Goal: Task Accomplishment & Management: Manage account settings

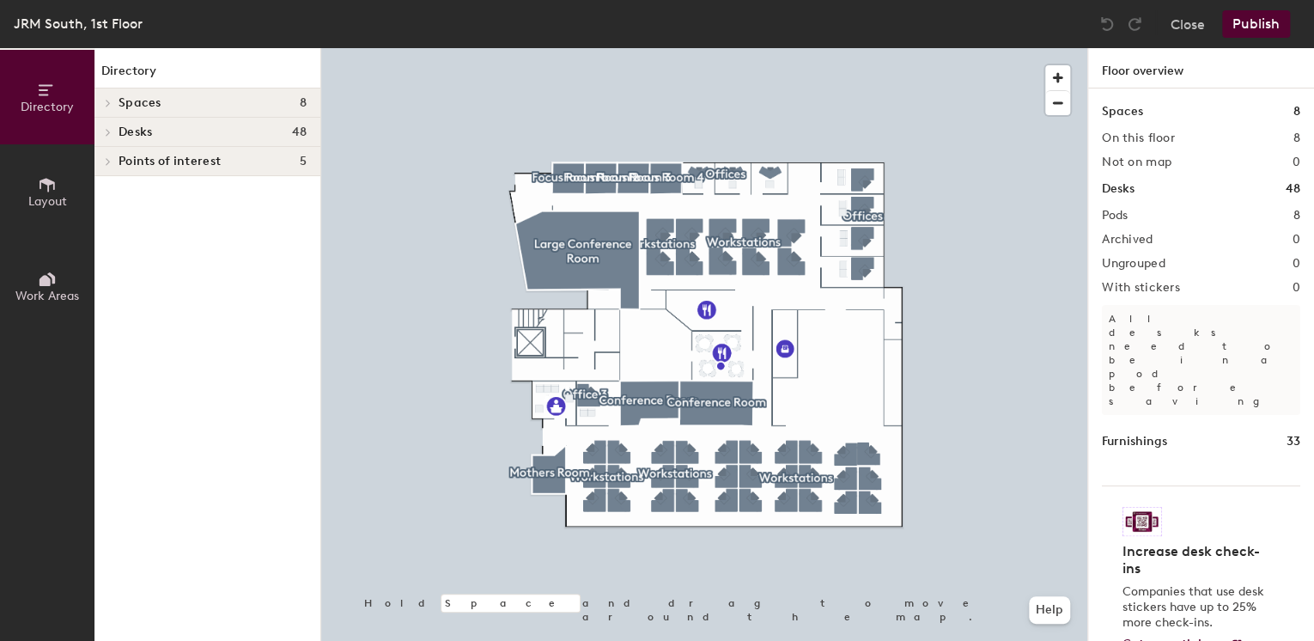
click at [192, 136] on h4 "Desks 48" at bounding box center [213, 132] width 188 height 14
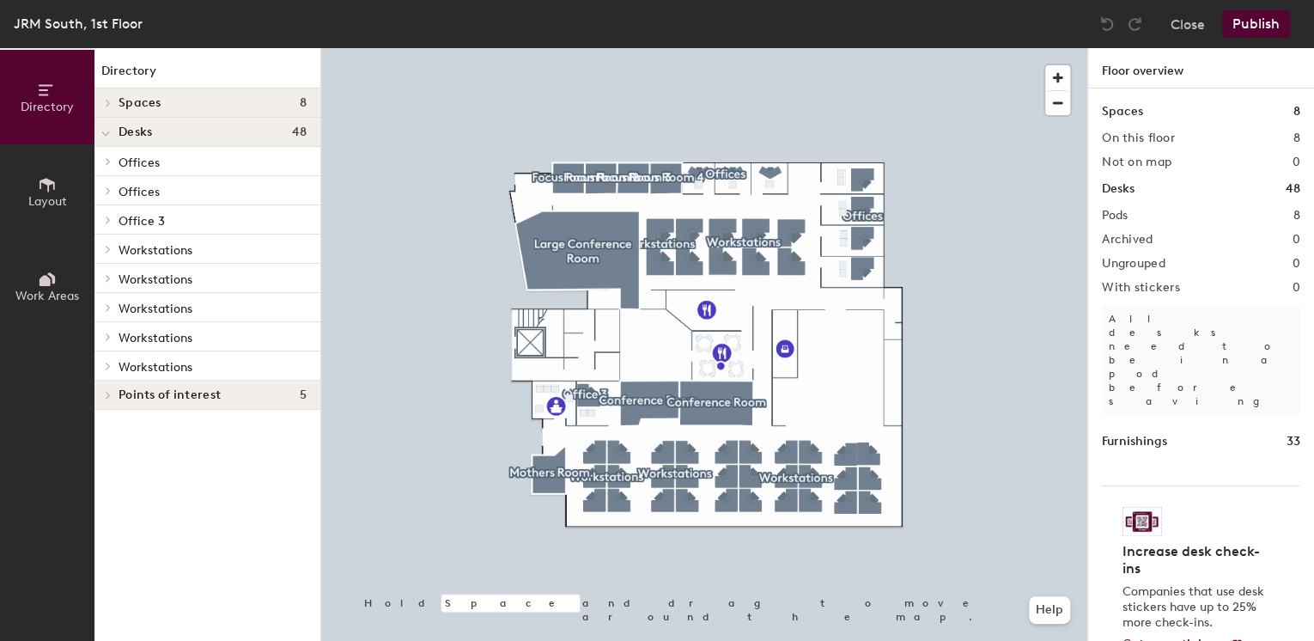
click at [194, 249] on p "Workstations" at bounding box center [213, 249] width 188 height 22
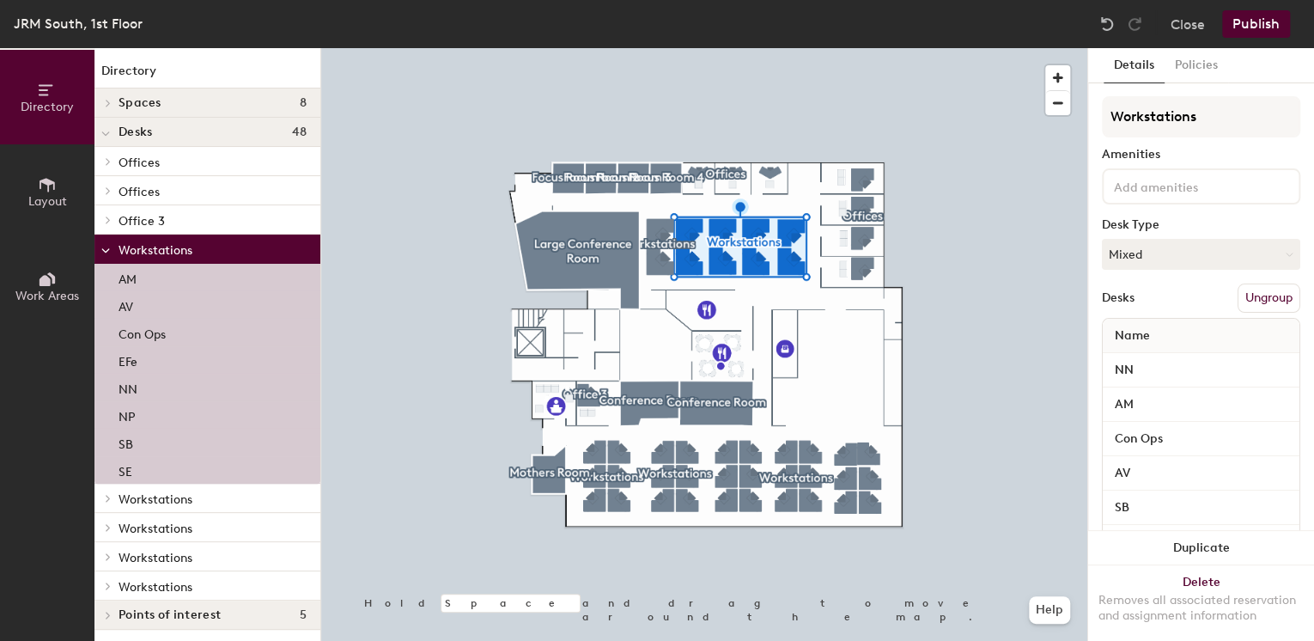
scroll to position [3, 0]
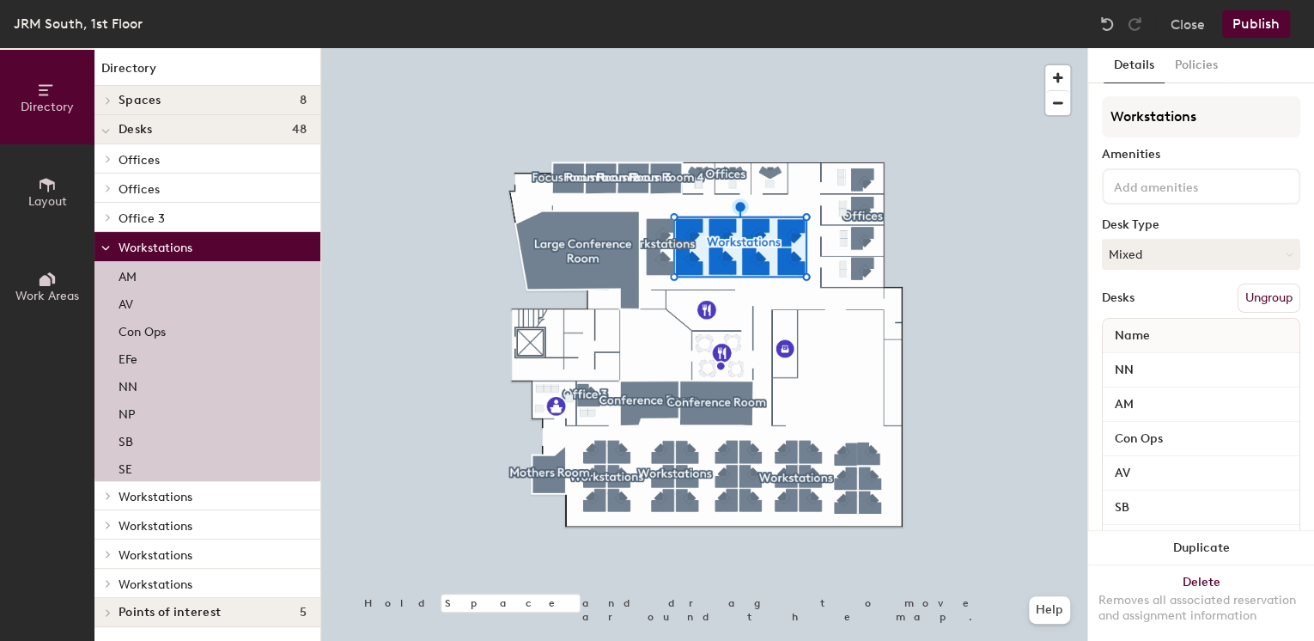
click at [182, 586] on span "Workstations" at bounding box center [156, 584] width 74 height 15
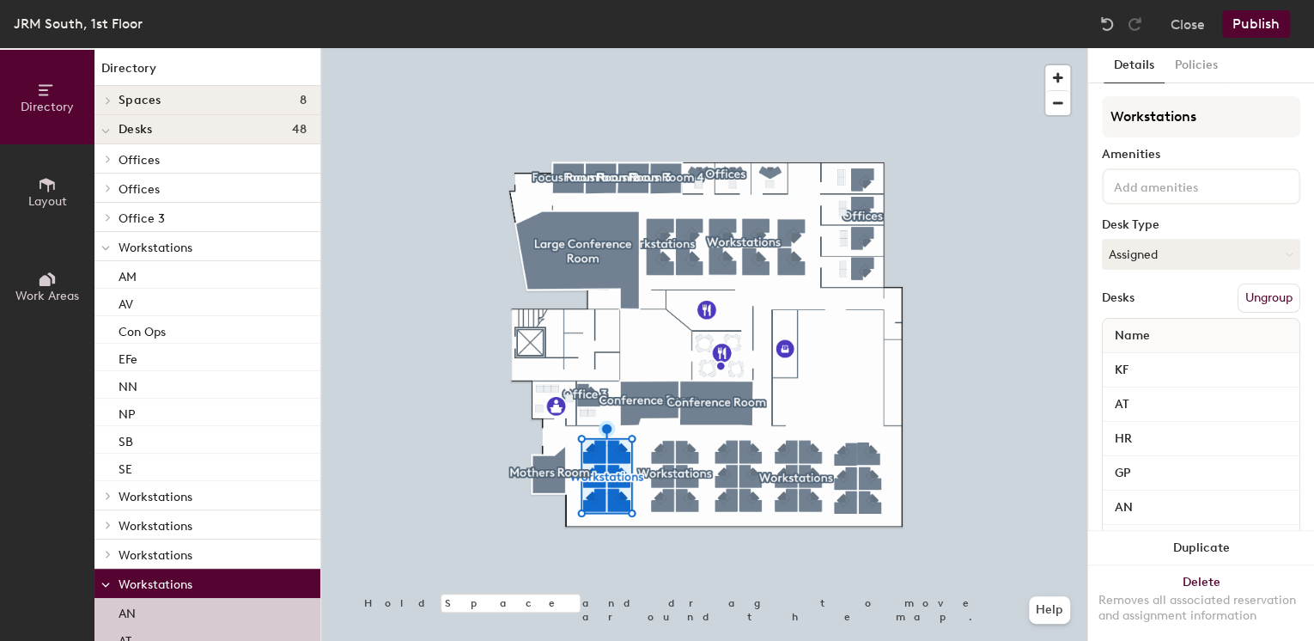
scroll to position [168, 0]
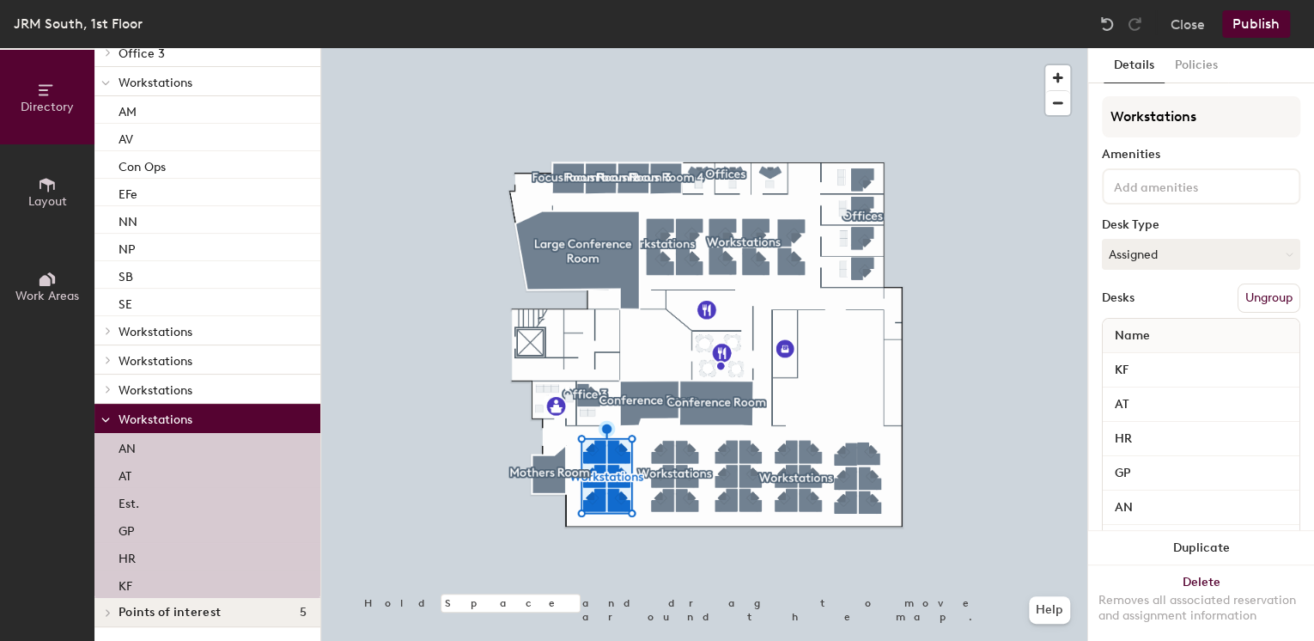
click at [59, 198] on span "Layout" at bounding box center [47, 201] width 39 height 15
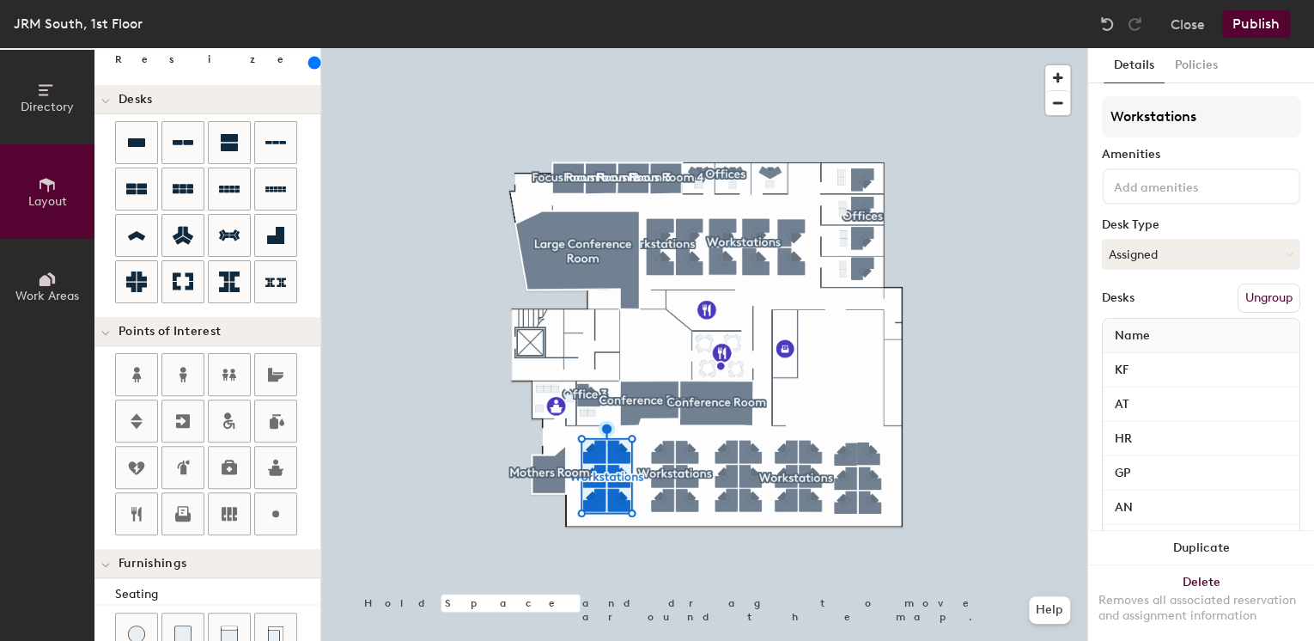
scroll to position [26, 0]
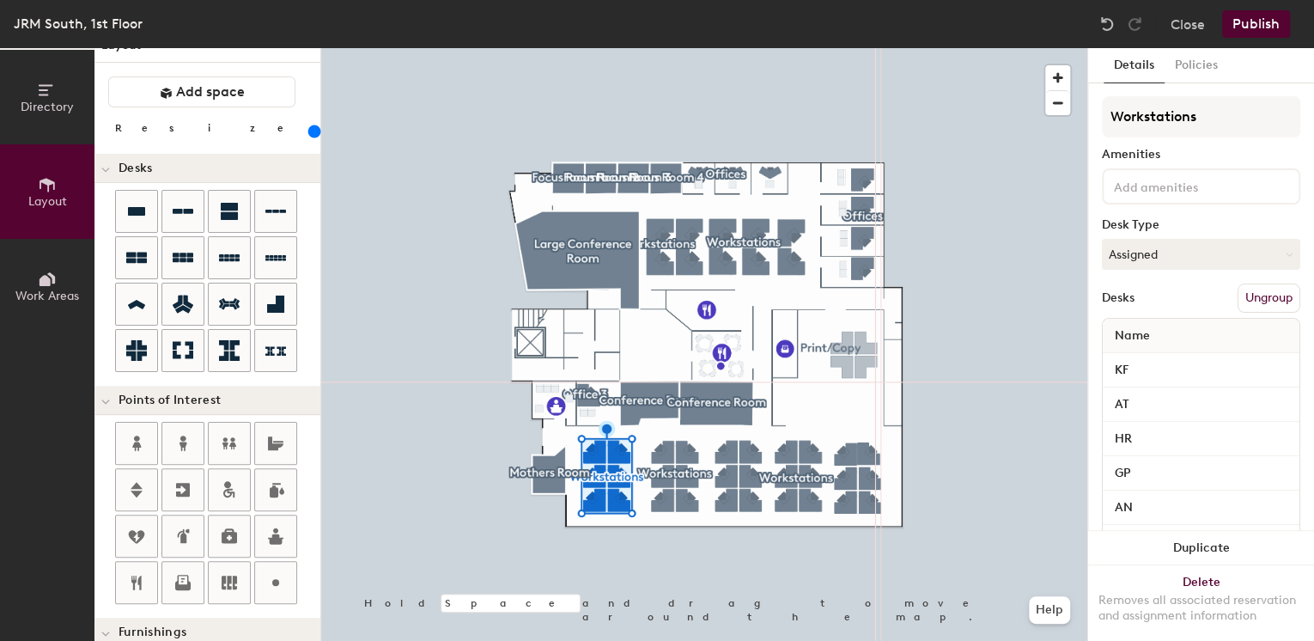
click at [856, 355] on div "Directory Layout Work Areas Layout Add space Resize Desks Points of Interest Fu…" at bounding box center [657, 344] width 1314 height 593
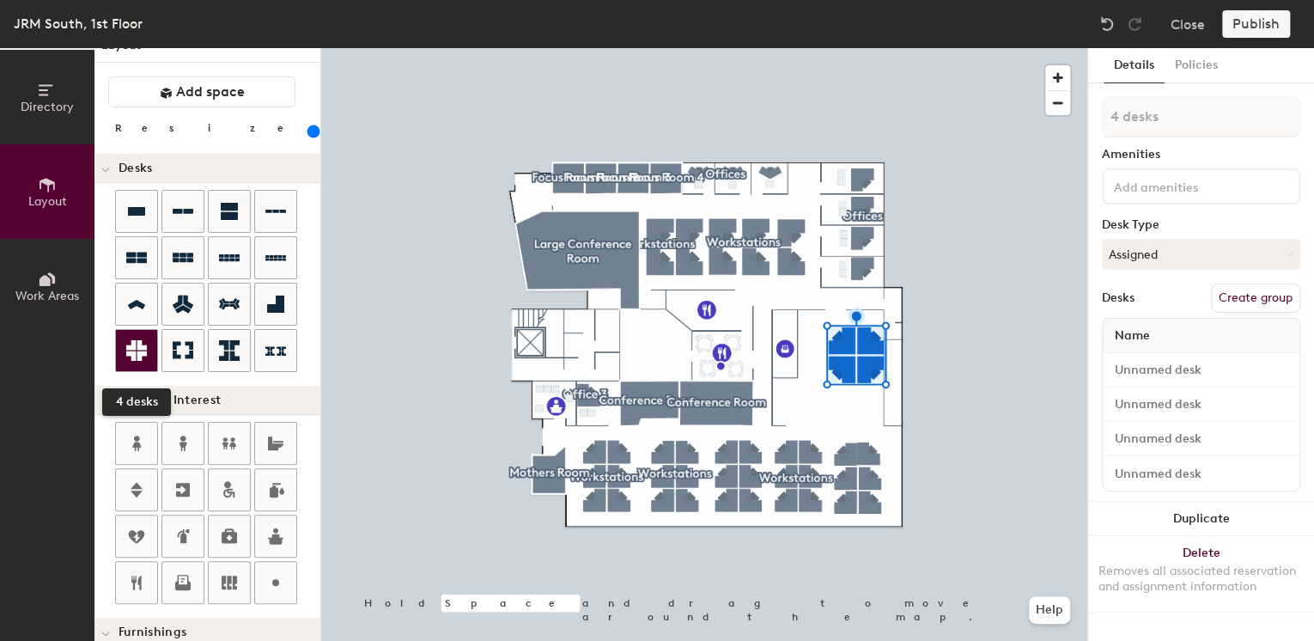
click at [151, 344] on div at bounding box center [136, 350] width 41 height 41
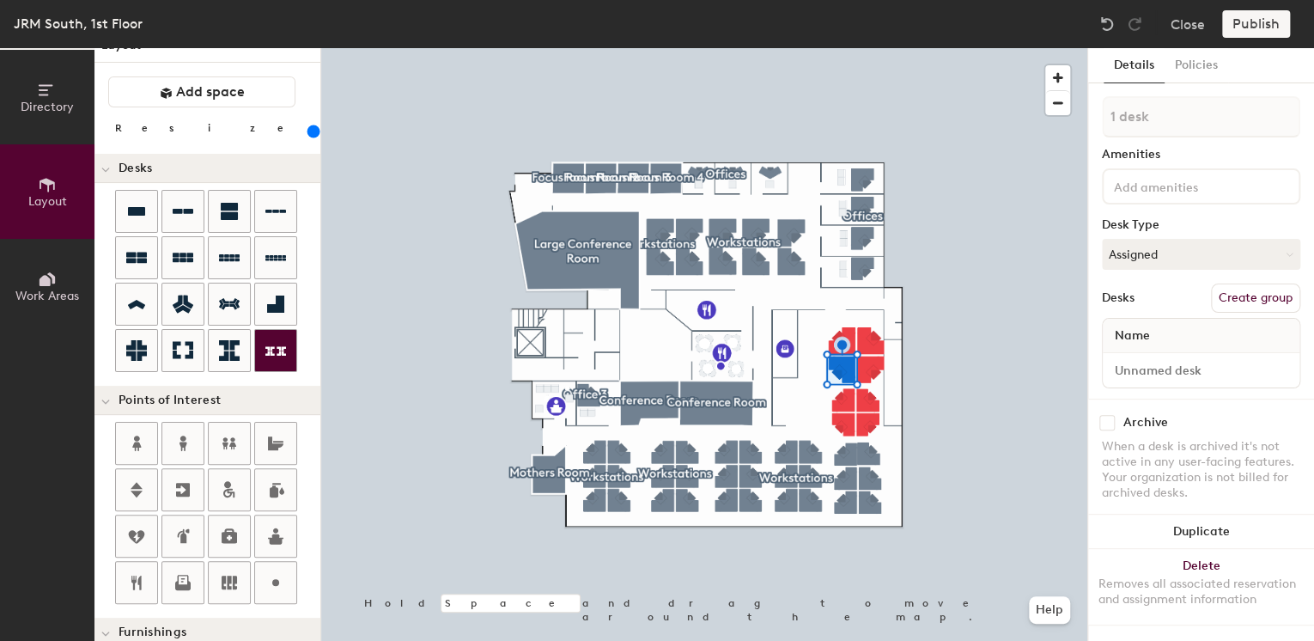
click at [862, 48] on div at bounding box center [704, 48] width 766 height 0
click at [863, 48] on div at bounding box center [704, 48] width 766 height 0
click at [868, 48] on div at bounding box center [704, 48] width 766 height 0
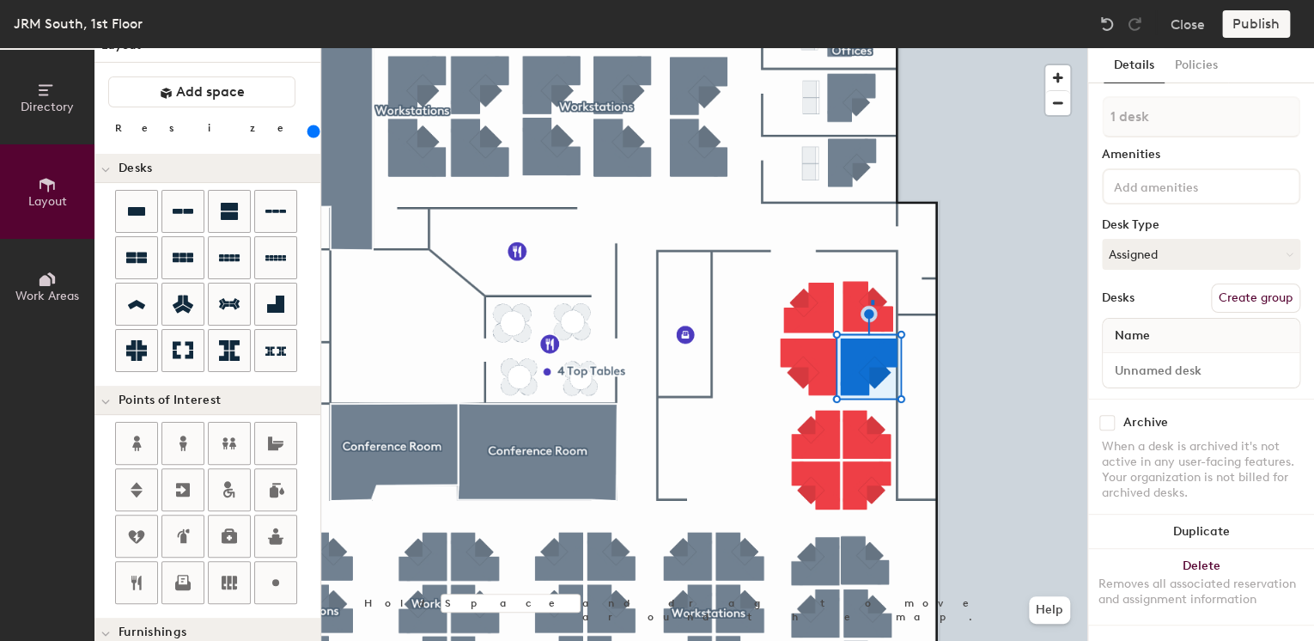
click at [871, 48] on div at bounding box center [704, 48] width 766 height 0
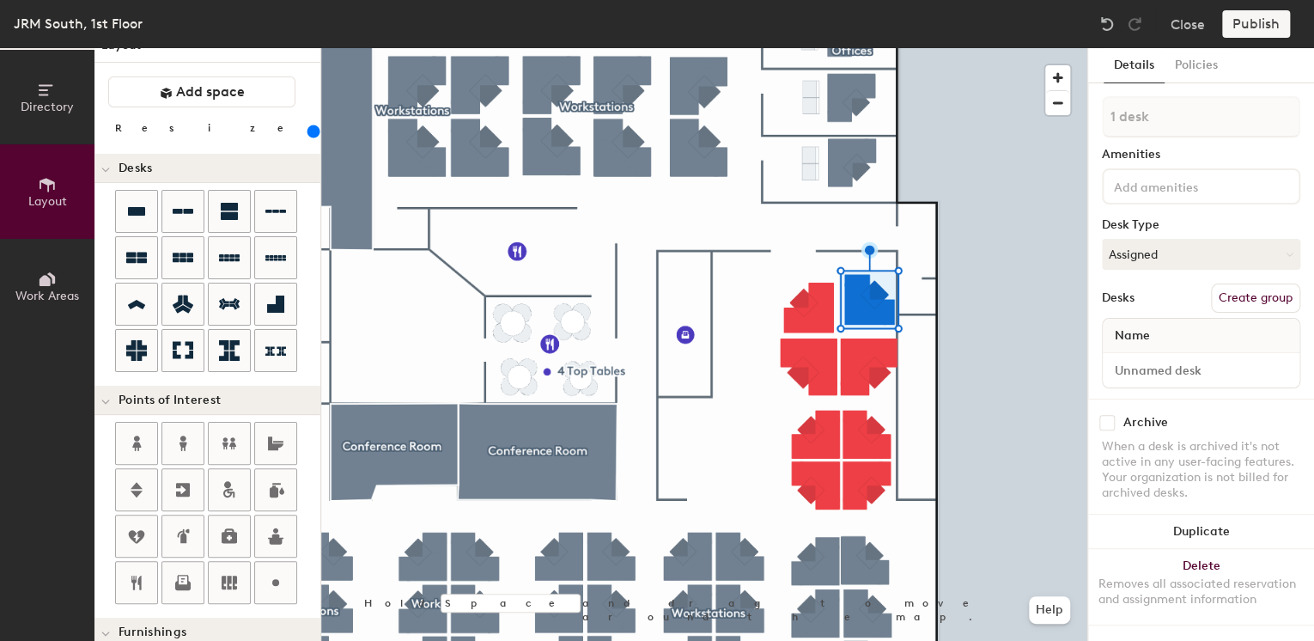
type input "220"
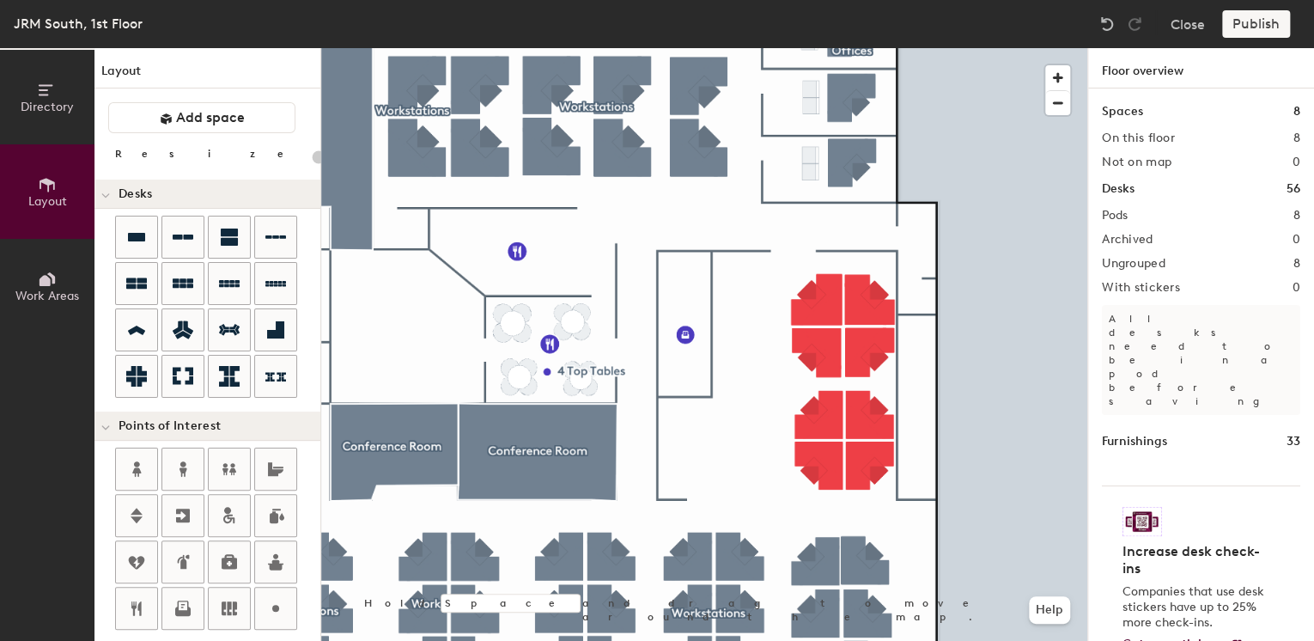
scroll to position [369, 0]
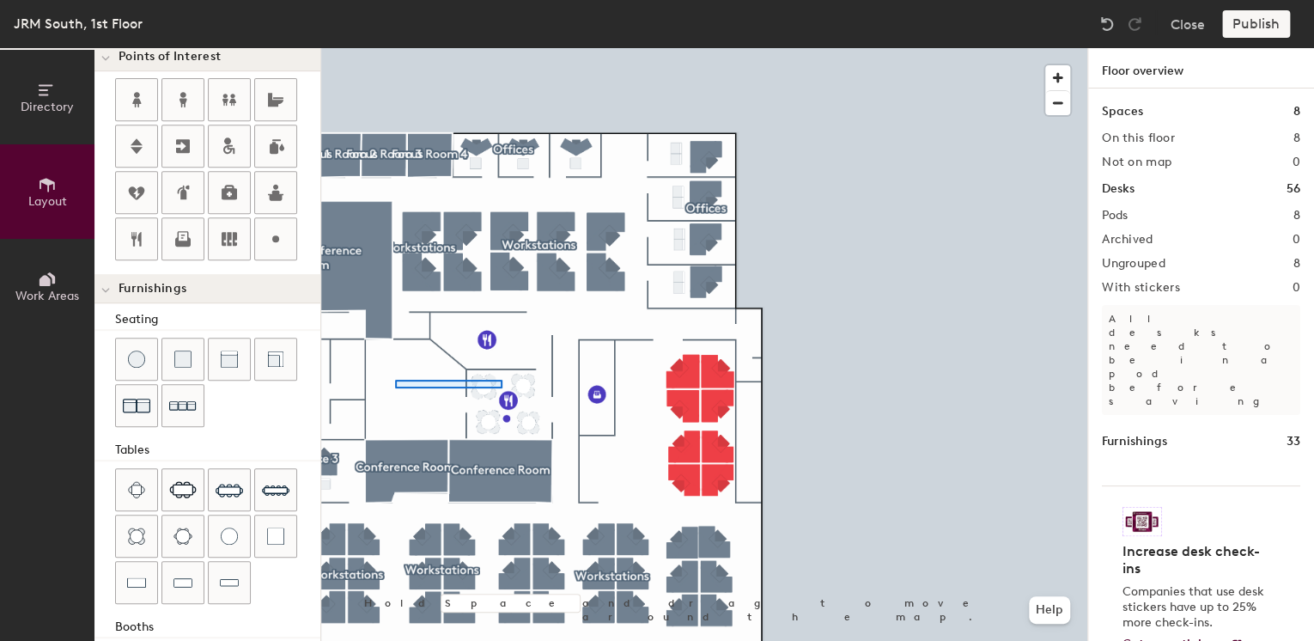
click at [495, 48] on div at bounding box center [704, 48] width 766 height 0
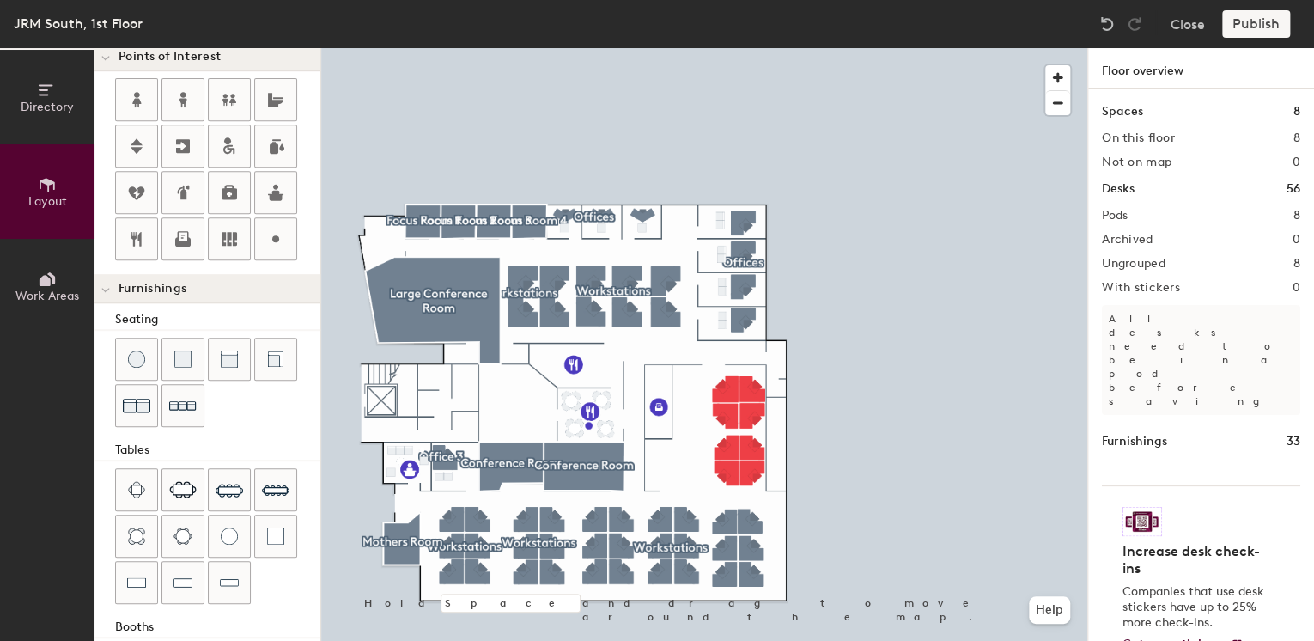
click at [409, 48] on div at bounding box center [704, 48] width 766 height 0
click at [913, 48] on div at bounding box center [704, 48] width 766 height 0
click at [548, 350] on div "Directory Layout Work Areas Layout Add space Resize Desks Points of Interest Fu…" at bounding box center [657, 344] width 1314 height 593
click at [557, 351] on div "Directory Layout Work Areas Layout Add space Resize Desks Points of Interest Fu…" at bounding box center [657, 344] width 1314 height 593
click at [566, 351] on div "Directory Layout Work Areas Layout Add space Resize Desks Points of Interest Fu…" at bounding box center [657, 344] width 1314 height 593
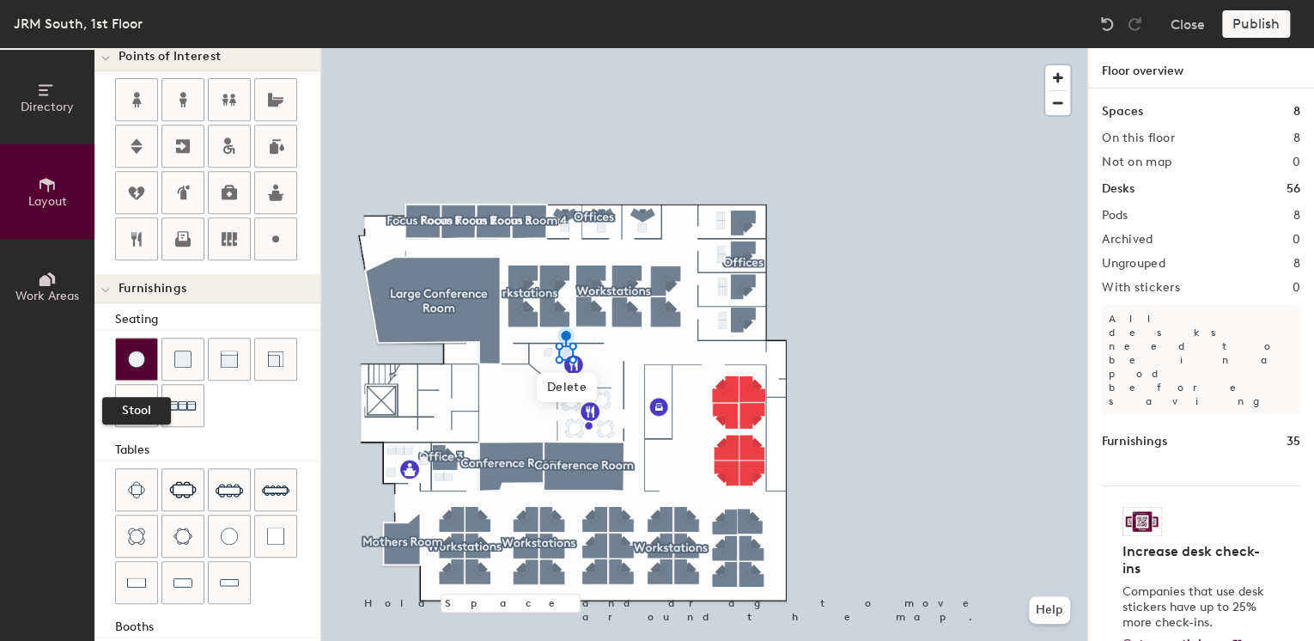
click at [141, 362] on img at bounding box center [136, 358] width 17 height 17
click at [137, 353] on img at bounding box center [136, 358] width 17 height 17
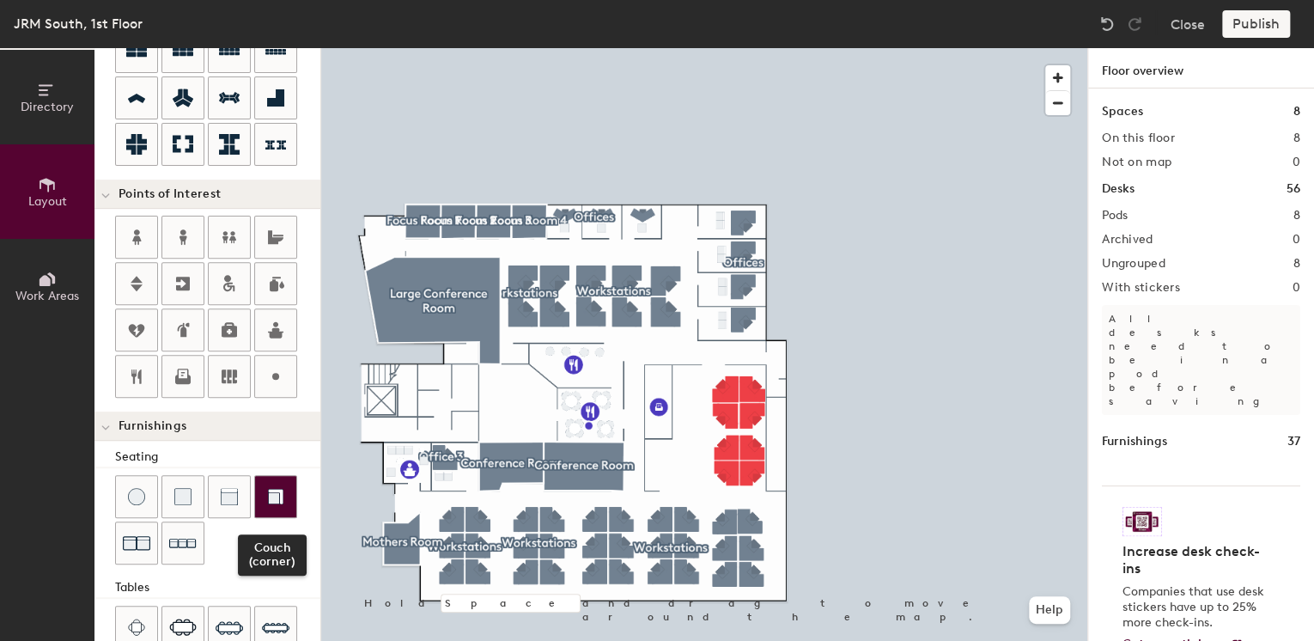
scroll to position [301, 0]
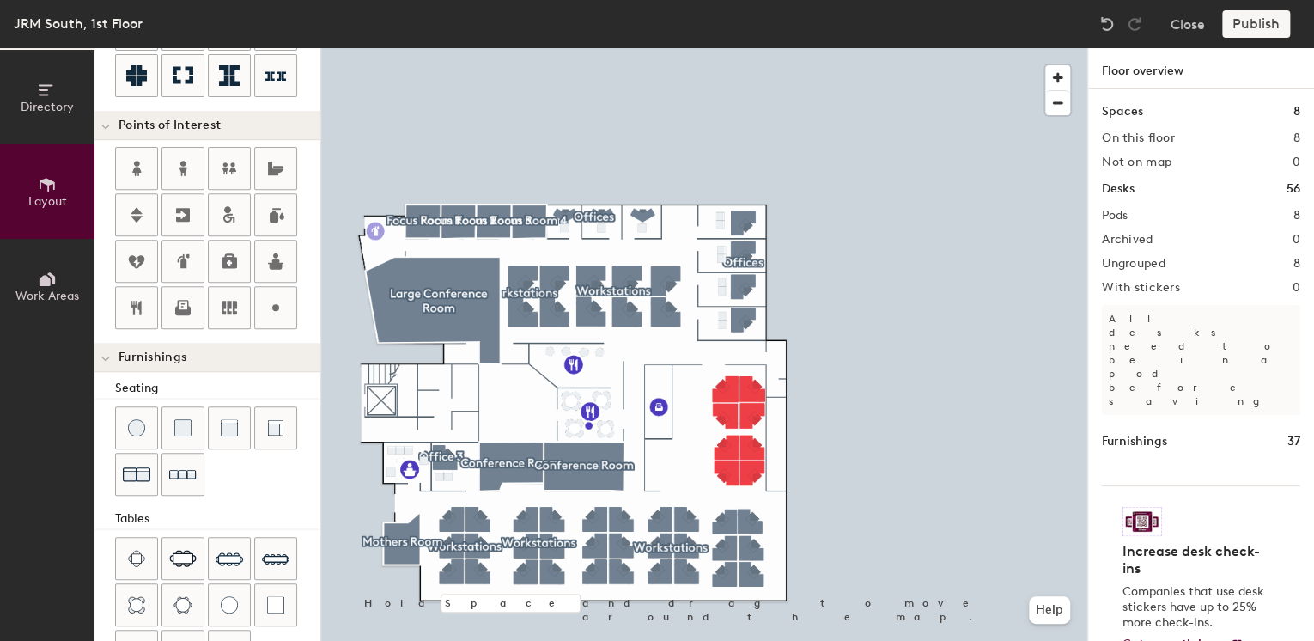
click at [375, 231] on div "Directory Layout Work Areas Layout Add space Resize Desks Points of Interest Fu…" at bounding box center [657, 344] width 1314 height 593
click at [448, 271] on span "Done" at bounding box center [442, 269] width 51 height 29
click at [755, 353] on div "Directory Layout Work Areas Layout Add space Resize Desks Points of Interest Fu…" at bounding box center [657, 344] width 1314 height 593
click at [394, 533] on div "Directory Layout Work Areas Layout Add space Resize Desks Points of Interest Fu…" at bounding box center [657, 344] width 1314 height 593
click at [616, 371] on div "Directory Layout Work Areas Layout Add space Resize Desks Points of Interest Fu…" at bounding box center [657, 344] width 1314 height 593
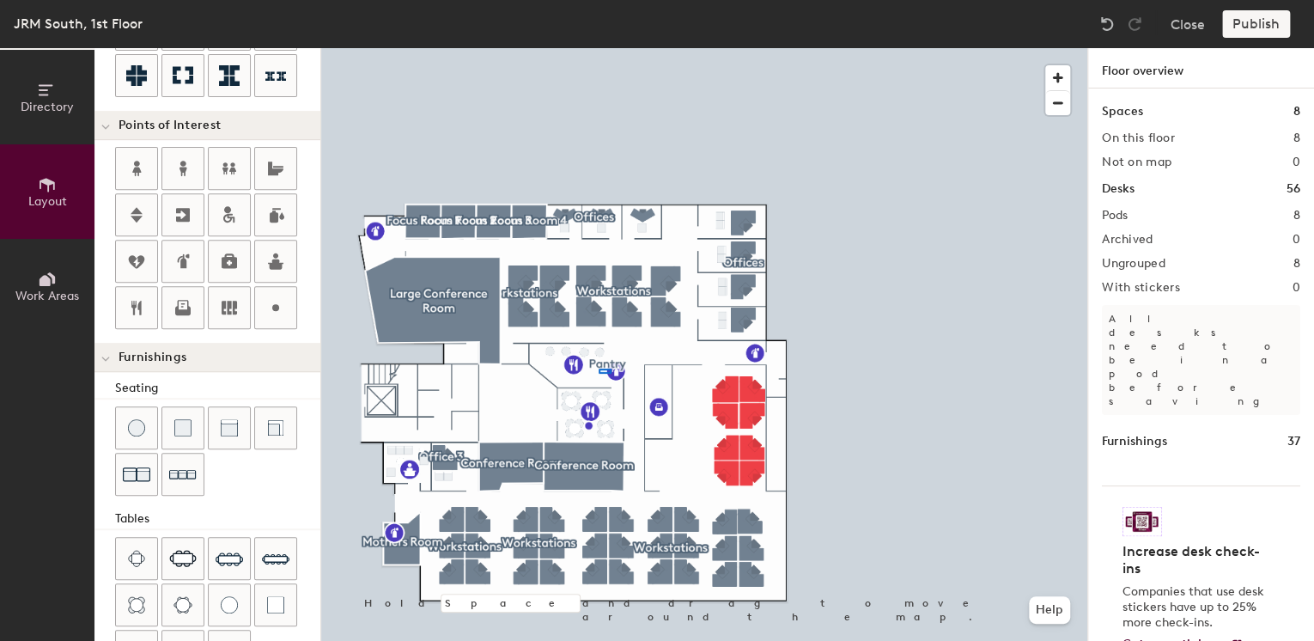
drag, startPoint x: 172, startPoint y: 259, endPoint x: 599, endPoint y: 369, distance: 440.6
click at [599, 48] on div at bounding box center [704, 48] width 766 height 0
click at [675, 412] on span "Delete" at bounding box center [675, 409] width 60 height 29
click at [723, 352] on div "Directory Layout Work Areas Layout Add space Resize Desks Points of Interest Fu…" at bounding box center [657, 344] width 1314 height 593
click at [794, 395] on span "Done" at bounding box center [778, 390] width 51 height 29
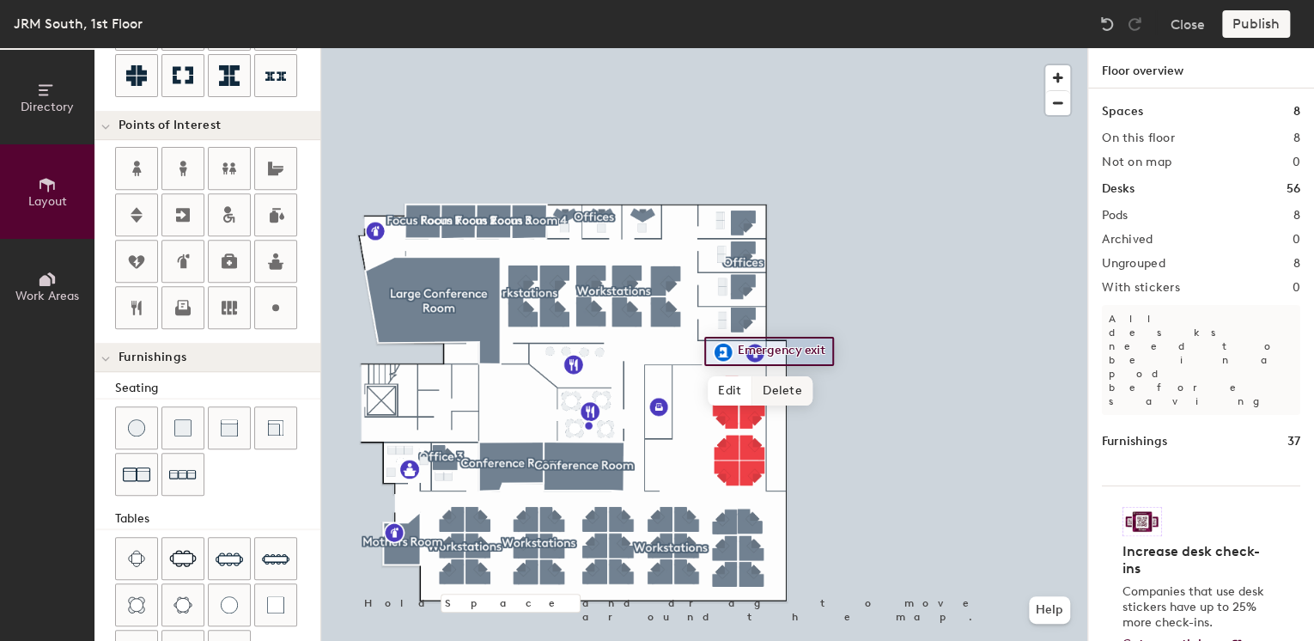
click at [1032, 48] on div at bounding box center [704, 48] width 766 height 0
click at [730, 387] on span "Edit" at bounding box center [730, 390] width 45 height 29
type input "20"
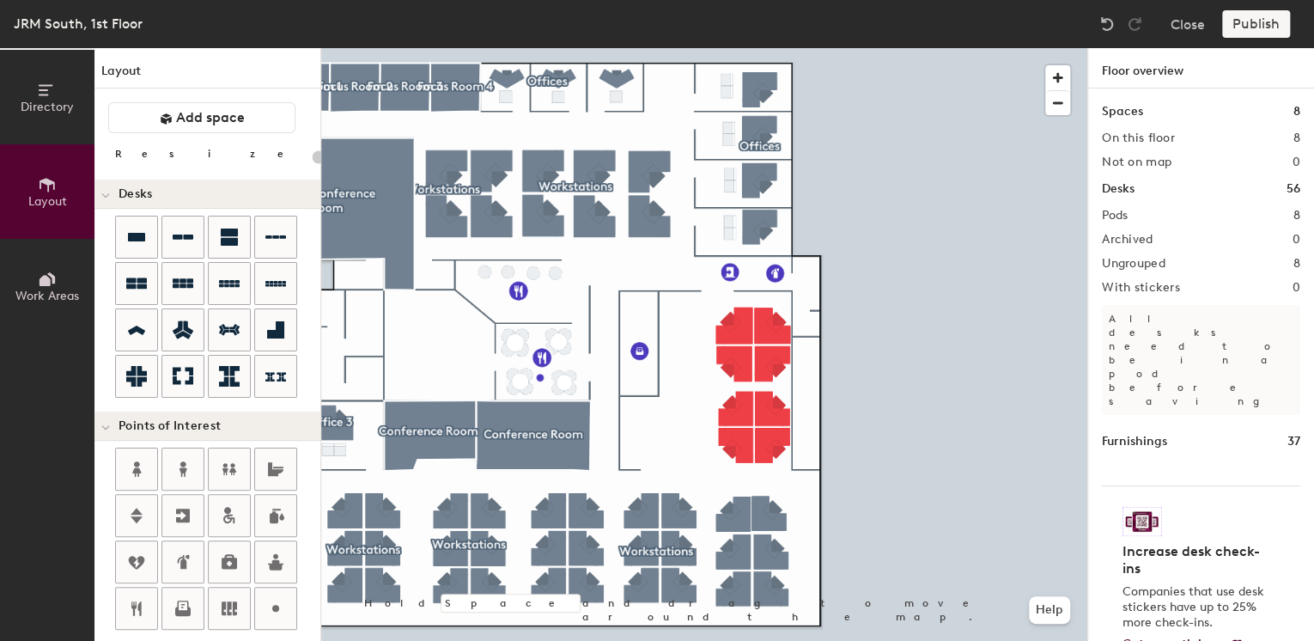
drag, startPoint x: 0, startPoint y: 0, endPoint x: 1240, endPoint y: 31, distance: 1239.9
click at [1240, 31] on div "Publish" at bounding box center [1261, 23] width 78 height 27
click at [1138, 72] on h1 "Floor overview" at bounding box center [1201, 68] width 226 height 40
drag, startPoint x: 1147, startPoint y: 127, endPoint x: 1159, endPoint y: 212, distance: 85.9
click at [1147, 128] on div "Spaces 8 On this floor 8 Not on map 0 Desks 56 Pods 8 Archived 0 Ungrouped 8 Wi…" at bounding box center [1201, 384] width 226 height 593
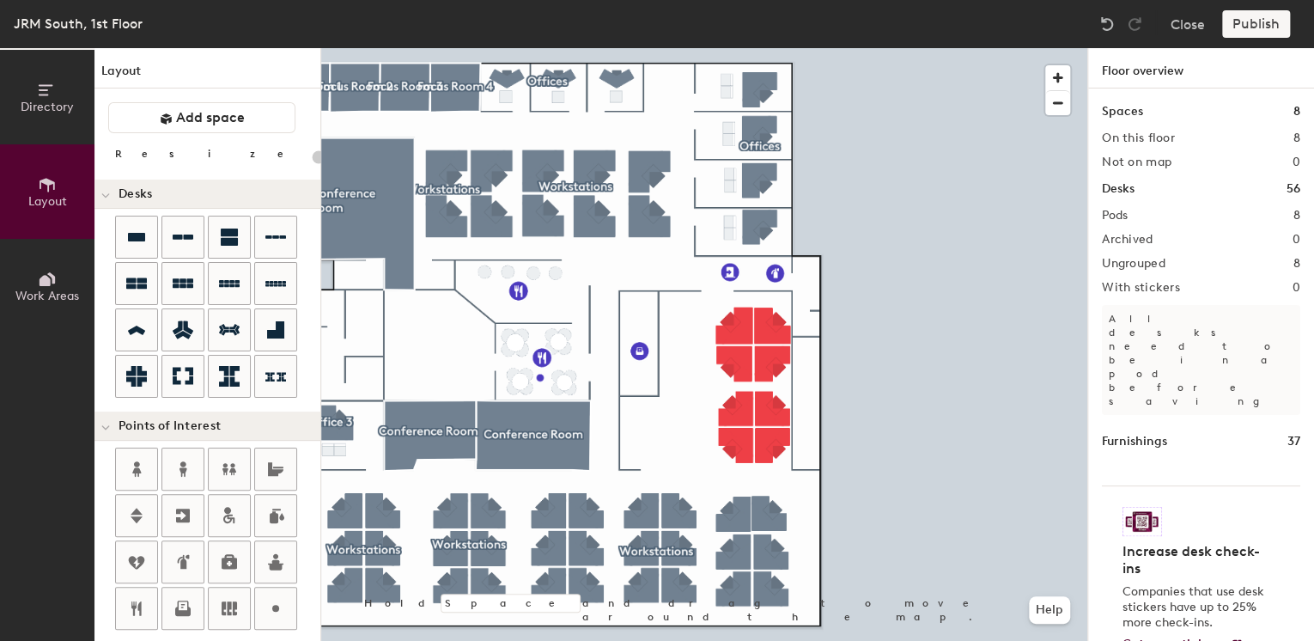
click at [1159, 217] on div "Pods 8" at bounding box center [1201, 216] width 198 height 14
click at [188, 114] on span "Add space" at bounding box center [210, 117] width 69 height 17
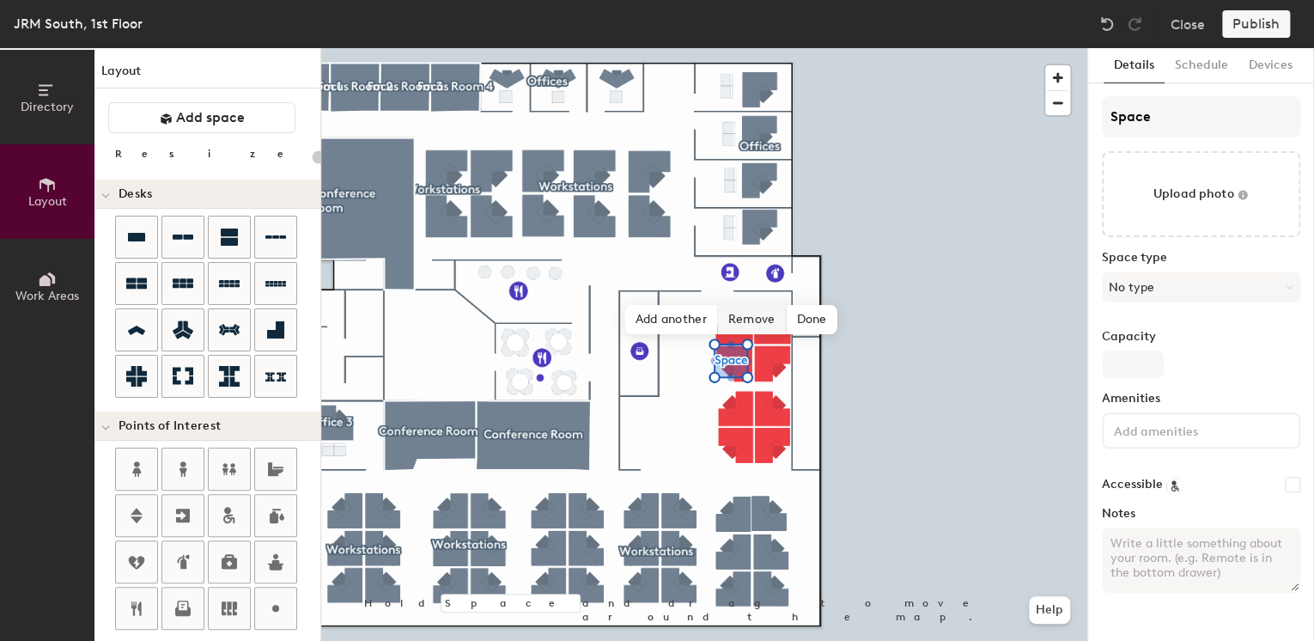
click at [764, 316] on span "Remove" at bounding box center [752, 319] width 69 height 29
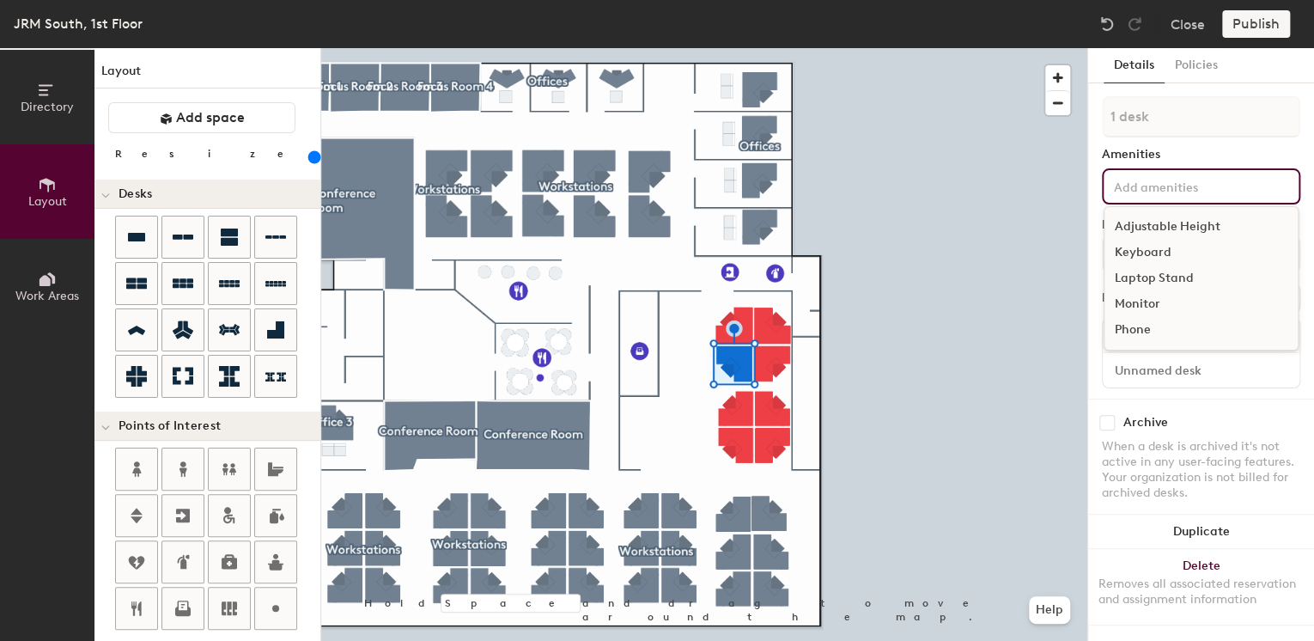
click at [1172, 186] on input at bounding box center [1188, 185] width 155 height 21
click at [1151, 154] on div "Amenities" at bounding box center [1201, 155] width 198 height 14
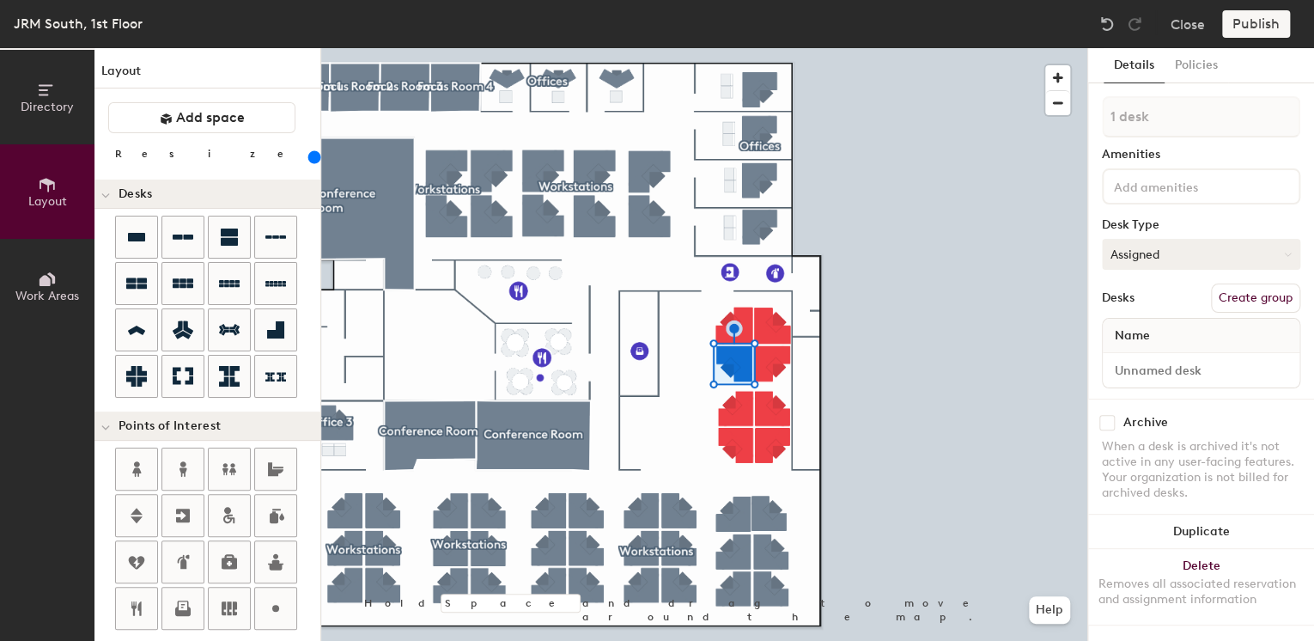
click at [1148, 258] on button "Assigned" at bounding box center [1201, 254] width 198 height 31
click at [1154, 301] on div "Assigned" at bounding box center [1189, 308] width 172 height 26
click at [1151, 358] on input at bounding box center [1201, 370] width 190 height 24
click at [1160, 404] on div "Archive When a desk is archived it's not active in any user-facing features. Yo…" at bounding box center [1201, 460] width 226 height 123
click at [1260, 27] on div "Publish" at bounding box center [1261, 23] width 78 height 27
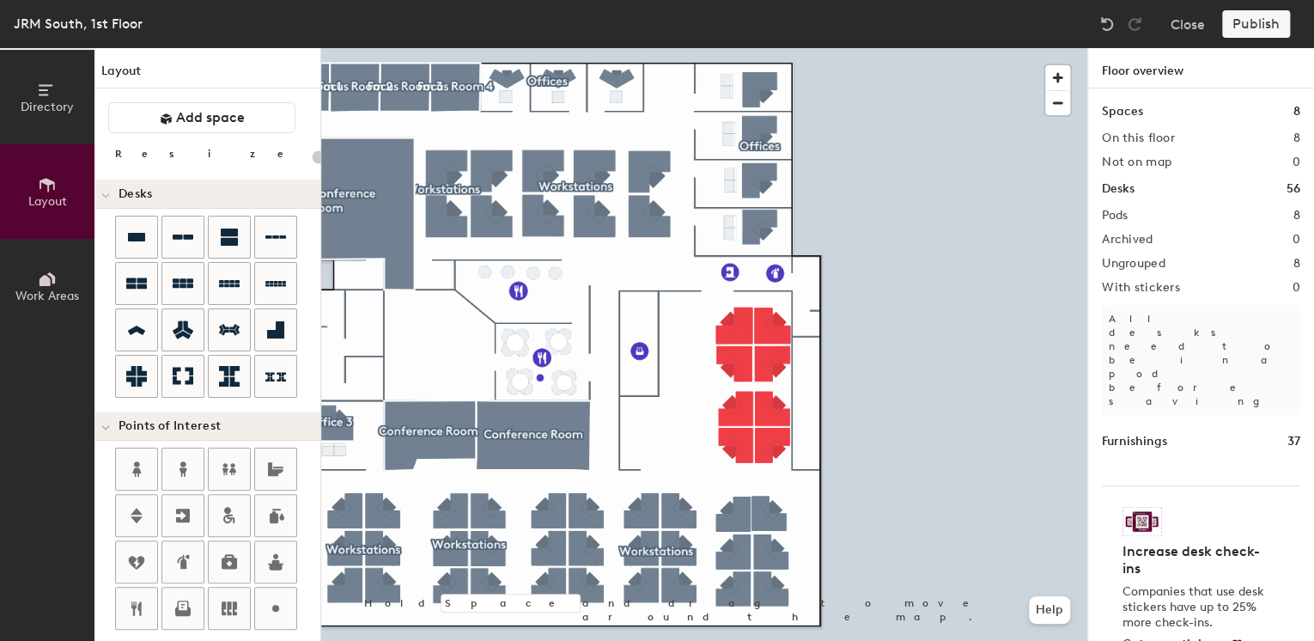
type input "20"
click at [1260, 28] on div "Publish" at bounding box center [1261, 23] width 78 height 27
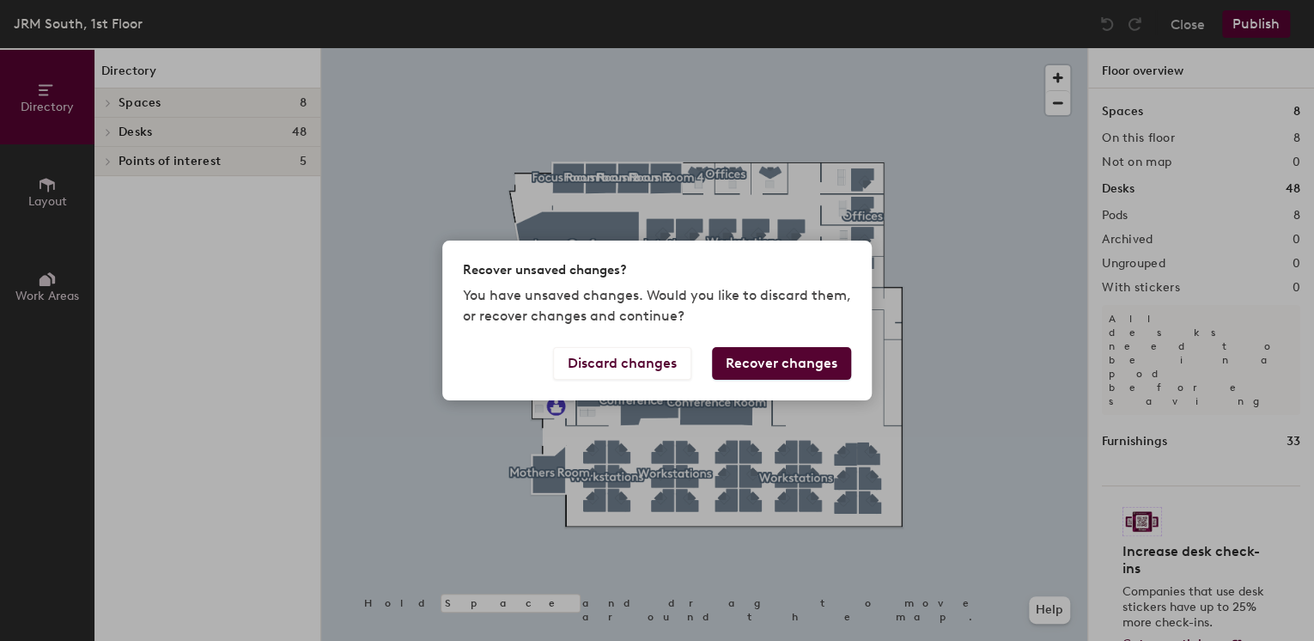
click at [775, 367] on button "Recover changes" at bounding box center [781, 363] width 139 height 33
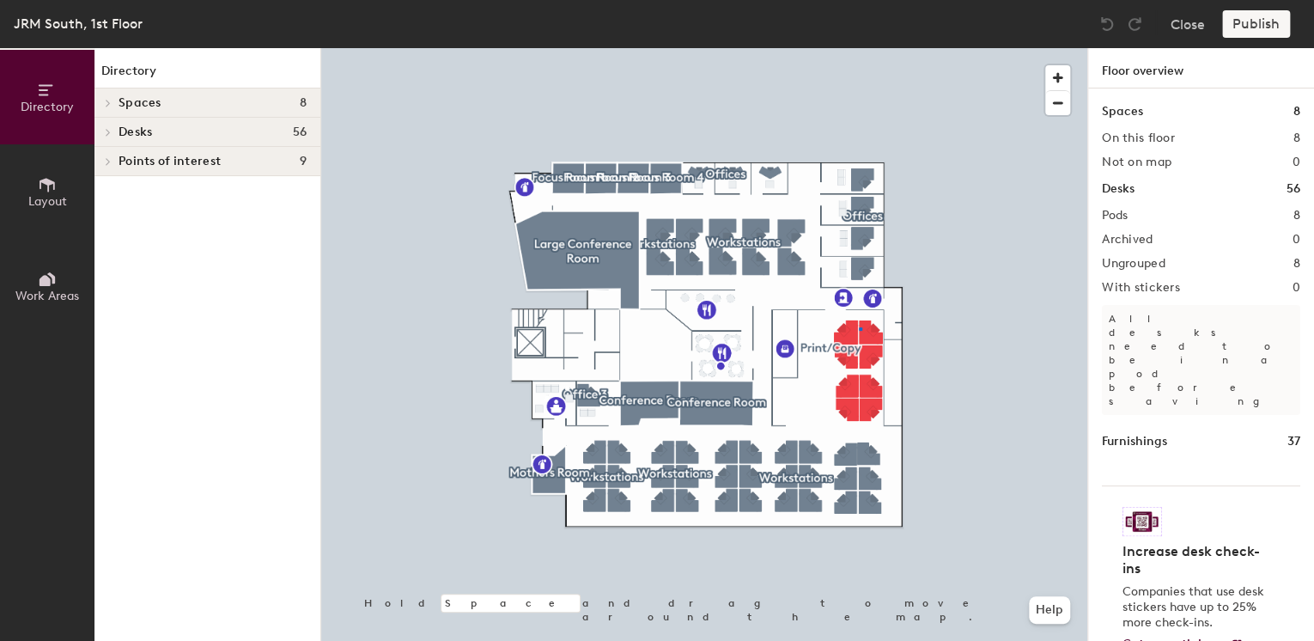
click at [859, 48] on div at bounding box center [704, 48] width 766 height 0
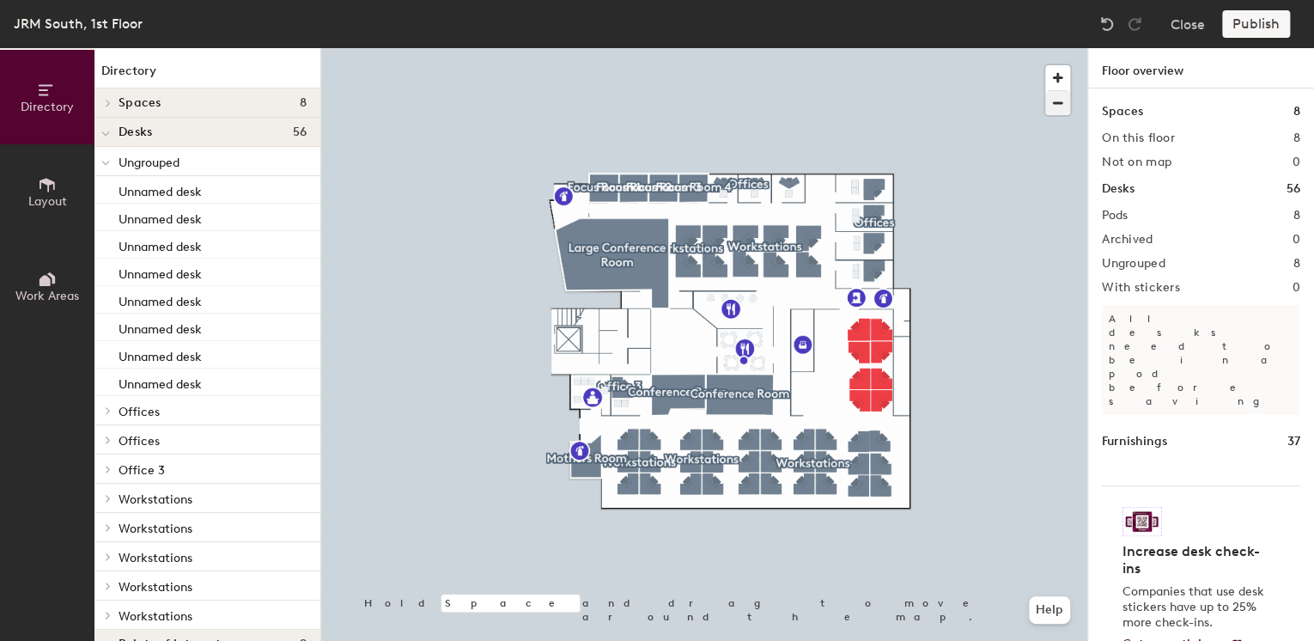
drag, startPoint x: 1193, startPoint y: 27, endPoint x: 1201, endPoint y: 31, distance: 8.8
click at [1054, 107] on div "JRM South, 1st Floor Close Publish Directory Layout Work Areas Directory Spaces…" at bounding box center [657, 320] width 1314 height 641
click at [1256, 21] on div "Publish" at bounding box center [1261, 23] width 78 height 27
click at [1256, 23] on div "Publish" at bounding box center [1261, 23] width 78 height 27
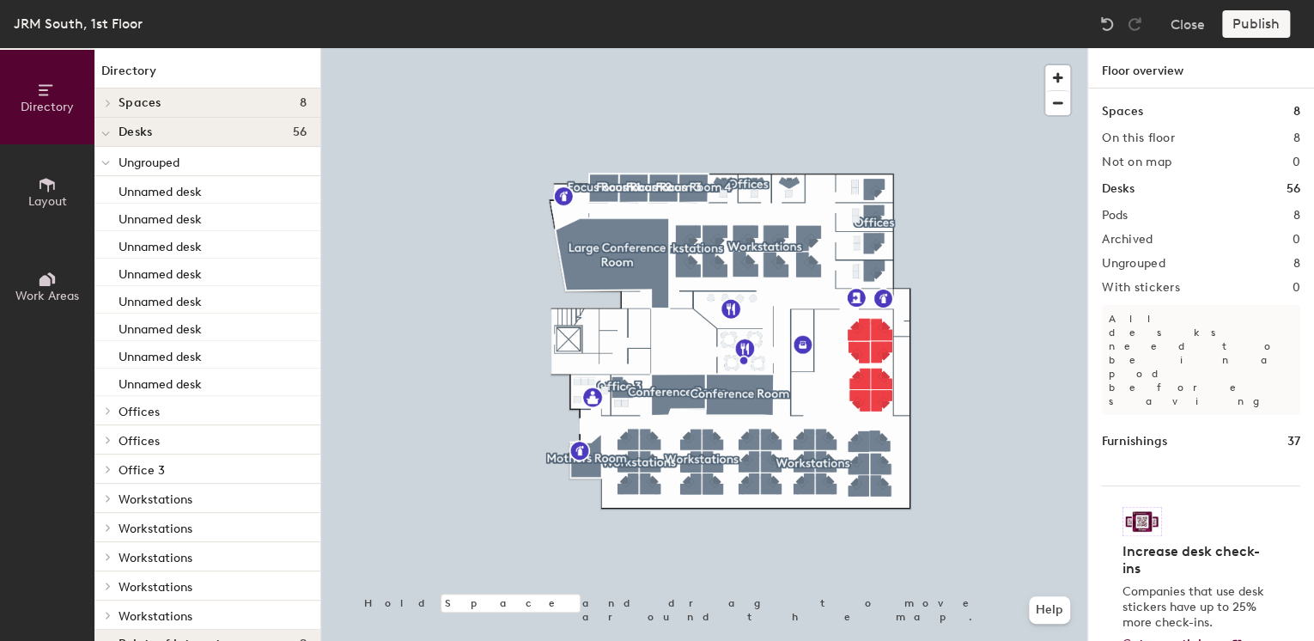
click at [1212, 407] on div "Spaces 8 On this floor 8 Not on map 0 Desks 56 Pods 8 Archived 0 Ungrouped 8 Wi…" at bounding box center [1201, 384] width 226 height 593
click at [1143, 192] on div "Desks 56" at bounding box center [1201, 189] width 198 height 19
click at [1263, 211] on div "Pods 8" at bounding box center [1201, 216] width 198 height 14
click at [1236, 110] on div "Spaces 8" at bounding box center [1201, 111] width 198 height 19
click at [1251, 10] on div "Publish" at bounding box center [1261, 23] width 78 height 27
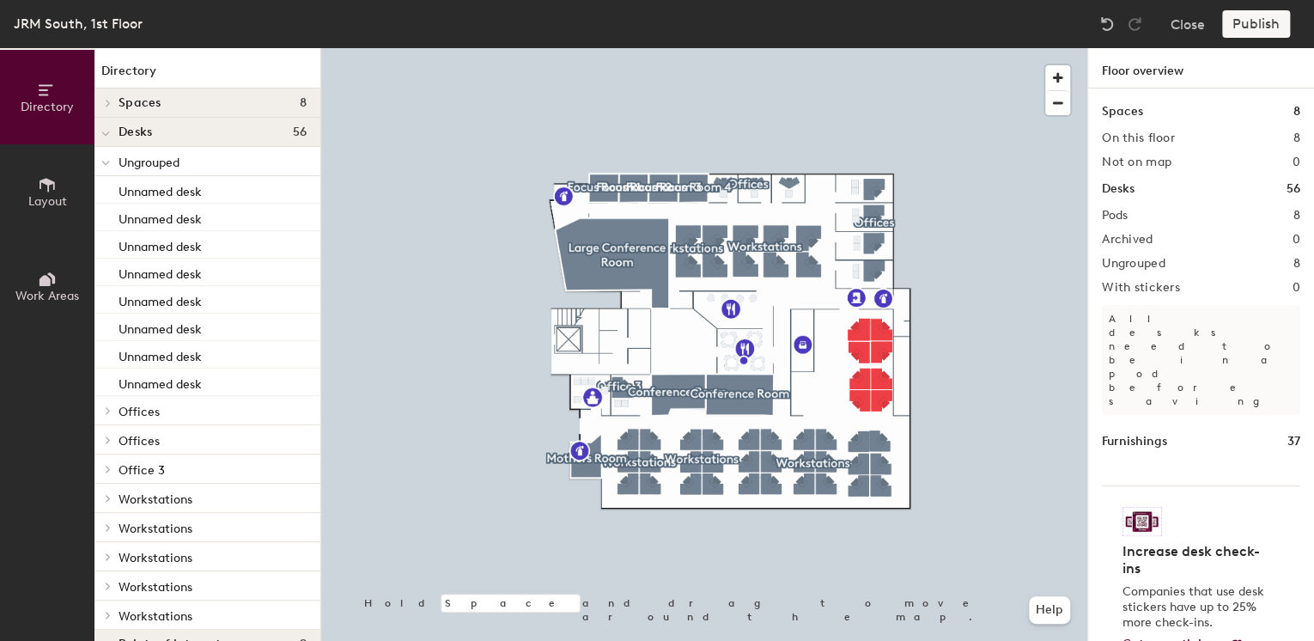
click at [1251, 21] on div "Publish" at bounding box center [1261, 23] width 78 height 27
click at [738, 337] on span "Edit" at bounding box center [738, 347] width 45 height 29
type input "K"
click at [743, 338] on span "Edit" at bounding box center [738, 347] width 45 height 29
type input "Pantry"
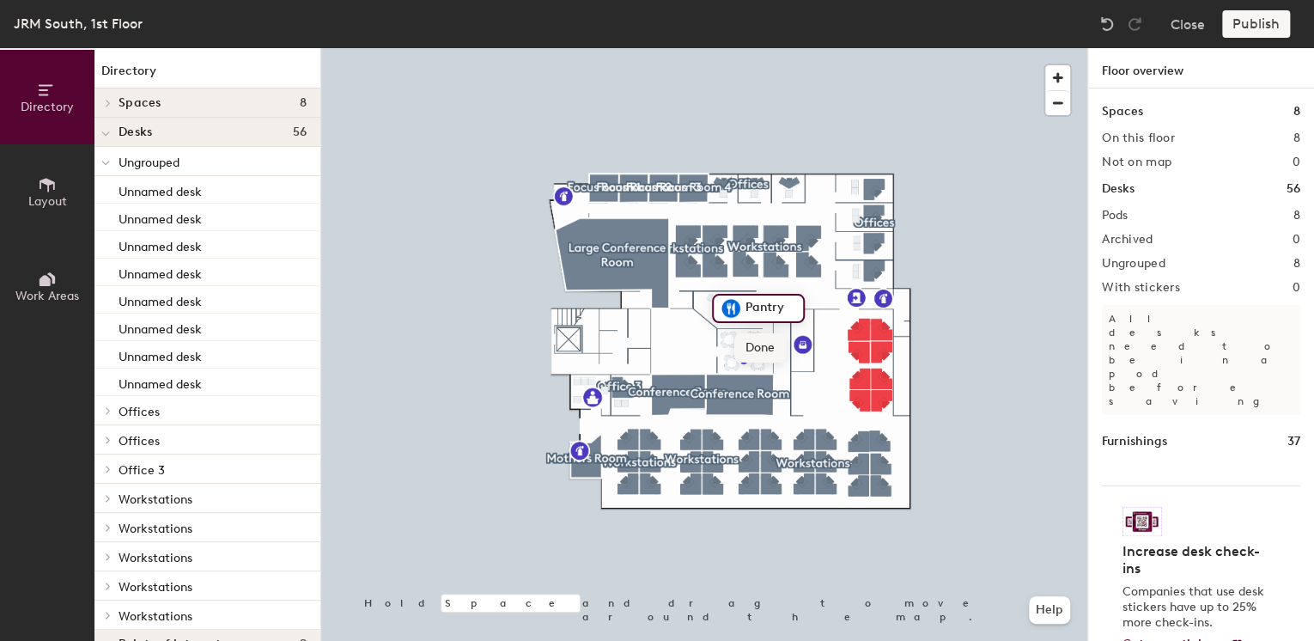
click at [773, 346] on span "Done" at bounding box center [759, 347] width 51 height 29
click at [1090, 281] on div "Spaces 8 On this floor 8 Not on map 0 Desks 56 Pods 8 Archived 0 Ungrouped 8 Wi…" at bounding box center [1201, 384] width 226 height 593
click at [749, 381] on span "Edit" at bounding box center [751, 387] width 45 height 29
click at [798, 347] on input "Pantry" at bounding box center [782, 348] width 55 height 24
type input "Pantry Seating"
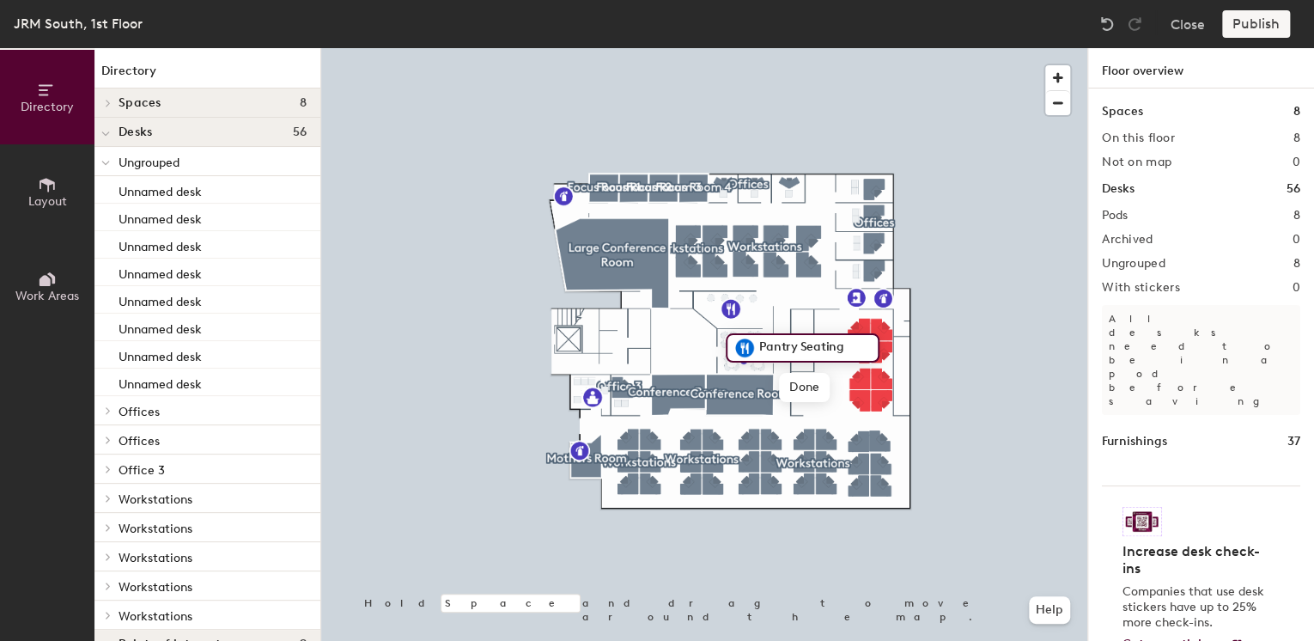
click at [1010, 48] on div at bounding box center [704, 48] width 766 height 0
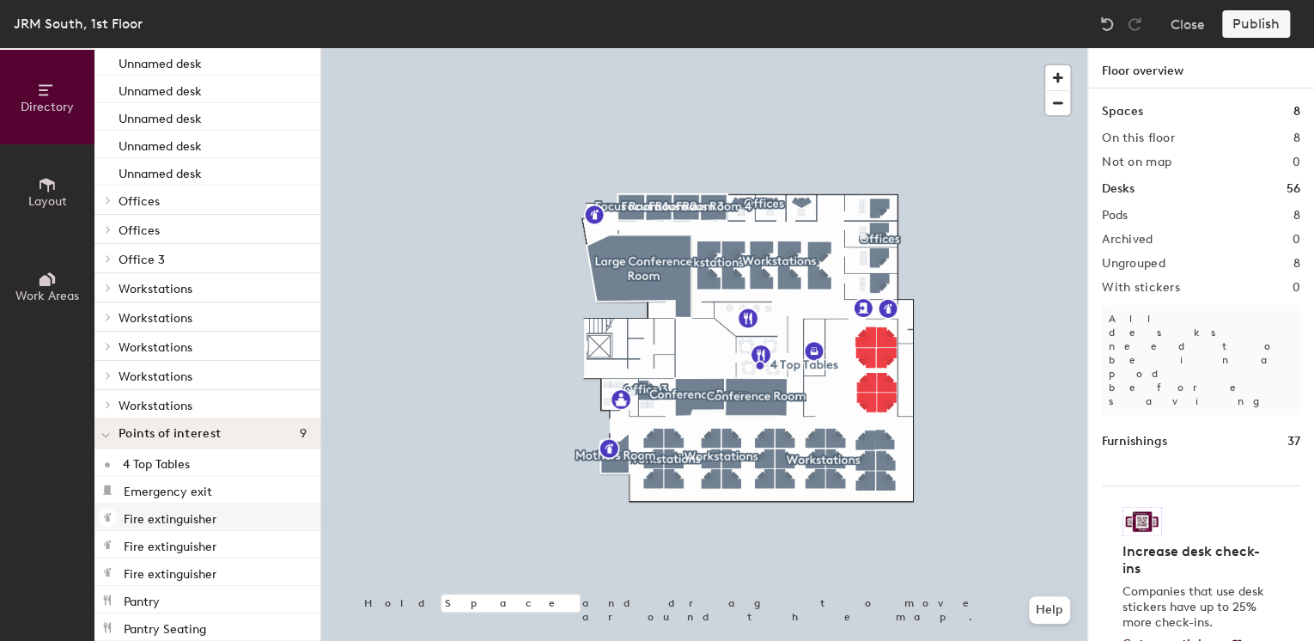
scroll to position [279, 0]
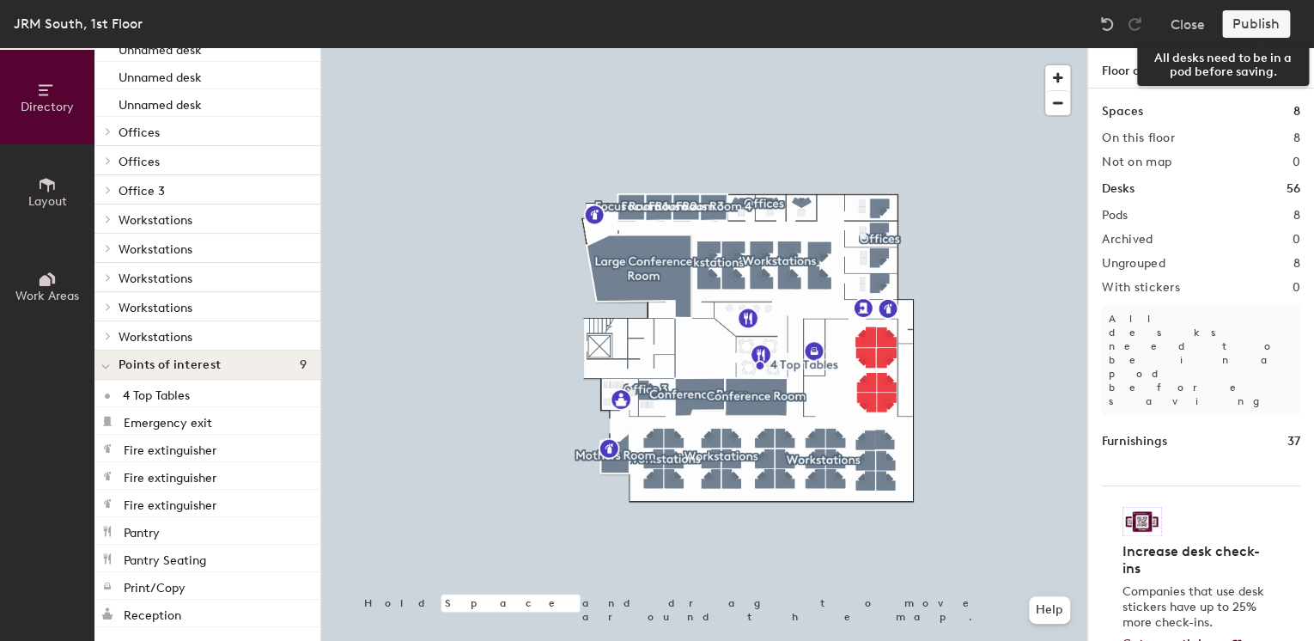
click at [1232, 21] on div "Publish" at bounding box center [1261, 23] width 78 height 27
click at [1248, 30] on div "Publish" at bounding box center [1261, 23] width 78 height 27
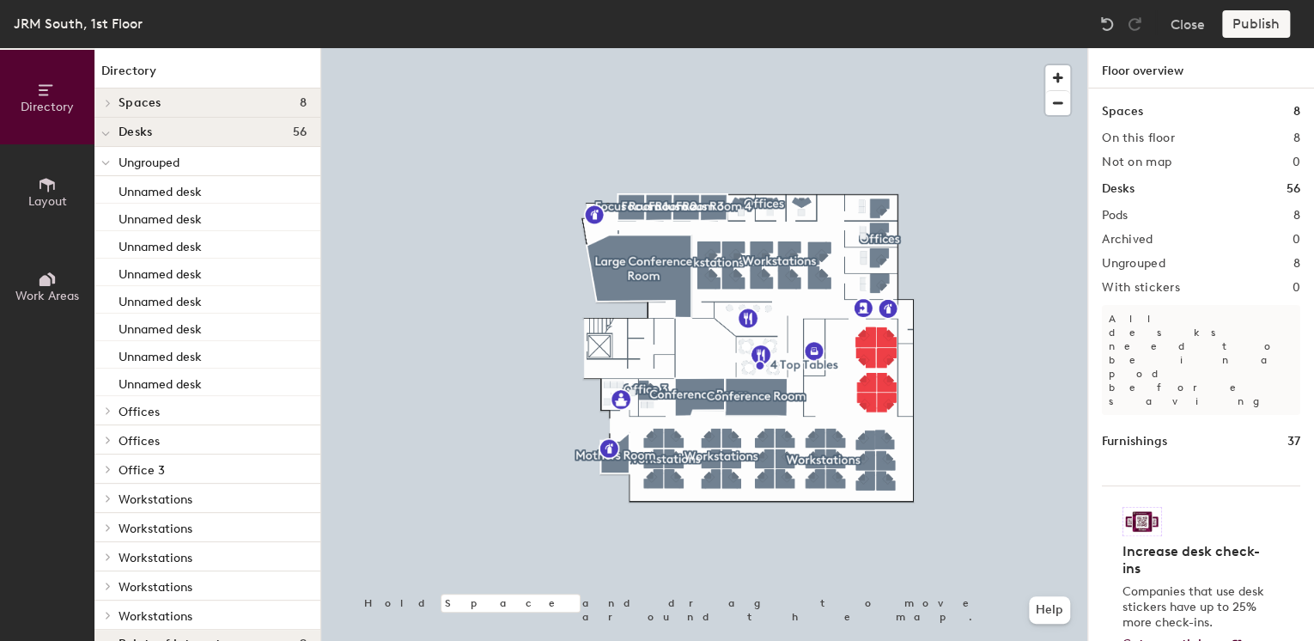
scroll to position [0, 0]
click at [49, 82] on icon at bounding box center [47, 90] width 19 height 19
click at [1237, 21] on div "Publish" at bounding box center [1261, 23] width 78 height 27
click at [1268, 32] on div "Publish" at bounding box center [1261, 23] width 78 height 27
click at [1264, 26] on div "Publish" at bounding box center [1261, 23] width 78 height 27
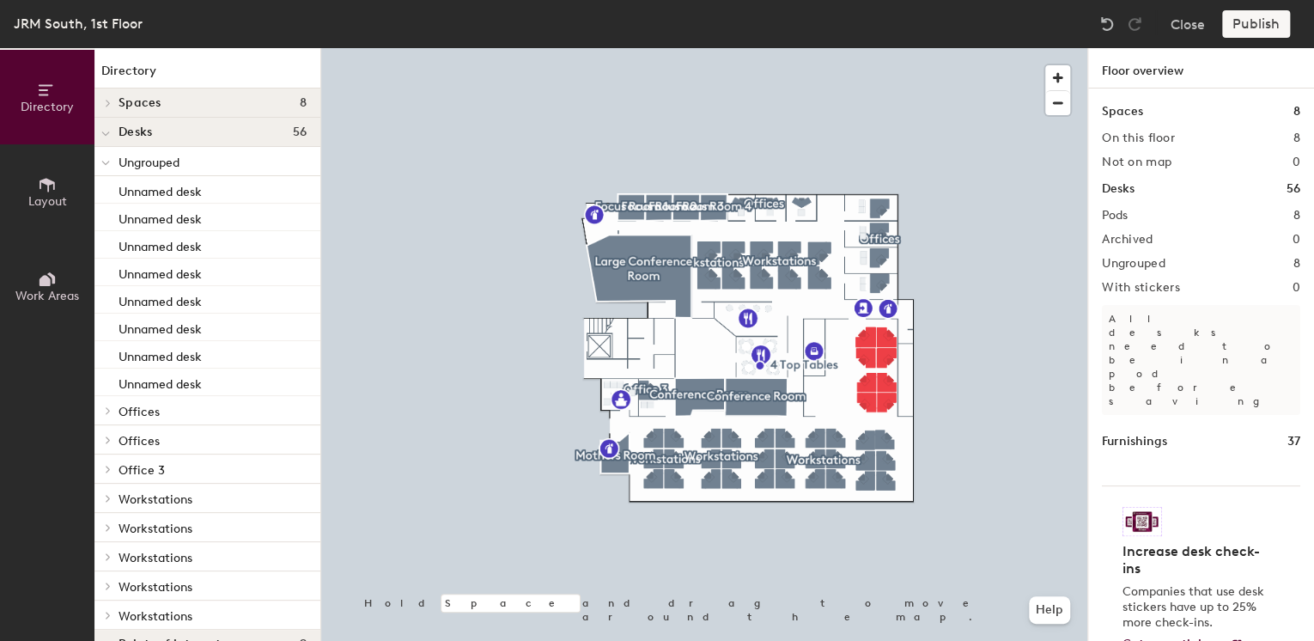
click at [1130, 292] on h2 "With stickers" at bounding box center [1141, 288] width 78 height 14
click at [1261, 29] on div "Publish" at bounding box center [1261, 23] width 78 height 27
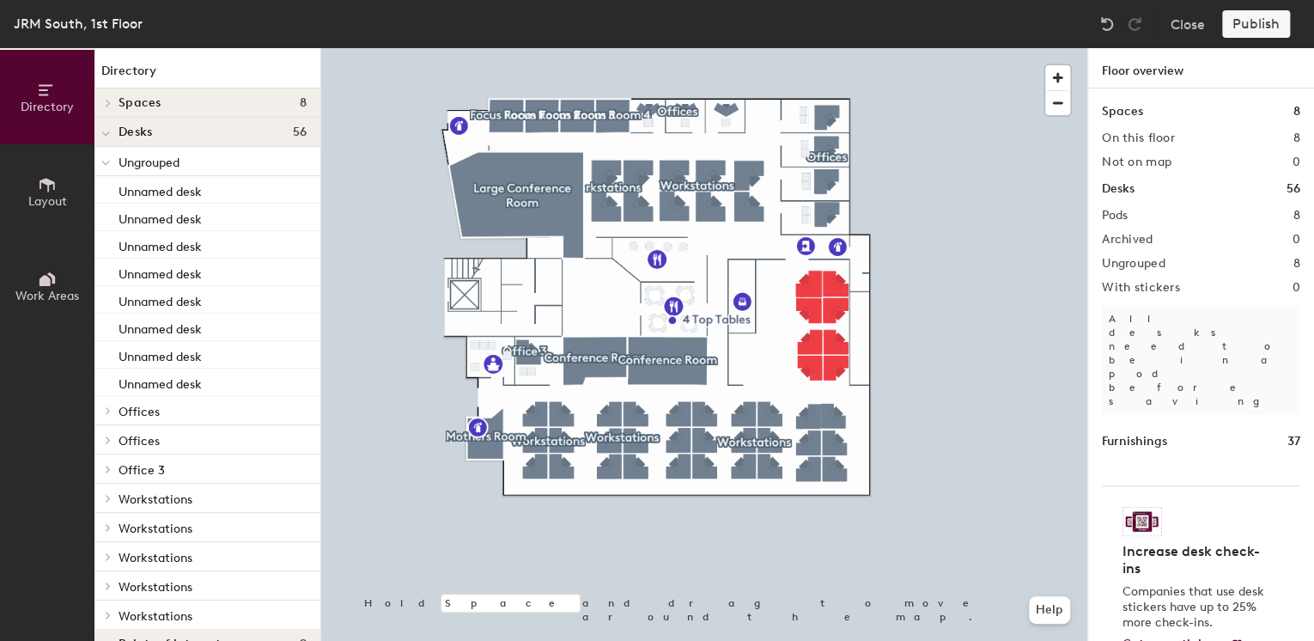
click at [1260, 26] on div "Publish" at bounding box center [1261, 23] width 78 height 27
click at [1260, 31] on div "Publish" at bounding box center [1261, 23] width 78 height 27
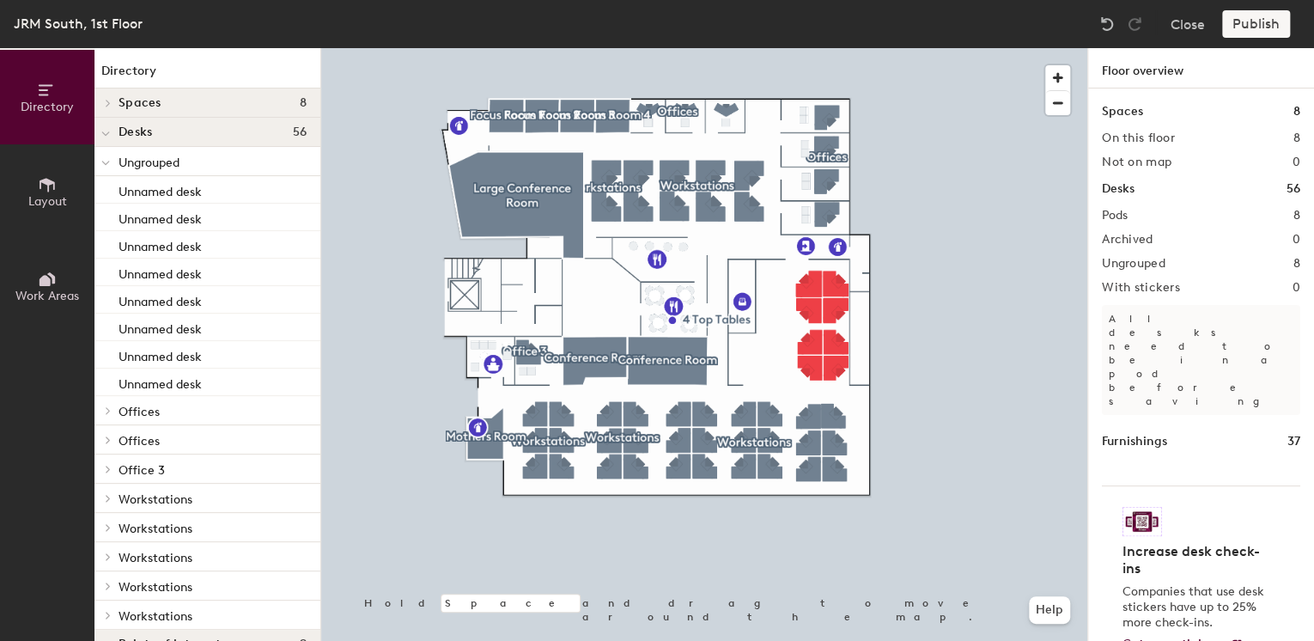
click at [1160, 584] on p "Companies that use desk stickers have up to 25% more check-ins." at bounding box center [1196, 607] width 147 height 46
click at [397, 48] on div at bounding box center [704, 48] width 766 height 0
click at [399, 610] on div at bounding box center [397, 611] width 3 height 3
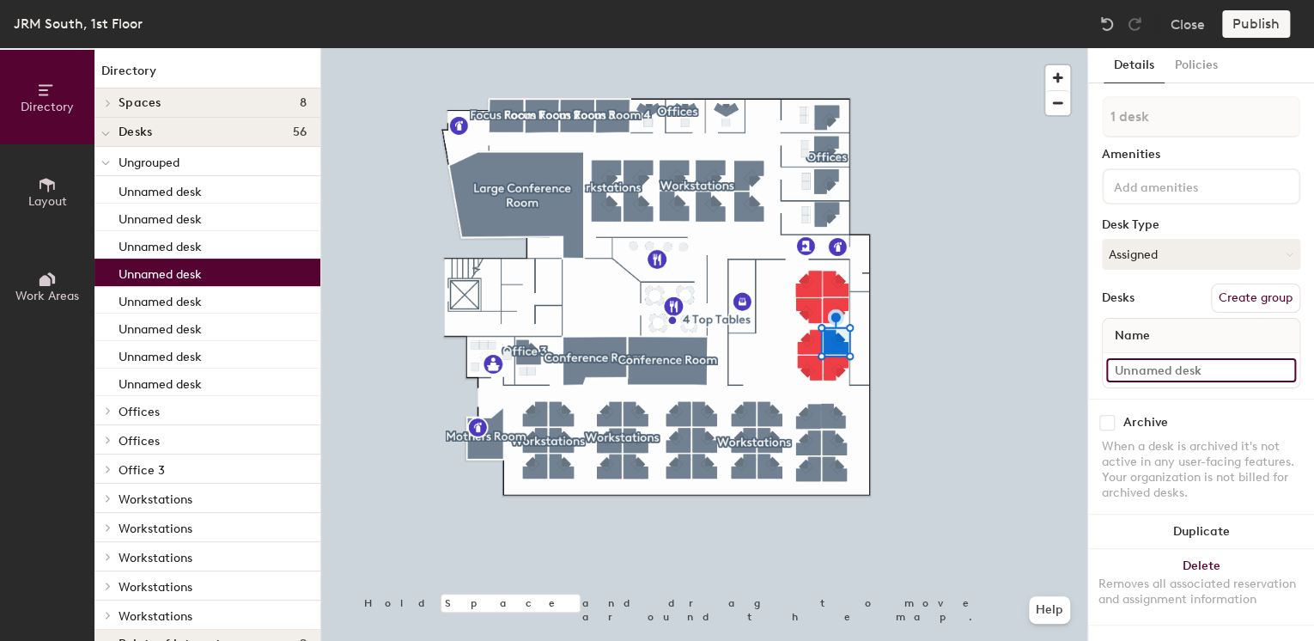
click at [1189, 367] on input at bounding box center [1201, 370] width 190 height 24
type input "s"
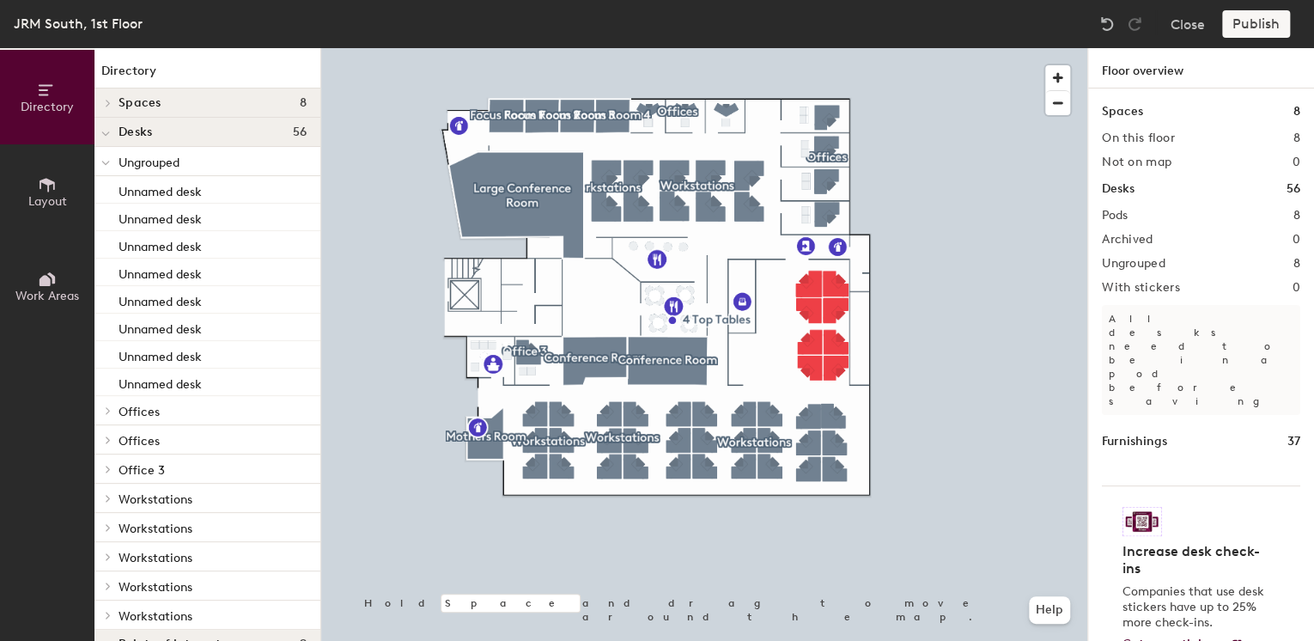
click at [1187, 66] on h1 "Floor overview" at bounding box center [1201, 68] width 226 height 40
click at [1185, 76] on h1 "Floor overview" at bounding box center [1201, 68] width 226 height 40
click at [1058, 84] on span "button" at bounding box center [1057, 77] width 25 height 25
click at [1050, 102] on span "button" at bounding box center [1057, 103] width 25 height 24
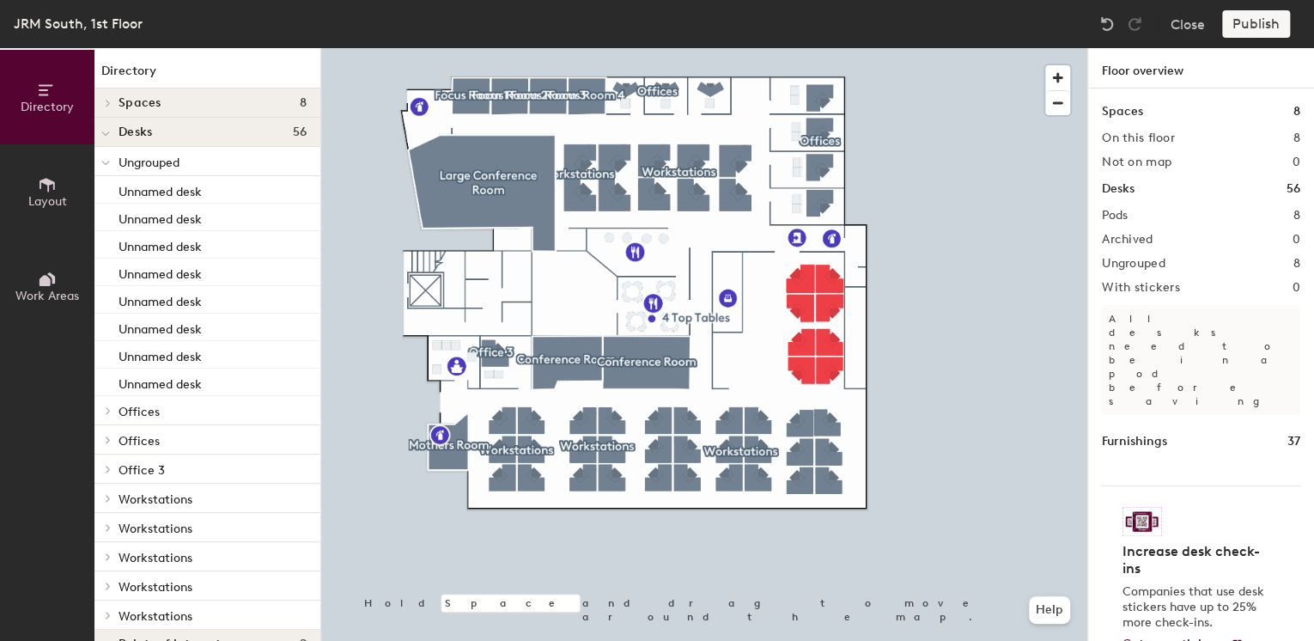
click at [1257, 31] on div "Publish" at bounding box center [1261, 23] width 78 height 27
click at [1258, 25] on div "Publish" at bounding box center [1261, 23] width 78 height 27
click at [1233, 121] on div "Spaces 8 On this floor 8 Not on map 0 Desks 56 Pods 8 Archived 0 Ungrouped 8 Wi…" at bounding box center [1201, 384] width 226 height 593
click at [1220, 182] on div "Desks 56" at bounding box center [1201, 189] width 198 height 19
drag, startPoint x: 1203, startPoint y: 205, endPoint x: 1185, endPoint y: 250, distance: 47.9
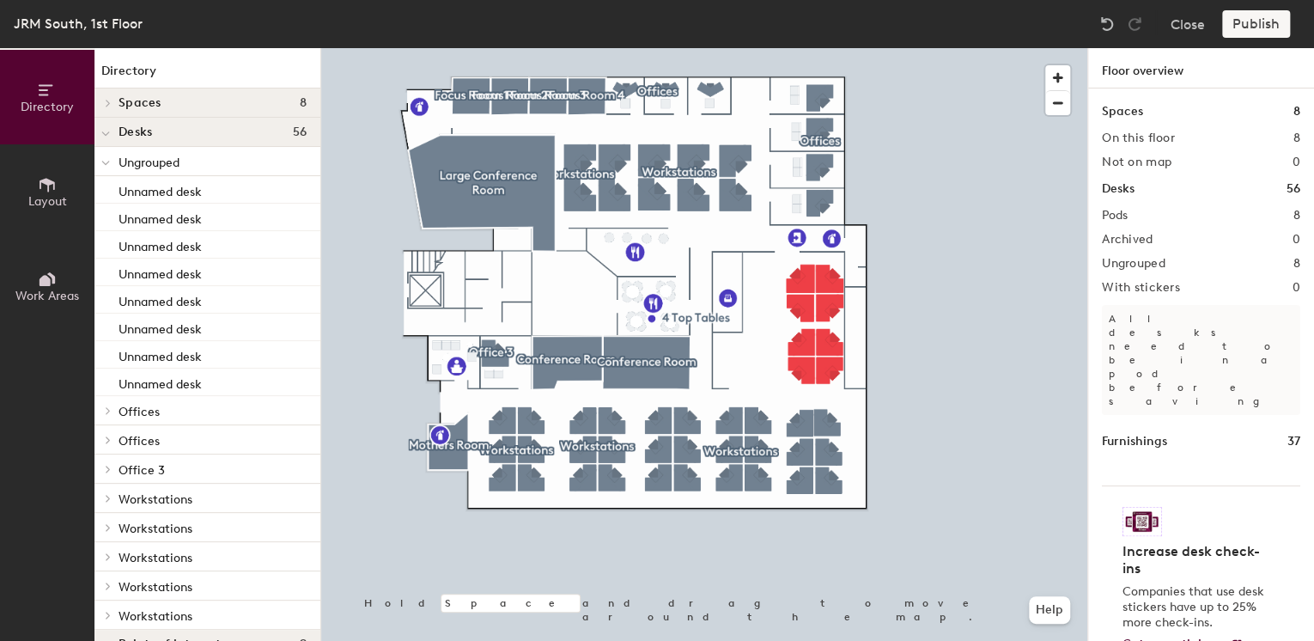
click at [1203, 207] on div "Spaces 8 On this floor 8 Not on map 0 Desks 56 Pods 8 Archived 0 Ungrouped 8 Wi…" at bounding box center [1201, 384] width 226 height 593
click at [1185, 251] on div "Spaces 8 On this floor 8 Not on map 0 Desks 56 Pods 8 Archived 0 Ungrouped 8 Wi…" at bounding box center [1201, 384] width 226 height 593
click at [1190, 362] on div "Spaces 8 On this floor 8 Not on map 0 Desks 56 Pods 8 Archived 0 Ungrouped 8 Wi…" at bounding box center [1201, 384] width 226 height 593
click at [1192, 388] on div "Spaces 8 On this floor 8 Not on map 0 Desks 56 Pods 8 Archived 0 Ungrouped 8 Wi…" at bounding box center [1201, 384] width 226 height 593
click at [1139, 432] on h1 "Furnishings" at bounding box center [1134, 441] width 65 height 19
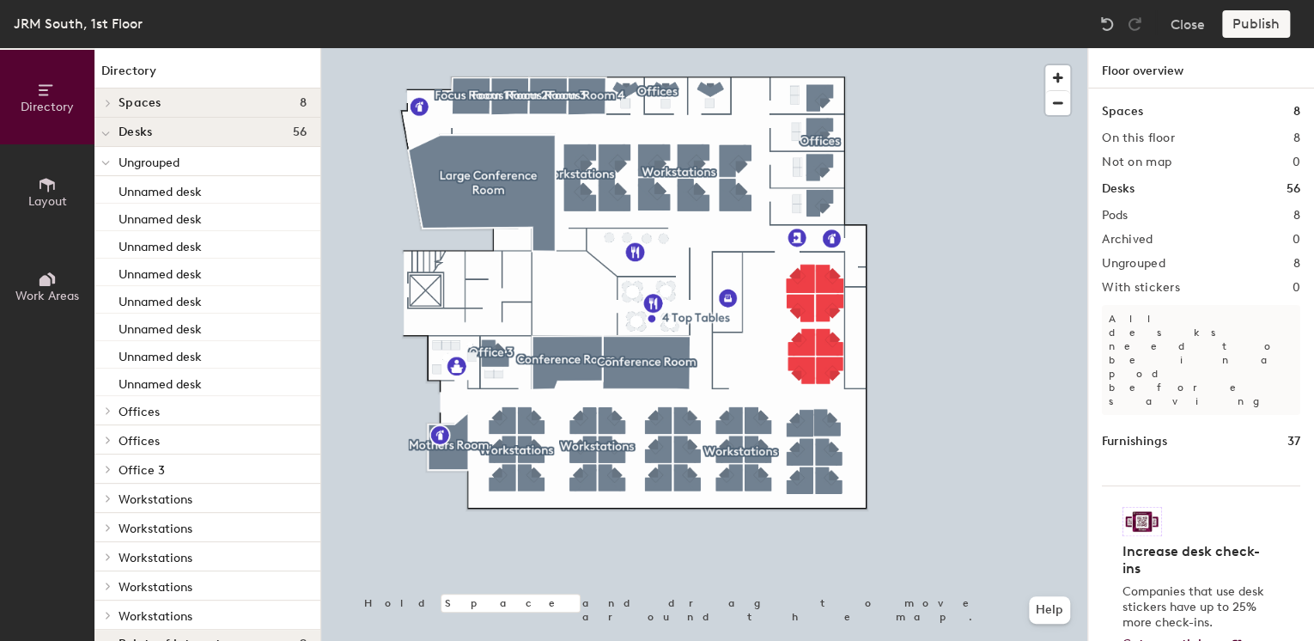
click at [1143, 507] on img at bounding box center [1143, 521] width 40 height 29
click at [1185, 536] on div "Increase desk check-ins Companies that use desk stickers have up to 25% more ch…" at bounding box center [1196, 594] width 147 height 116
click at [1185, 637] on span "Get your stickers" at bounding box center [1173, 644] width 101 height 15
click at [1233, 432] on div "Furnishings 37" at bounding box center [1201, 441] width 198 height 19
click at [832, 48] on div at bounding box center [704, 48] width 766 height 0
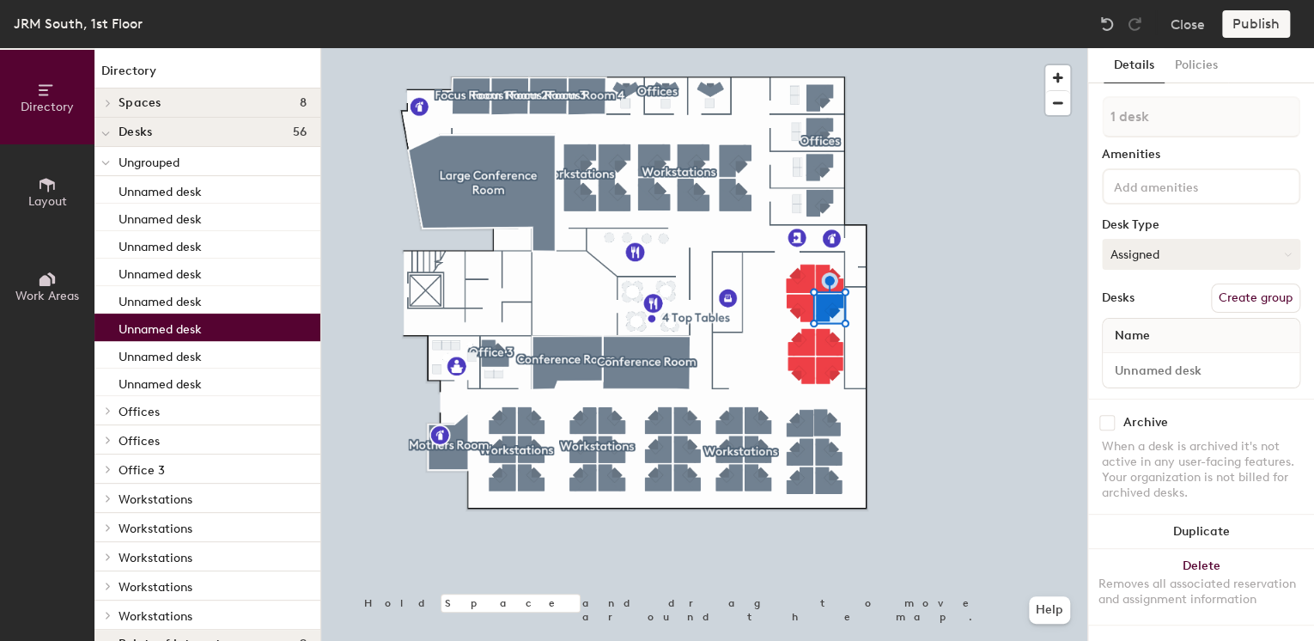
click at [1179, 248] on button "Assigned" at bounding box center [1201, 254] width 198 height 31
click at [1130, 331] on div "Hot" at bounding box center [1189, 333] width 172 height 26
click at [1147, 243] on button "Hot" at bounding box center [1201, 254] width 198 height 31
click at [1151, 354] on div "Hoteled" at bounding box center [1189, 359] width 172 height 26
click at [1154, 247] on button "Hoteled" at bounding box center [1201, 254] width 198 height 31
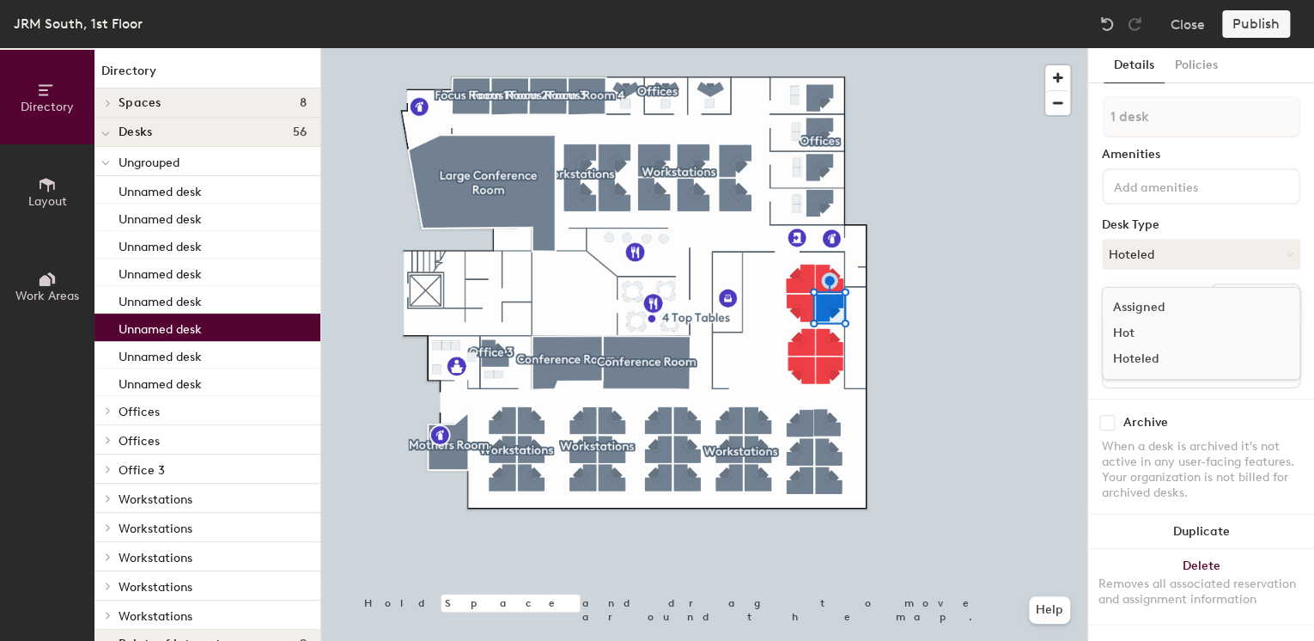
click at [1154, 314] on div "Assigned" at bounding box center [1189, 308] width 172 height 26
click at [1156, 192] on input at bounding box center [1188, 185] width 155 height 21
click at [1183, 62] on button "Policies" at bounding box center [1197, 65] width 64 height 35
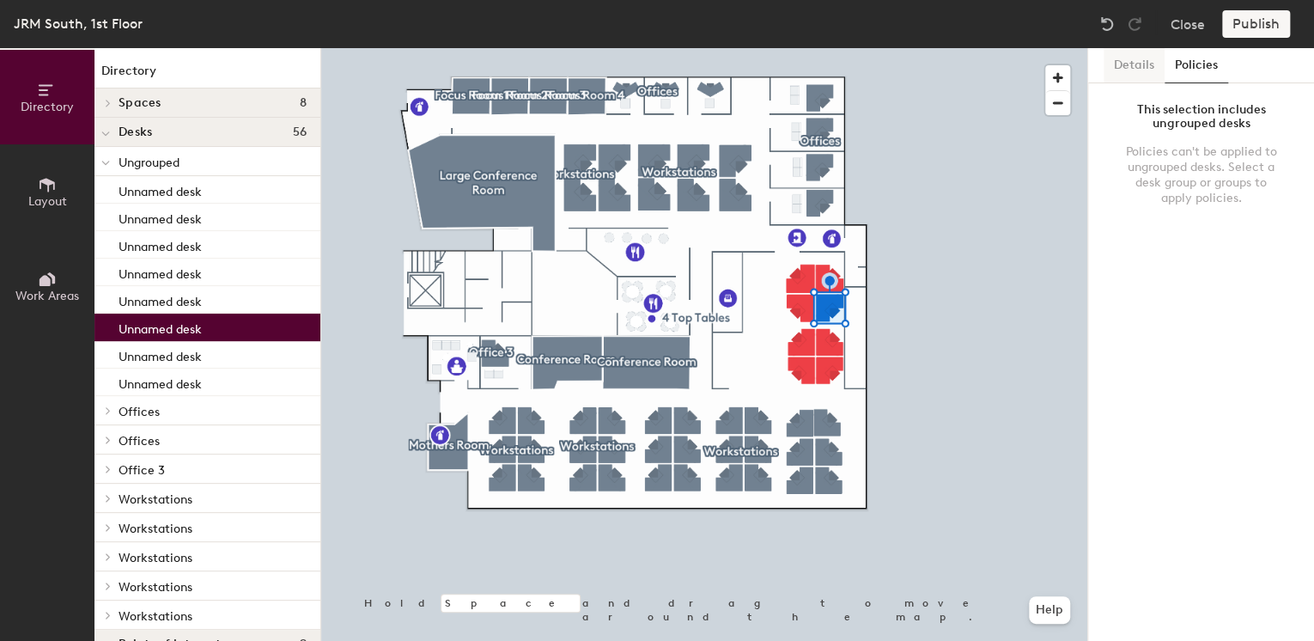
click at [1145, 65] on button "Details" at bounding box center [1134, 65] width 61 height 35
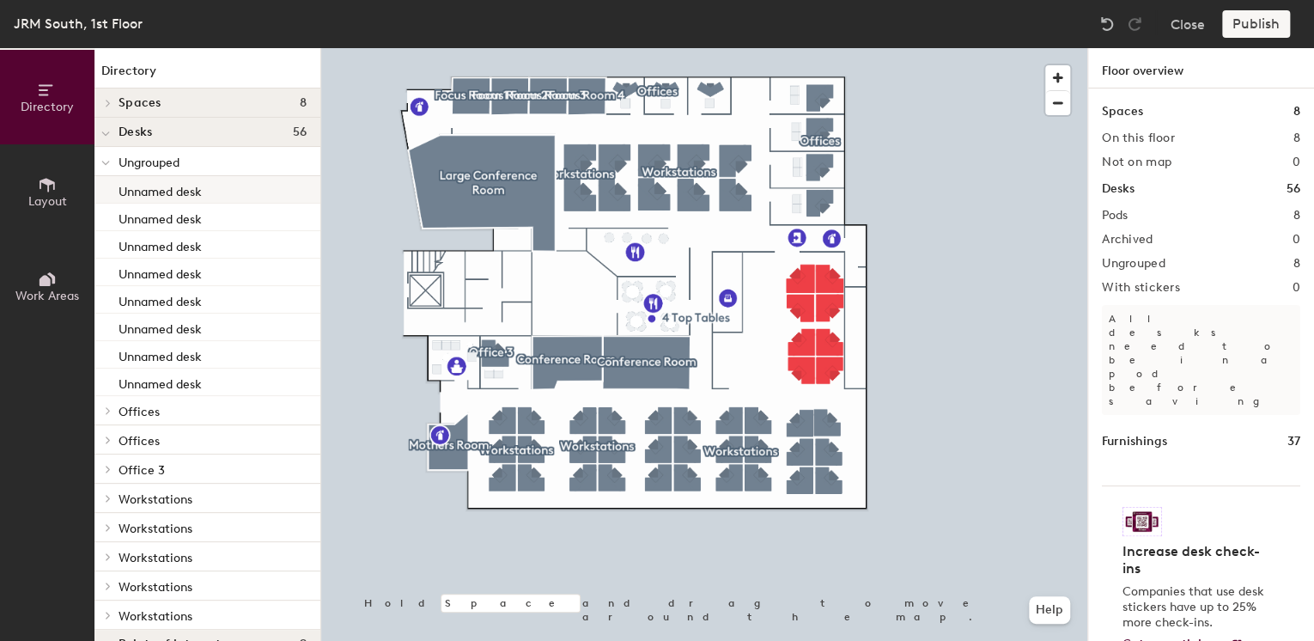
click at [978, 48] on div at bounding box center [704, 48] width 766 height 0
click at [1274, 24] on div "Publish" at bounding box center [1261, 23] width 78 height 27
click at [1249, 27] on div "Publish" at bounding box center [1261, 23] width 78 height 27
click at [1248, 23] on div "Publish" at bounding box center [1261, 23] width 78 height 27
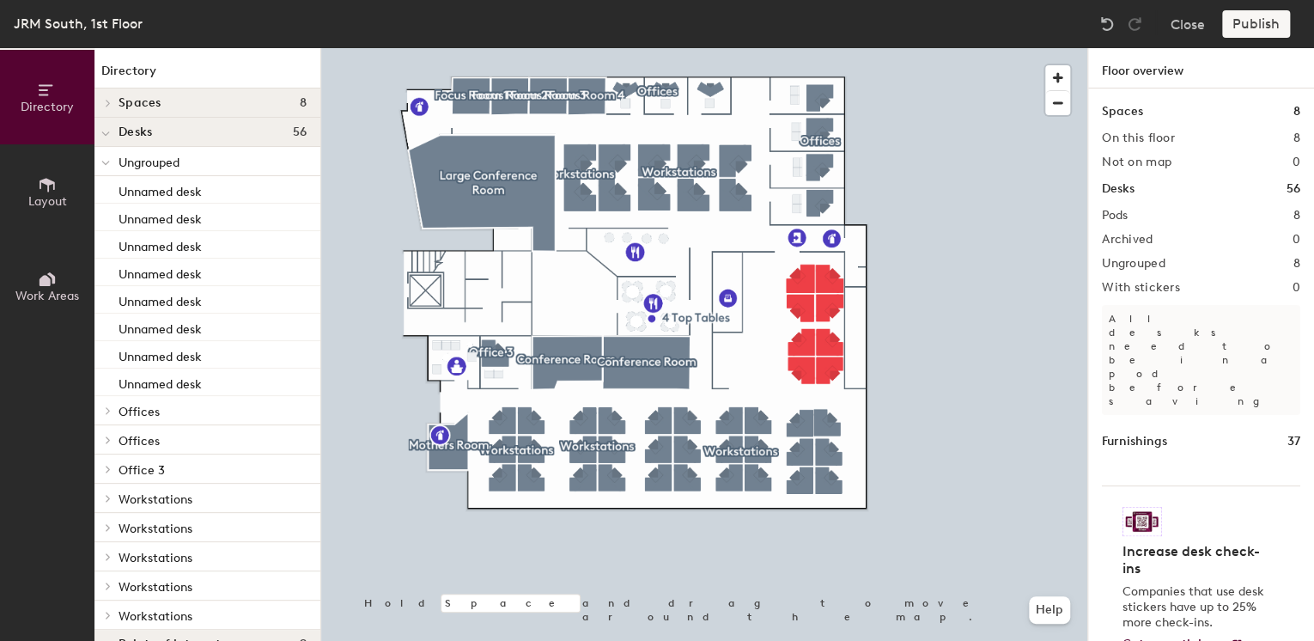
click at [1248, 23] on div "Publish" at bounding box center [1261, 23] width 78 height 27
click at [1046, 608] on button "Help" at bounding box center [1049, 609] width 41 height 27
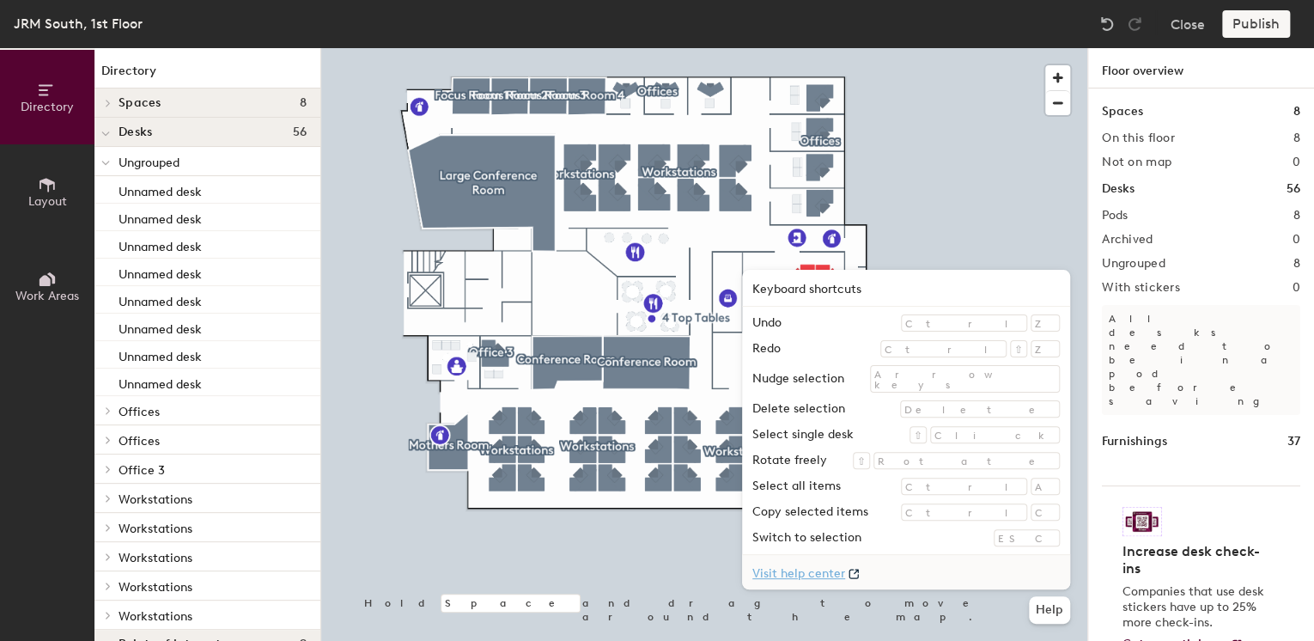
click at [862, 574] on icon at bounding box center [853, 573] width 17 height 17
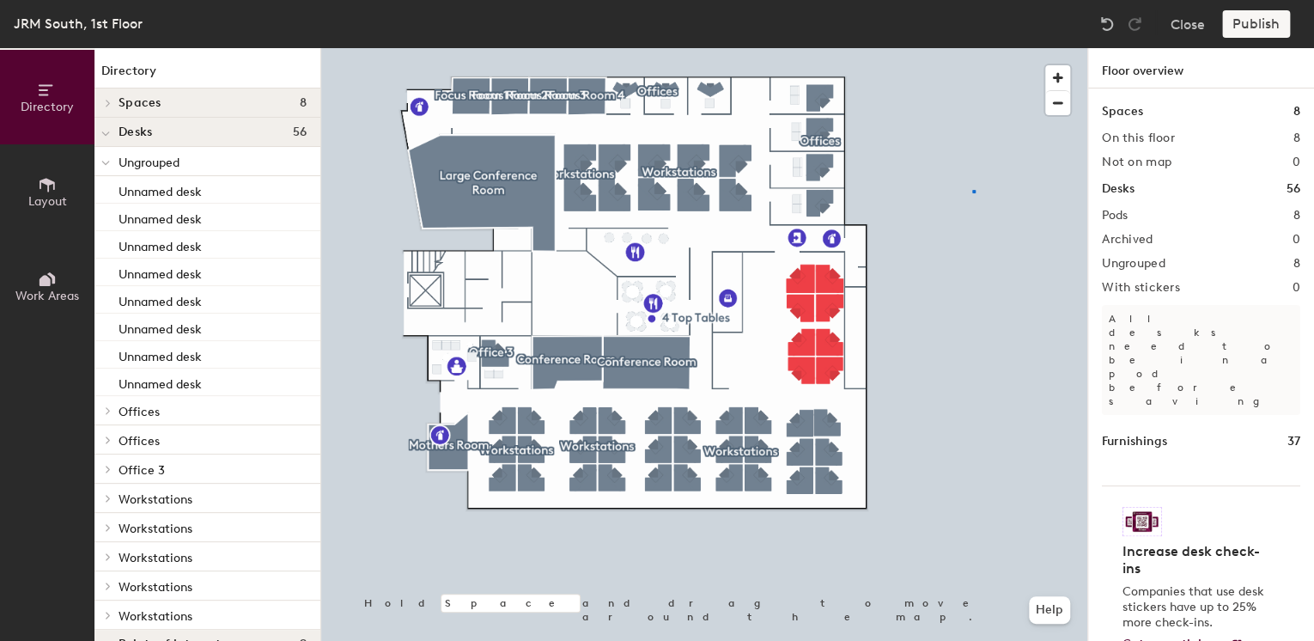
click at [972, 48] on div at bounding box center [704, 48] width 766 height 0
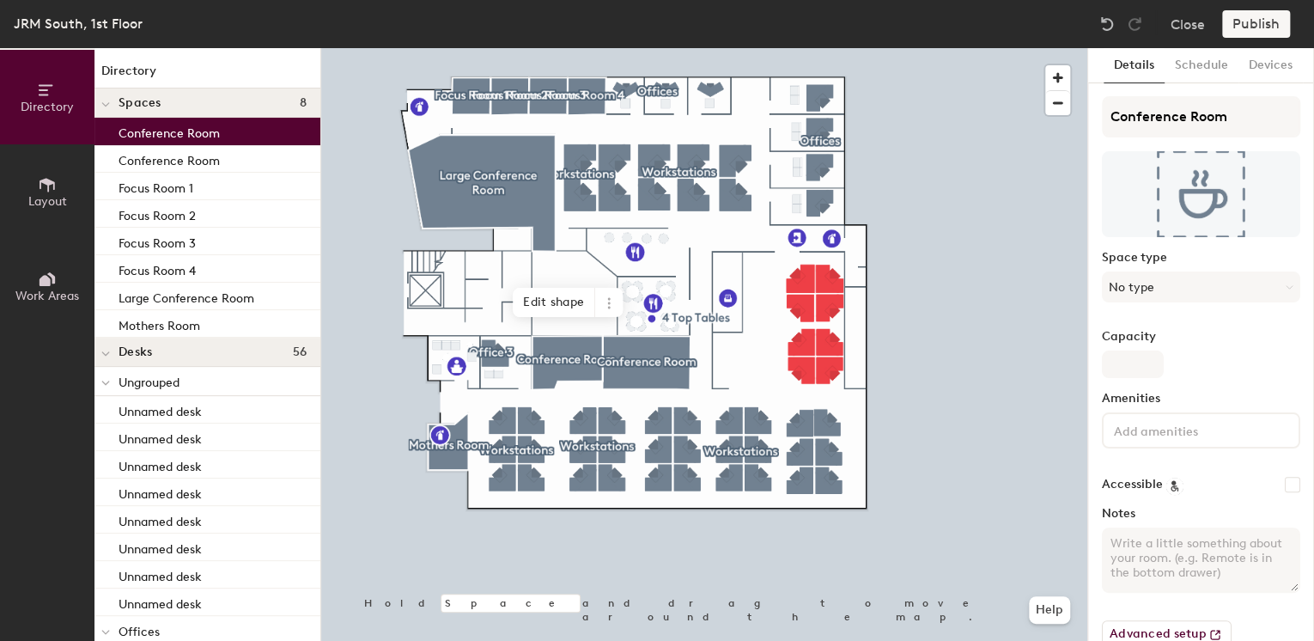
click at [215, 141] on div "Conference Room" at bounding box center [207, 131] width 226 height 27
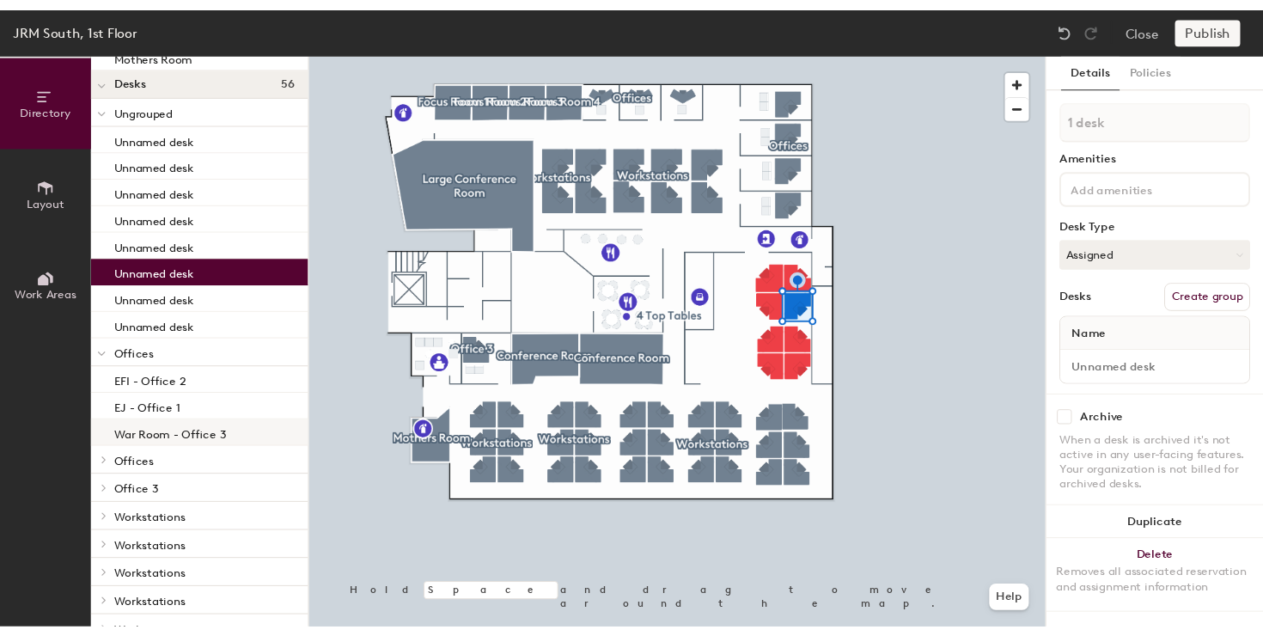
scroll to position [582, 0]
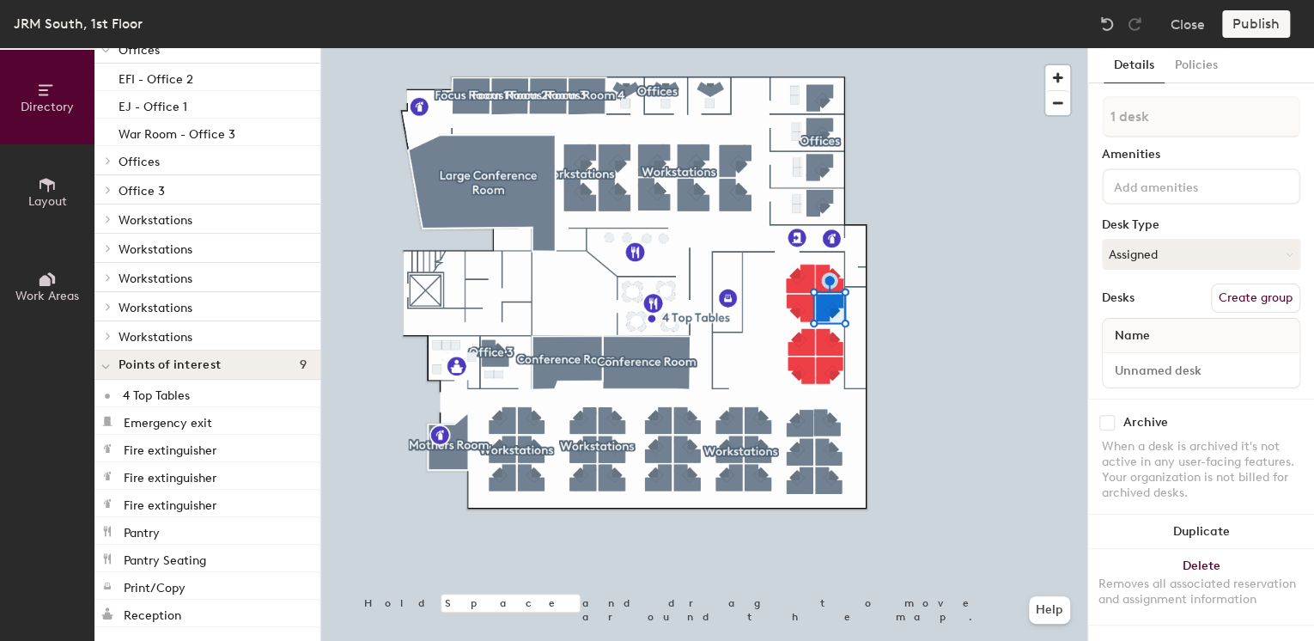
click at [1249, 27] on div "Publish" at bounding box center [1261, 23] width 78 height 27
click at [1051, 618] on button "Help" at bounding box center [1049, 609] width 41 height 27
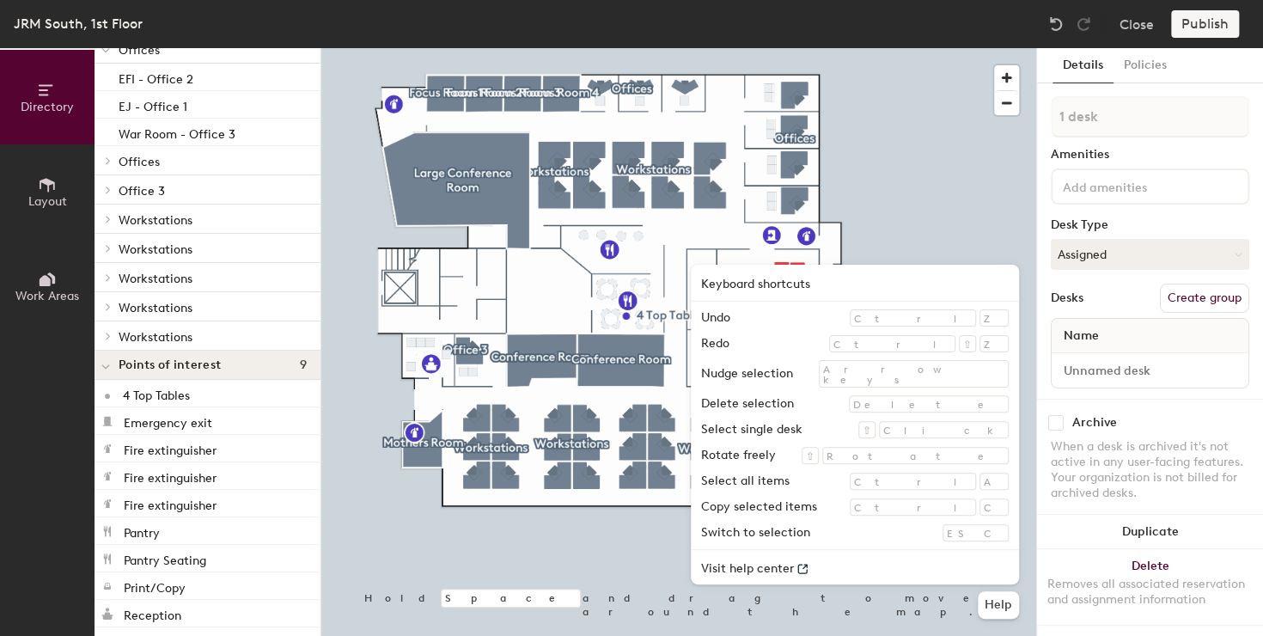
click at [973, 48] on div at bounding box center [678, 48] width 715 height 0
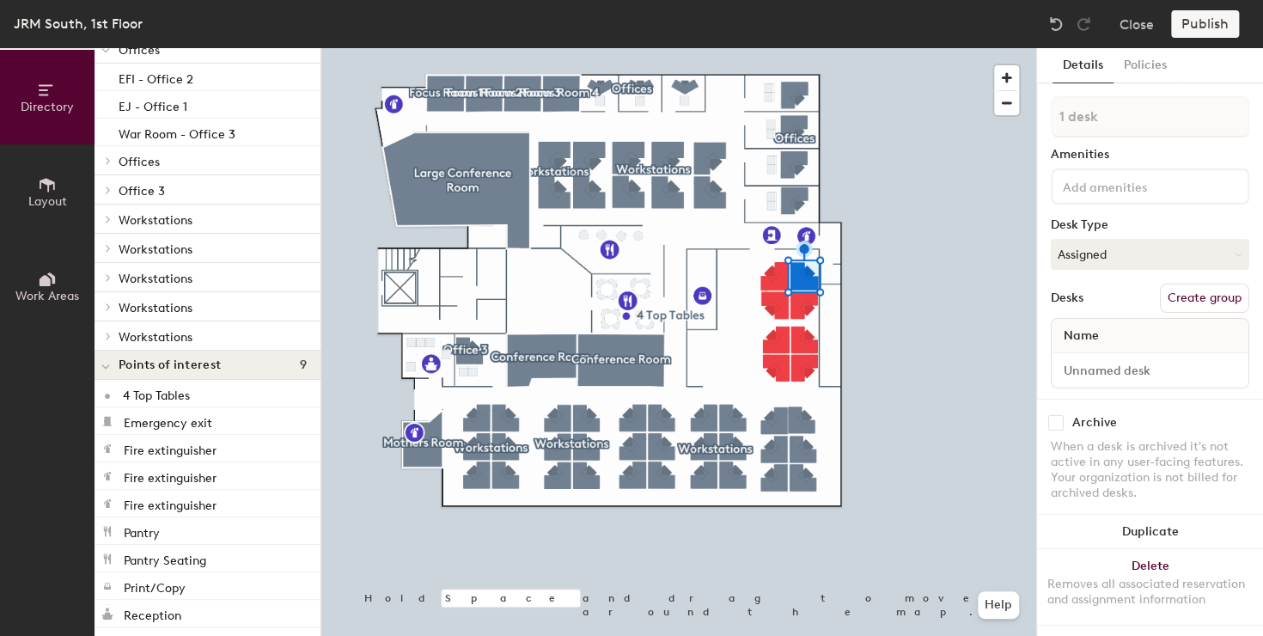
click at [920, 48] on div at bounding box center [678, 48] width 715 height 0
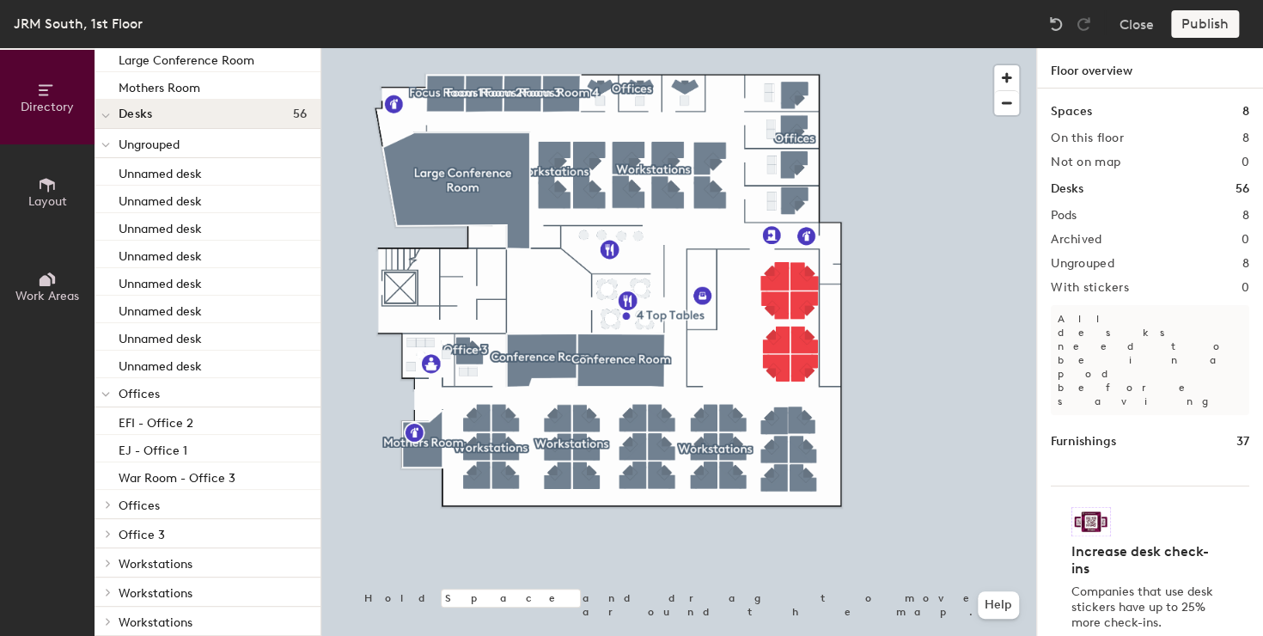
scroll to position [0, 0]
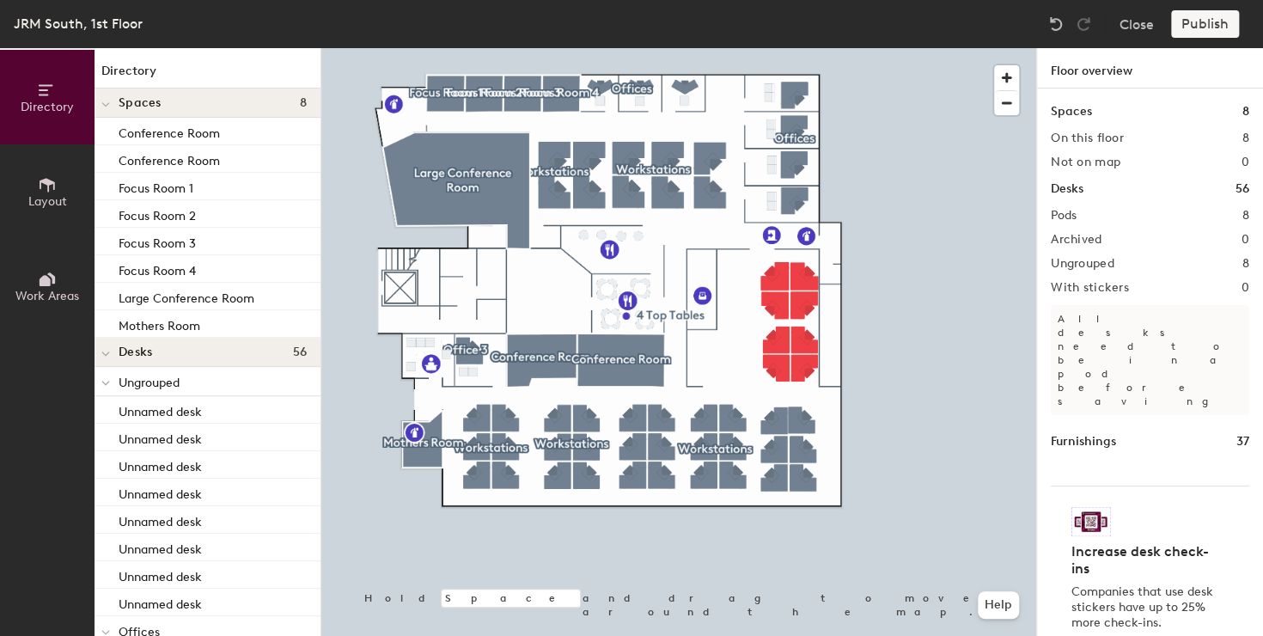
click at [53, 199] on span "Layout" at bounding box center [47, 201] width 39 height 15
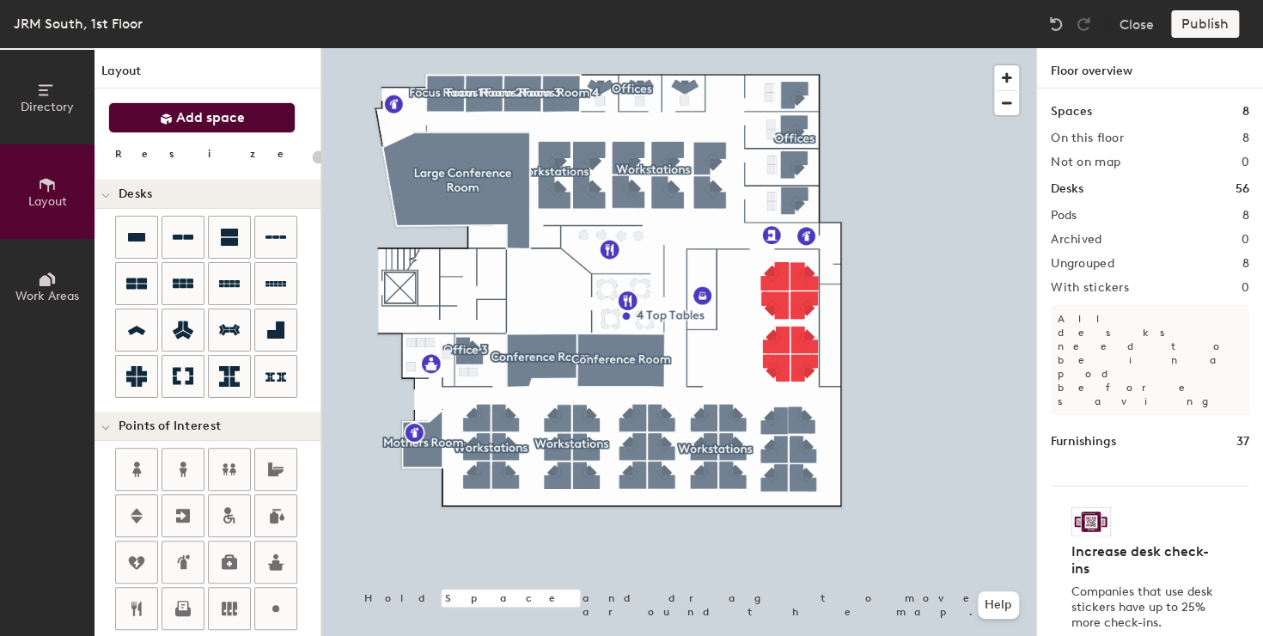
click at [199, 115] on span "Add space" at bounding box center [210, 117] width 69 height 17
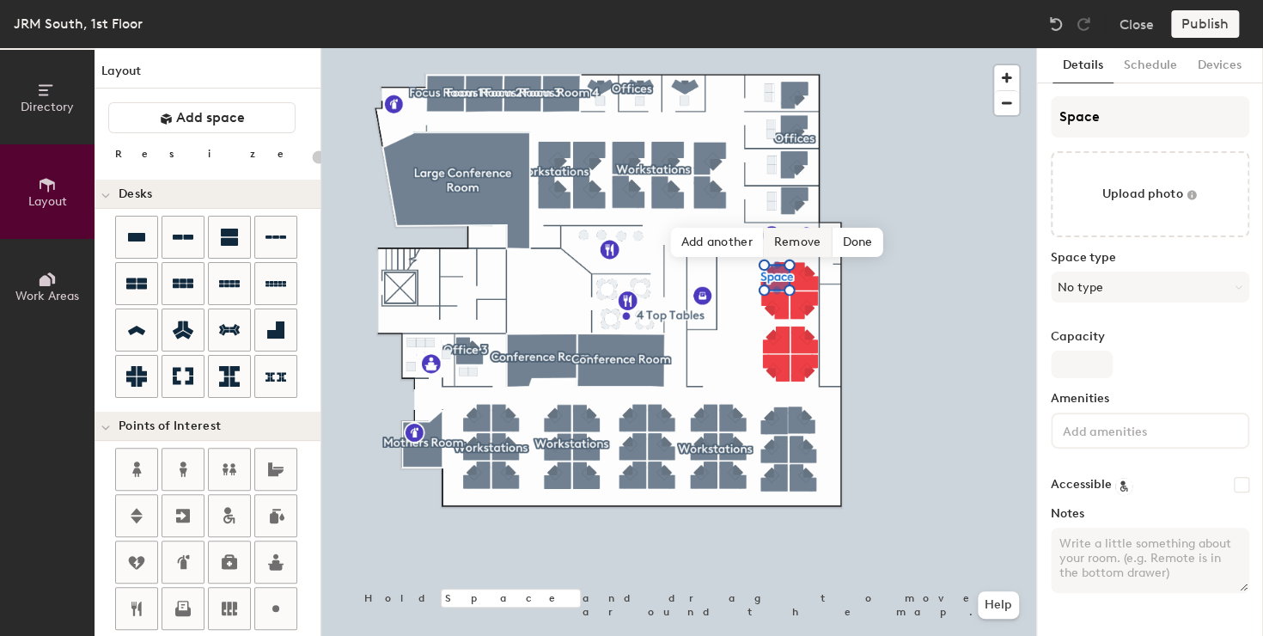
click at [792, 235] on span "Remove" at bounding box center [798, 242] width 69 height 29
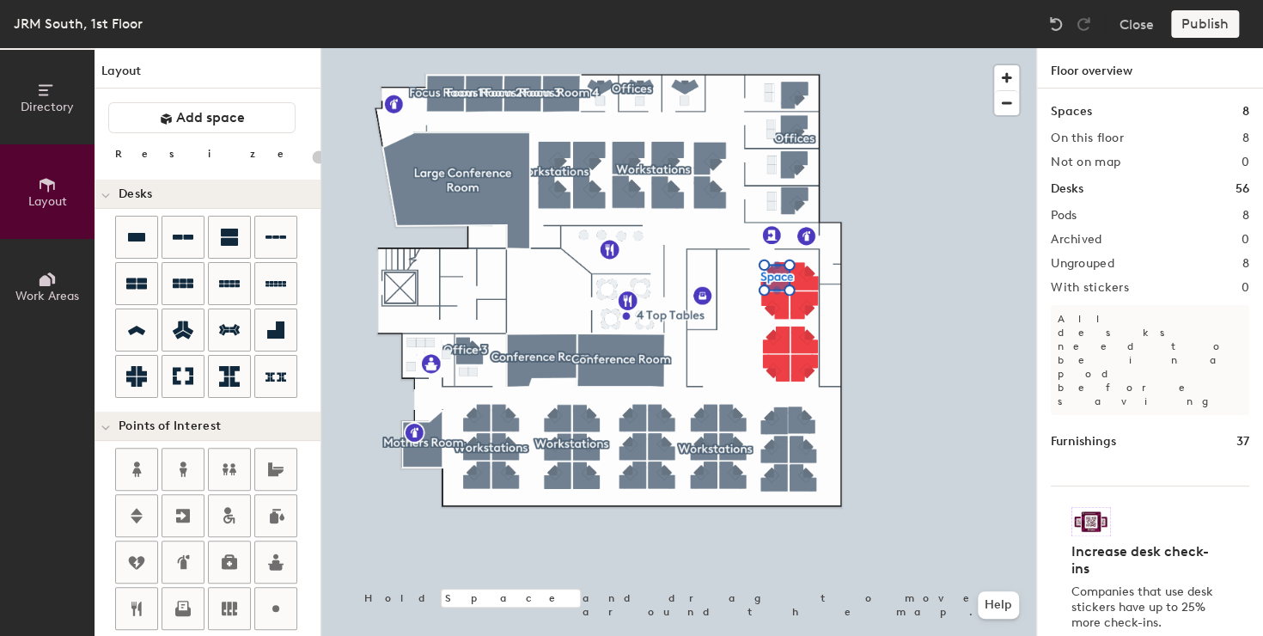
type input "20"
click at [144, 367] on icon at bounding box center [136, 376] width 21 height 21
click at [38, 293] on span "Work Areas" at bounding box center [47, 296] width 64 height 15
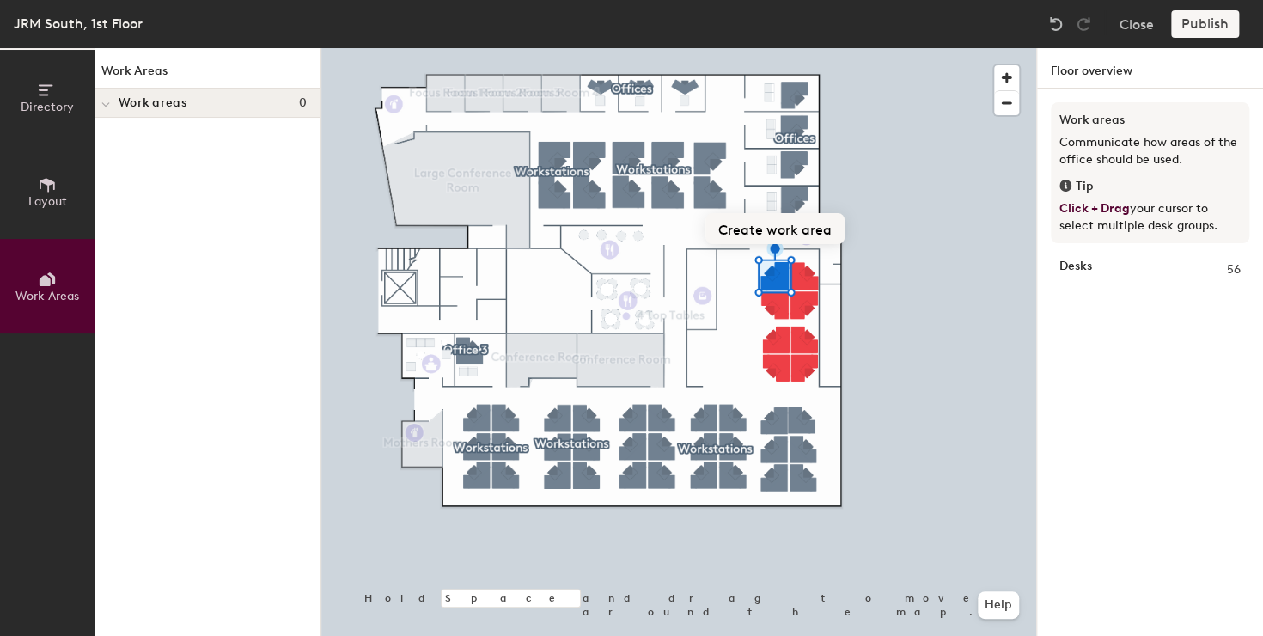
click at [797, 227] on button "Create work area" at bounding box center [774, 228] width 139 height 31
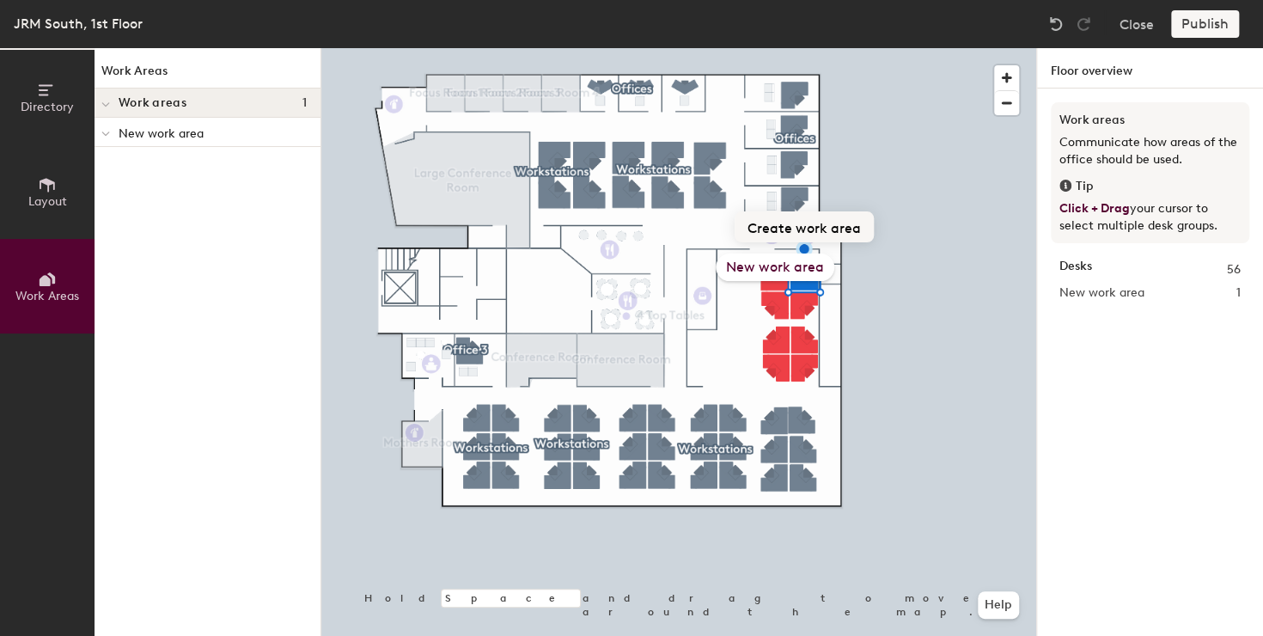
click at [794, 228] on button "Create work area" at bounding box center [803, 226] width 139 height 31
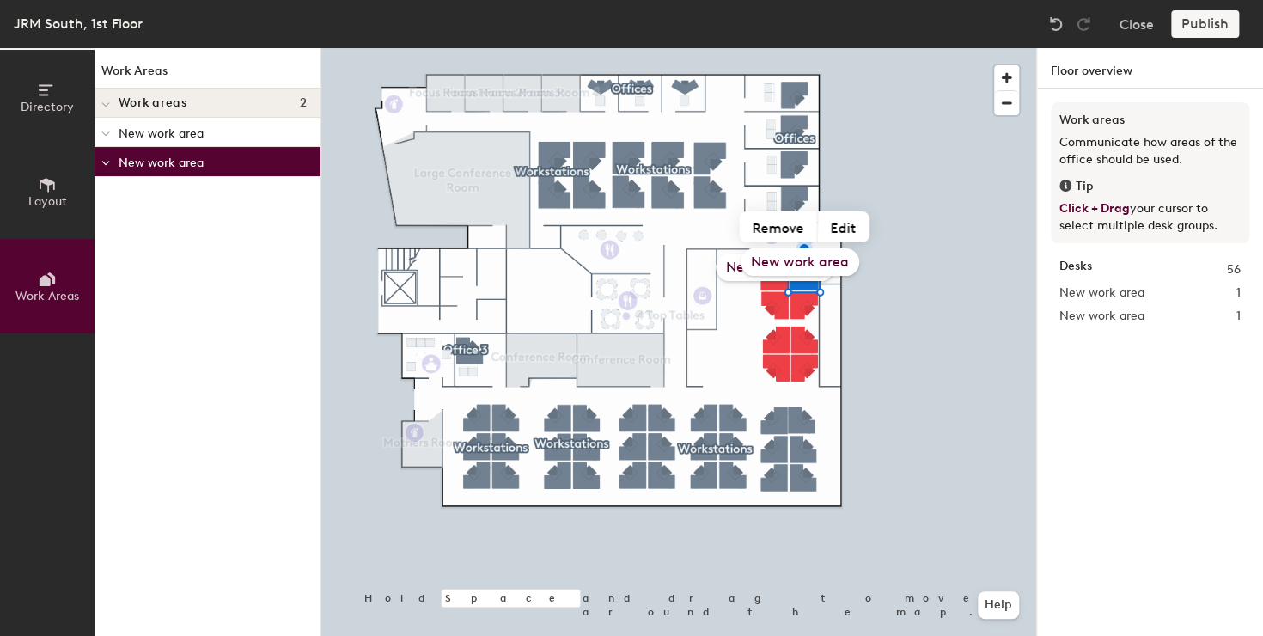
click at [58, 110] on span "Directory" at bounding box center [47, 107] width 53 height 15
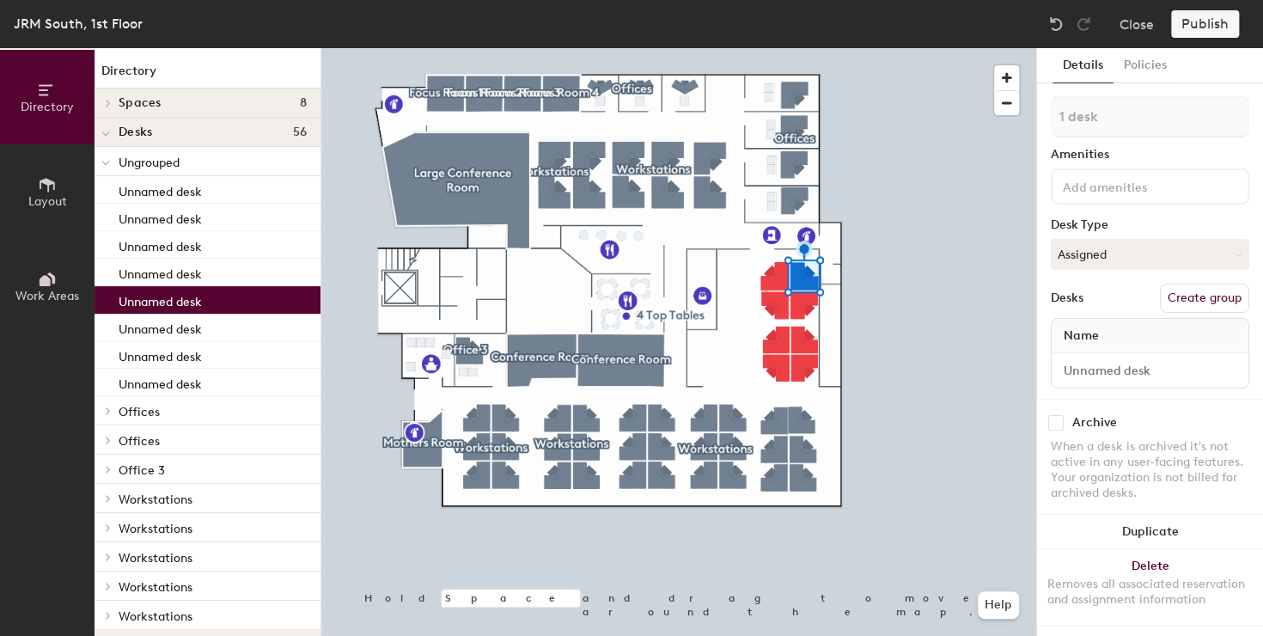
click at [158, 143] on div "Desks 56" at bounding box center [207, 132] width 226 height 29
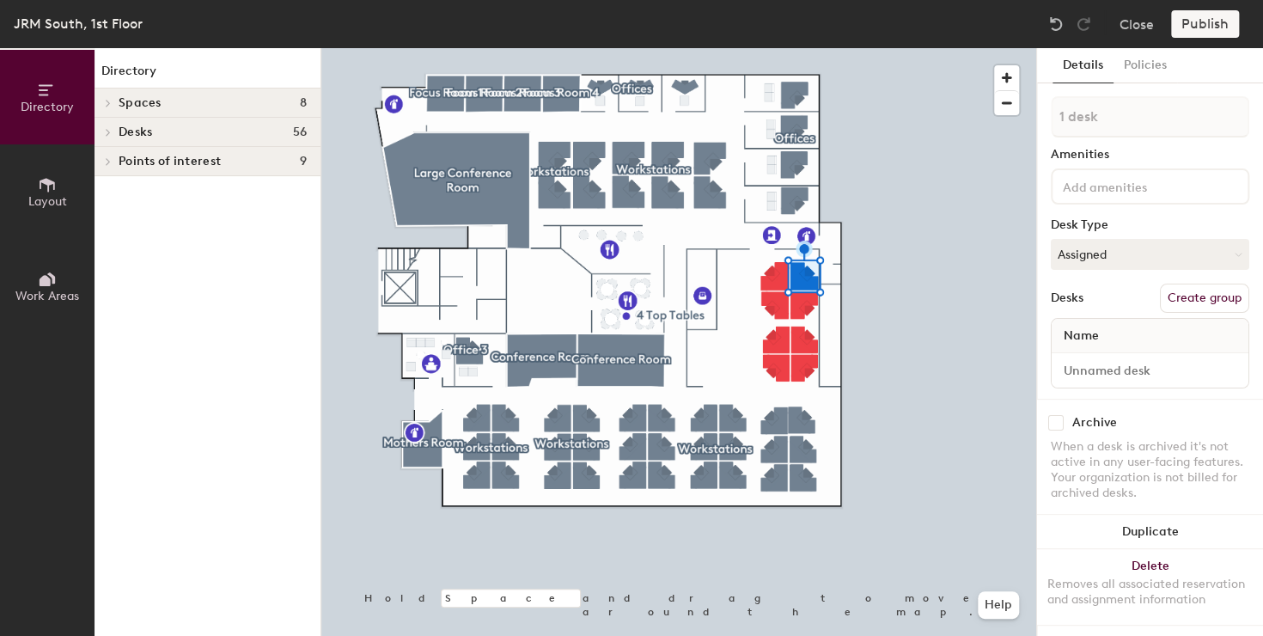
click at [158, 140] on div "Desks 56" at bounding box center [207, 132] width 226 height 29
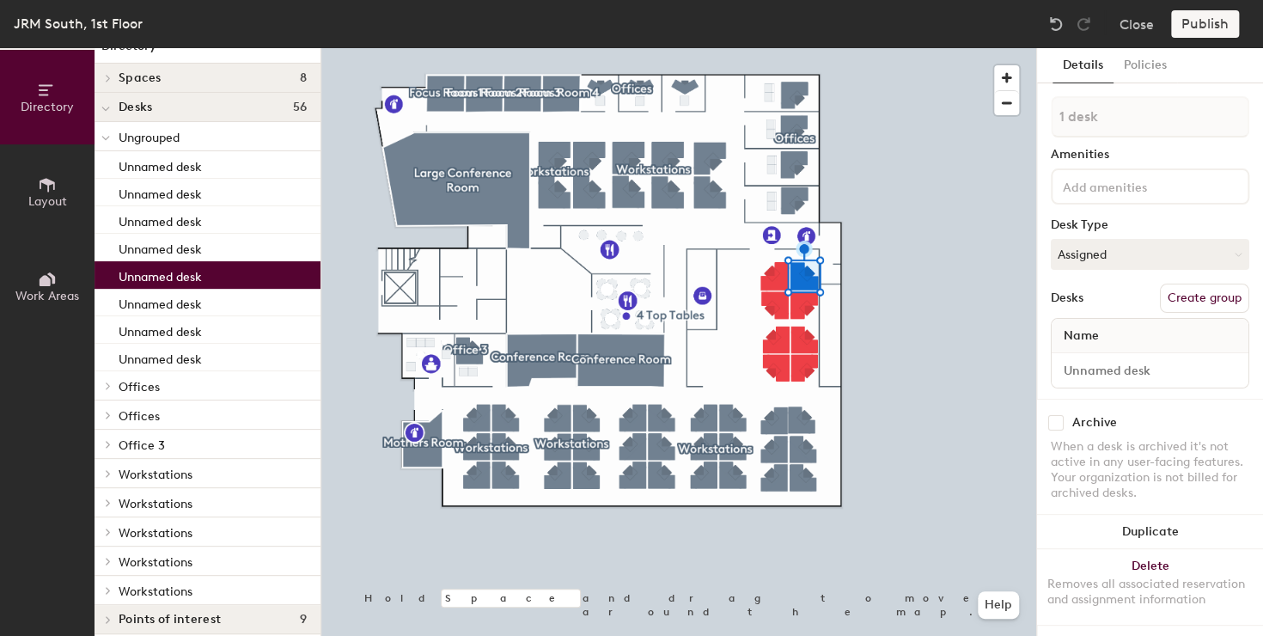
scroll to position [37, 0]
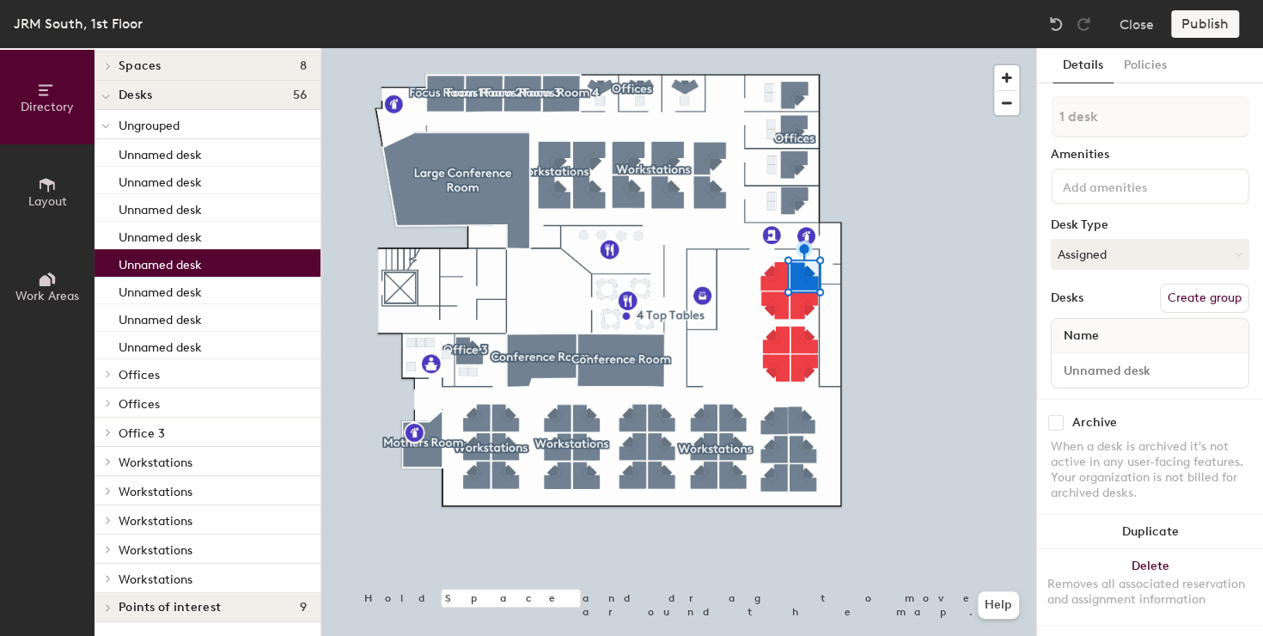
click at [188, 601] on span "Points of interest" at bounding box center [170, 607] width 102 height 14
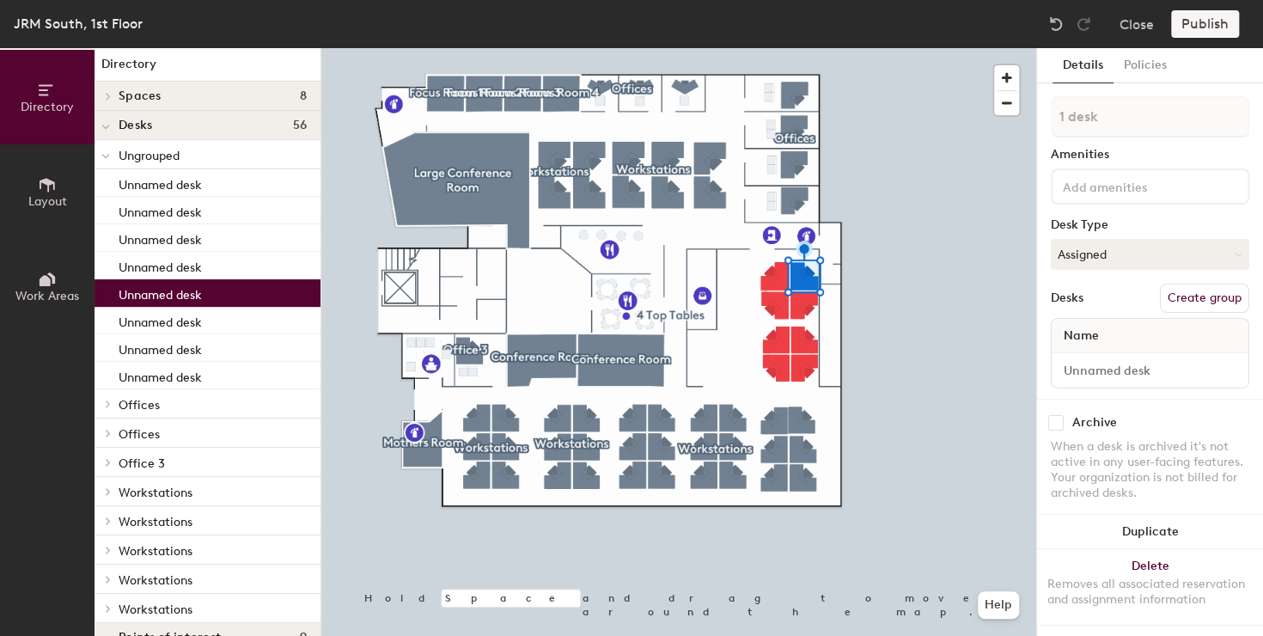
scroll to position [0, 0]
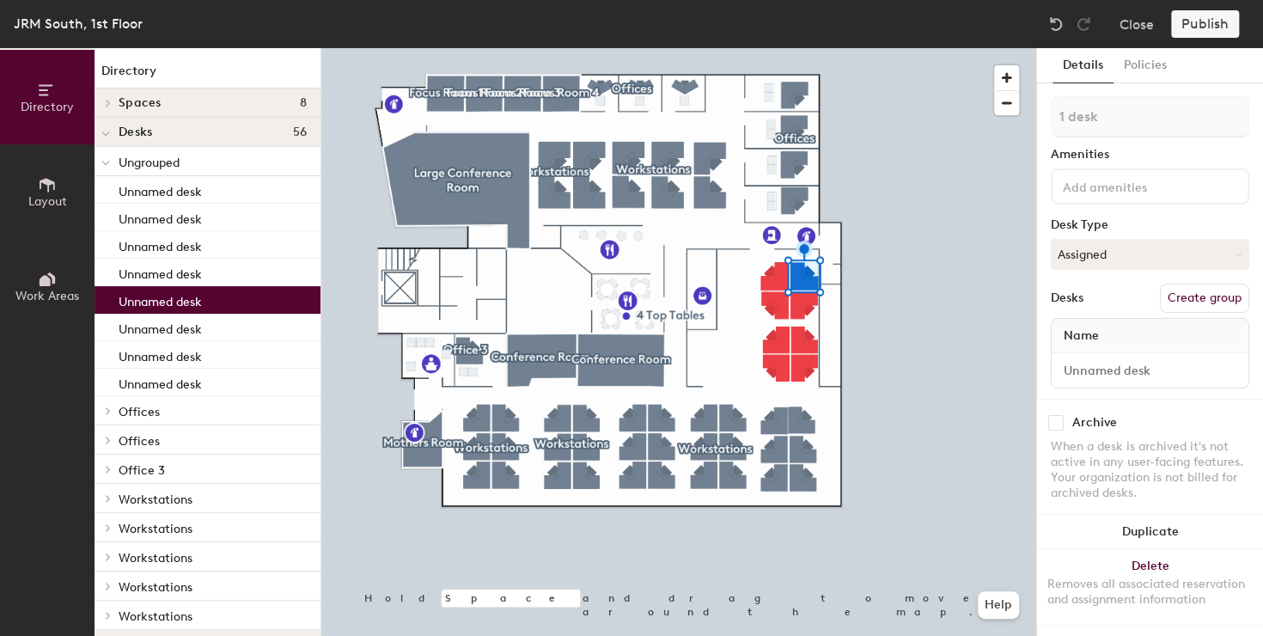
click at [169, 162] on span "Ungrouped" at bounding box center [149, 162] width 61 height 15
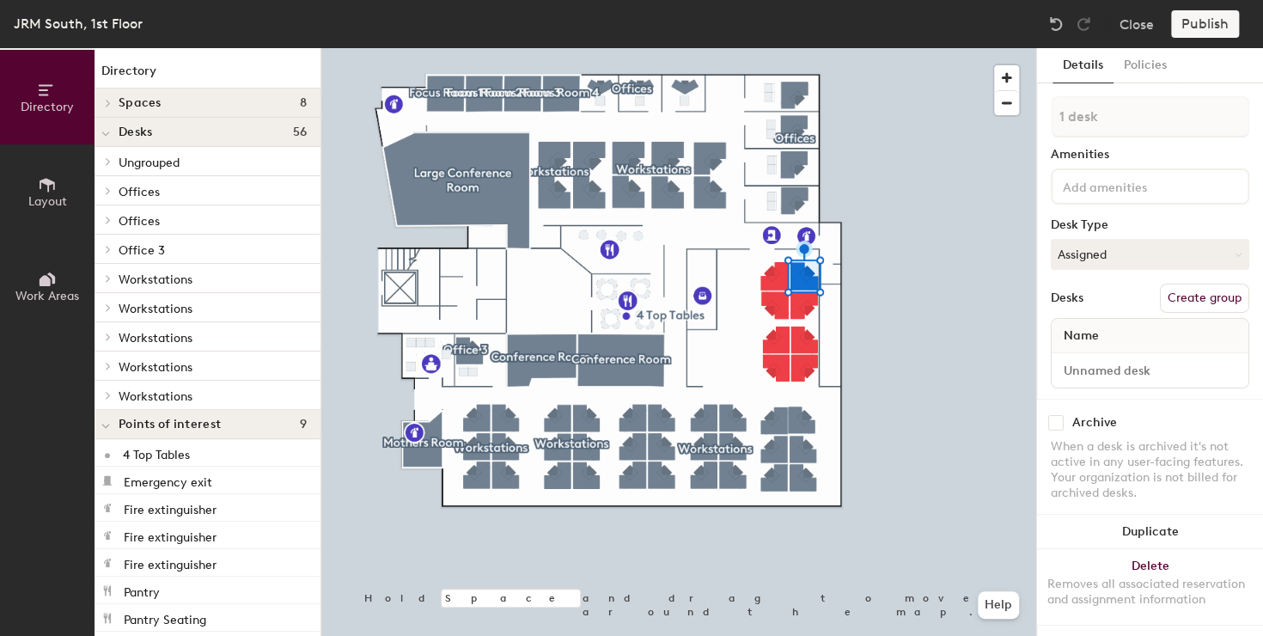
click at [134, 163] on span "Ungrouped" at bounding box center [149, 162] width 61 height 15
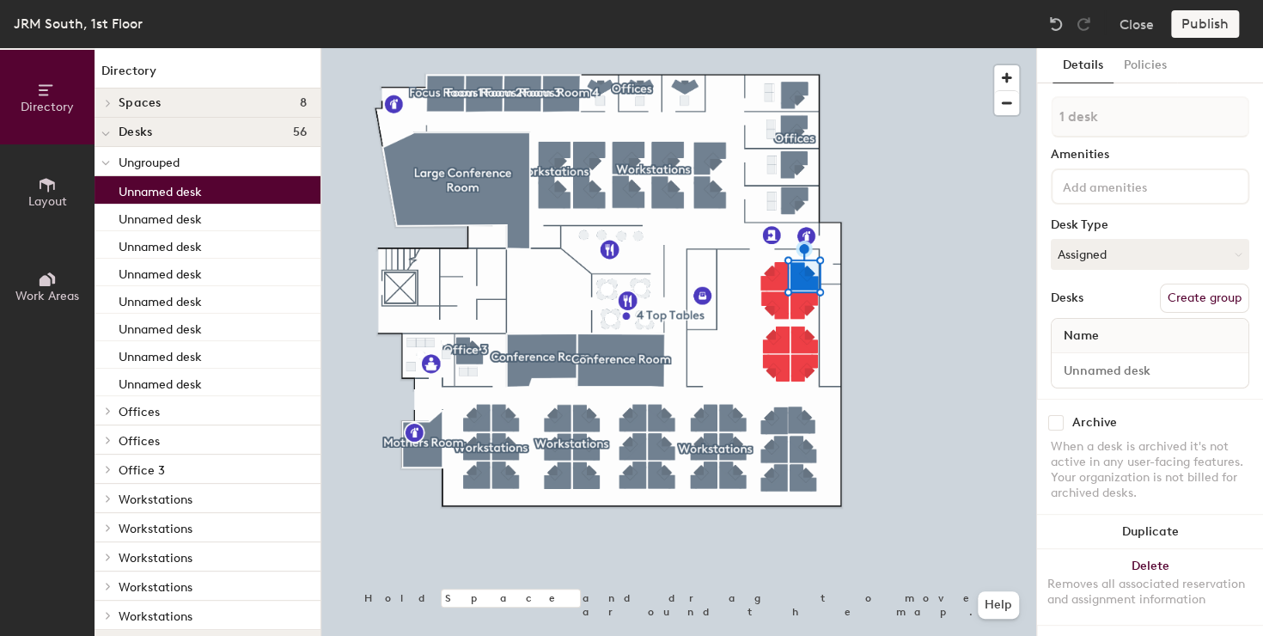
click at [189, 192] on p "Unnamed desk" at bounding box center [160, 190] width 83 height 20
click at [192, 216] on p "Unnamed desk" at bounding box center [160, 217] width 83 height 20
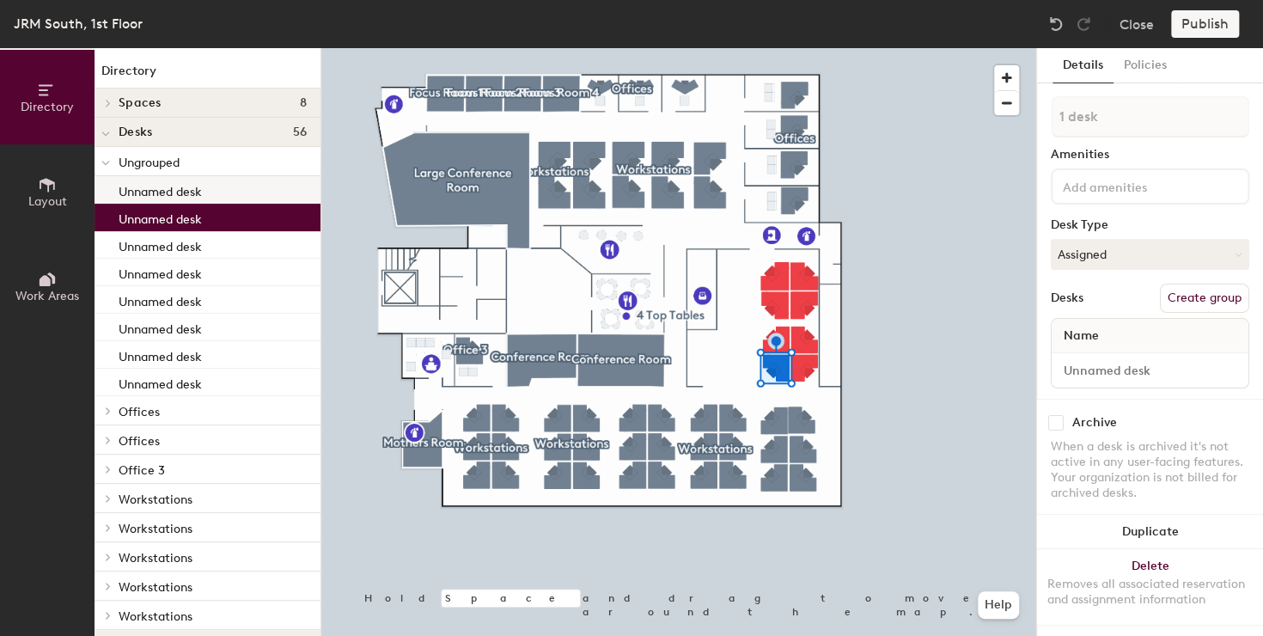
click at [192, 189] on p "Unnamed desk" at bounding box center [160, 190] width 83 height 20
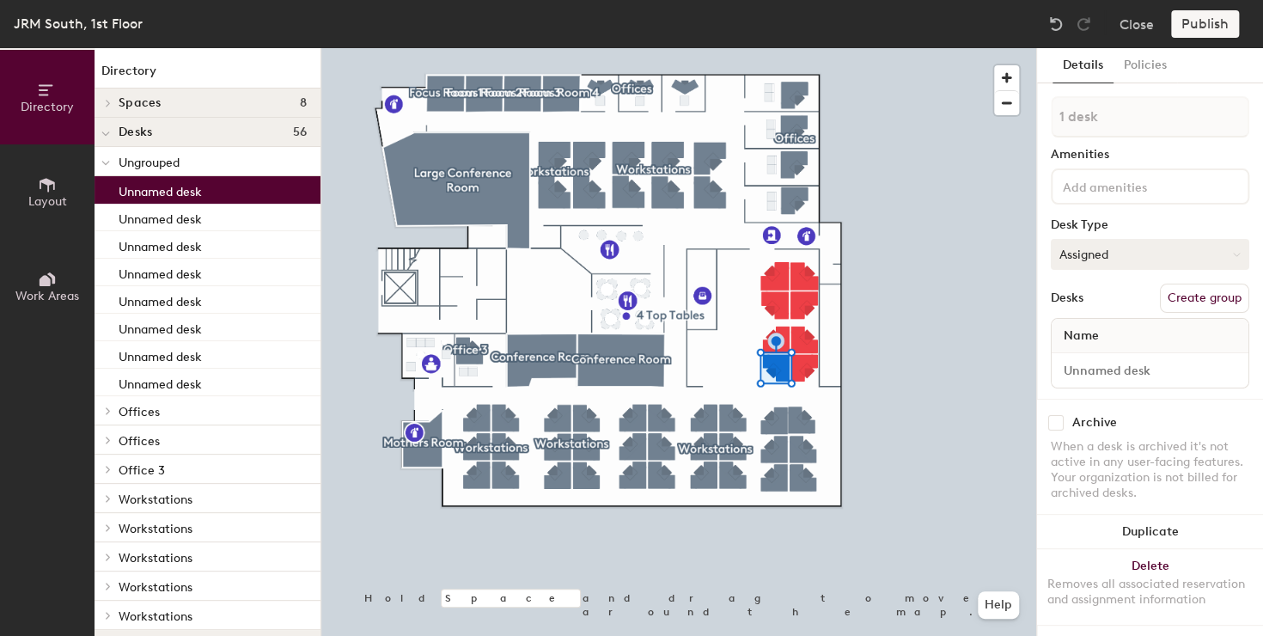
click at [1090, 245] on button "Assigned" at bounding box center [1150, 254] width 198 height 31
click at [1087, 351] on div "Hoteled" at bounding box center [1137, 359] width 172 height 26
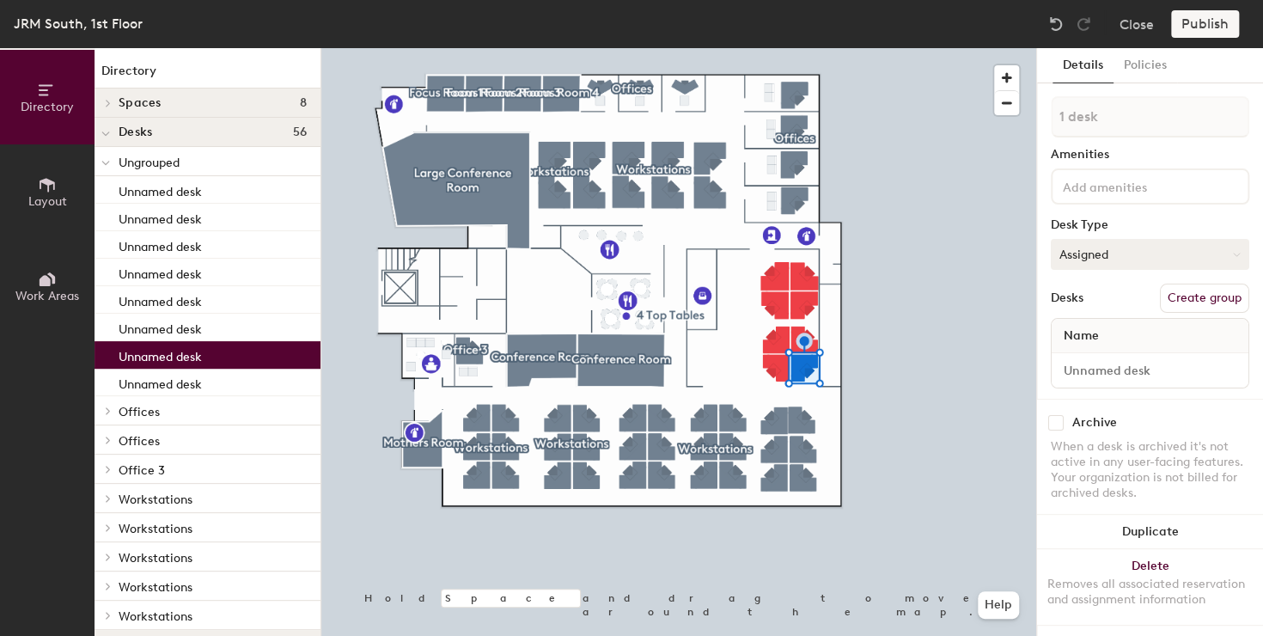
click at [1165, 260] on button "Assigned" at bounding box center [1150, 254] width 198 height 31
click at [1099, 355] on div "Hoteled" at bounding box center [1137, 359] width 172 height 26
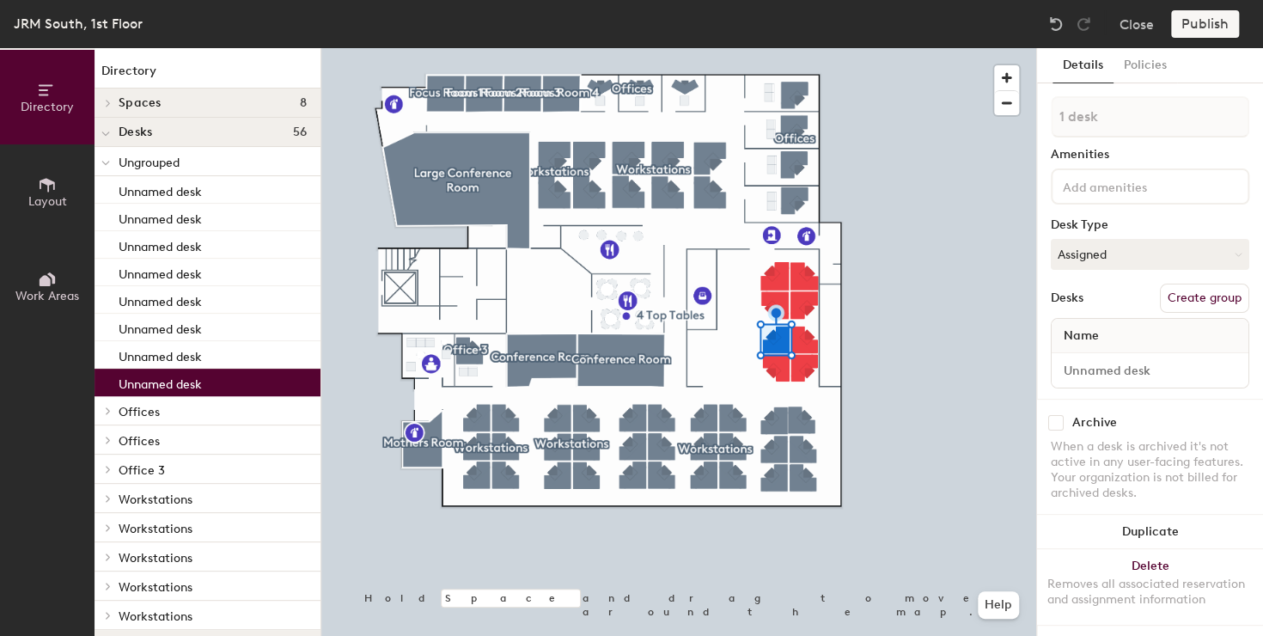
click at [139, 162] on span "Ungrouped" at bounding box center [149, 162] width 61 height 15
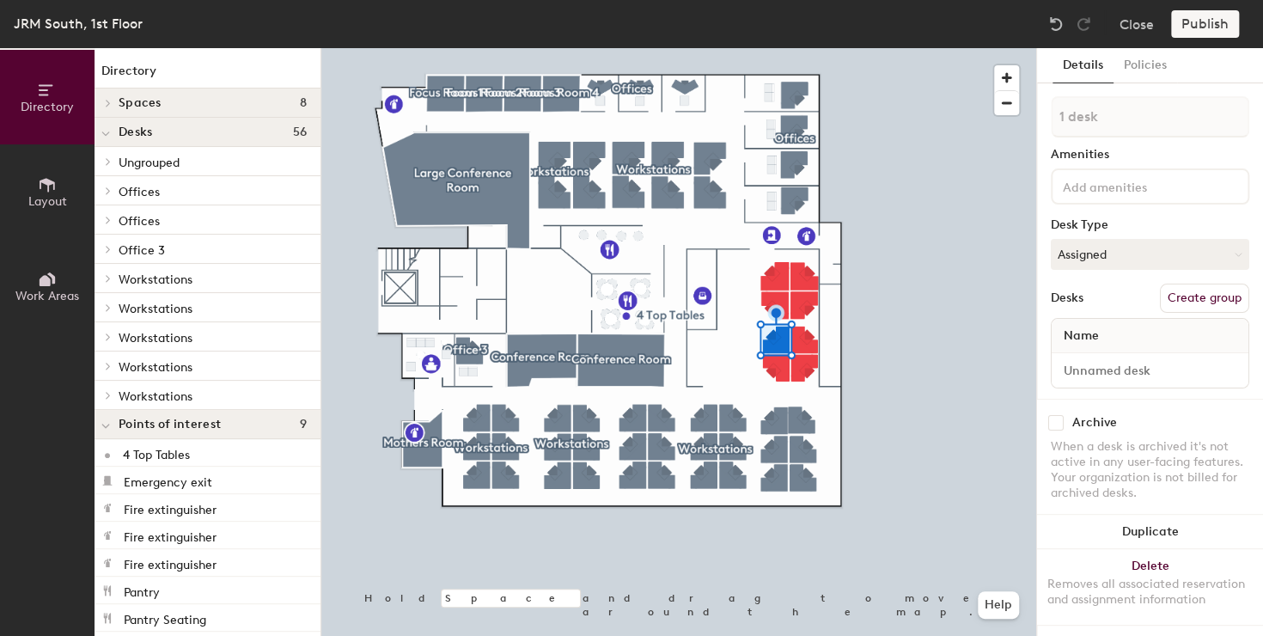
click at [139, 162] on span "Ungrouped" at bounding box center [149, 162] width 61 height 15
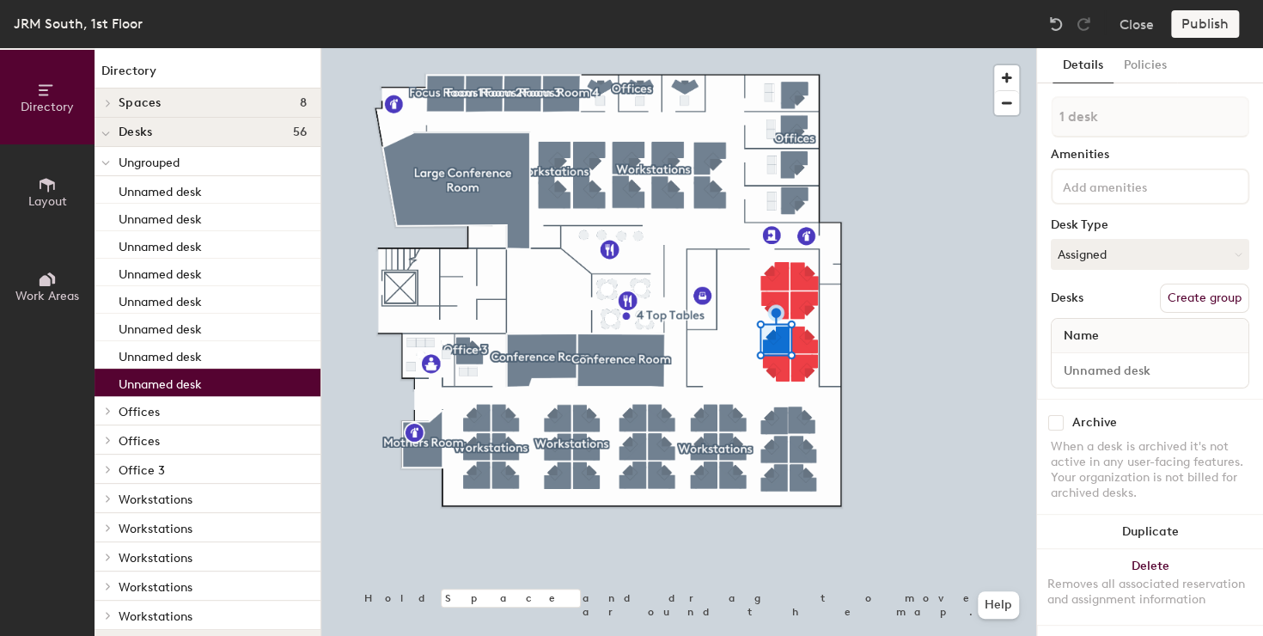
click at [139, 159] on span "Ungrouped" at bounding box center [149, 162] width 61 height 15
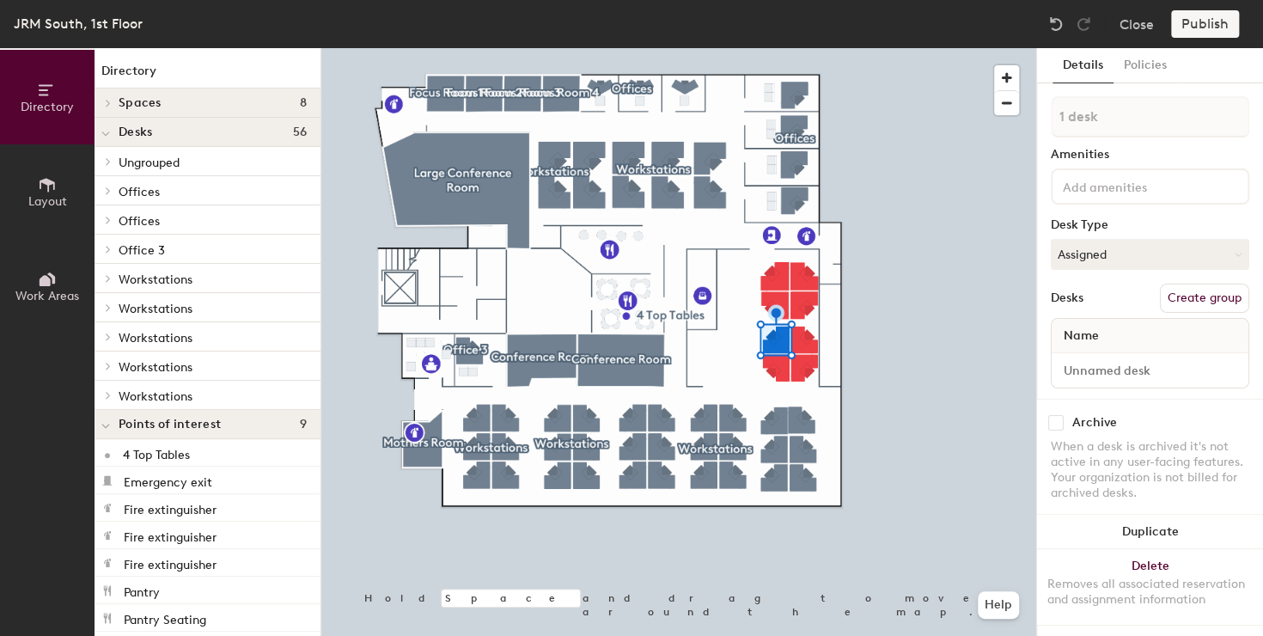
click at [114, 162] on div at bounding box center [107, 161] width 19 height 9
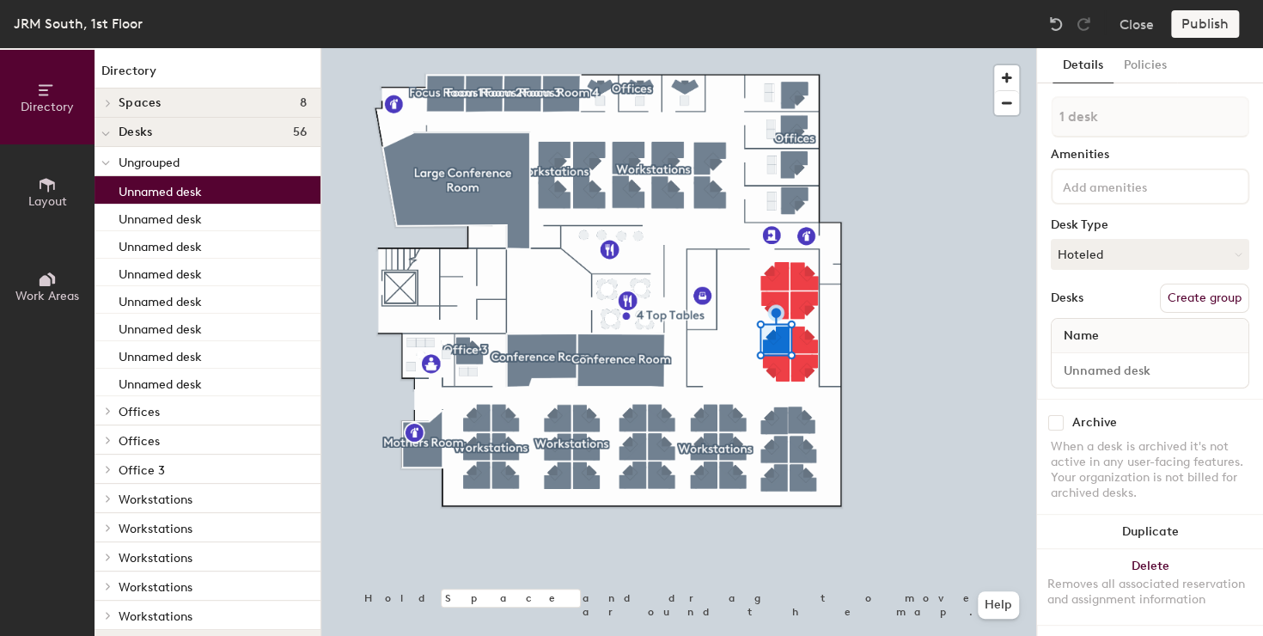
click at [186, 185] on p "Unnamed desk" at bounding box center [160, 190] width 83 height 20
click at [191, 210] on p "Unnamed desk" at bounding box center [160, 217] width 83 height 20
drag, startPoint x: 199, startPoint y: 190, endPoint x: 192, endPoint y: 385, distance: 195.1
click at [192, 385] on div "Unnamed desk Unnamed desk Unnamed desk Unnamed desk Unnamed desk Unnamed desk U…" at bounding box center [207, 286] width 226 height 220
click at [1183, 297] on button "Create group" at bounding box center [1204, 297] width 89 height 29
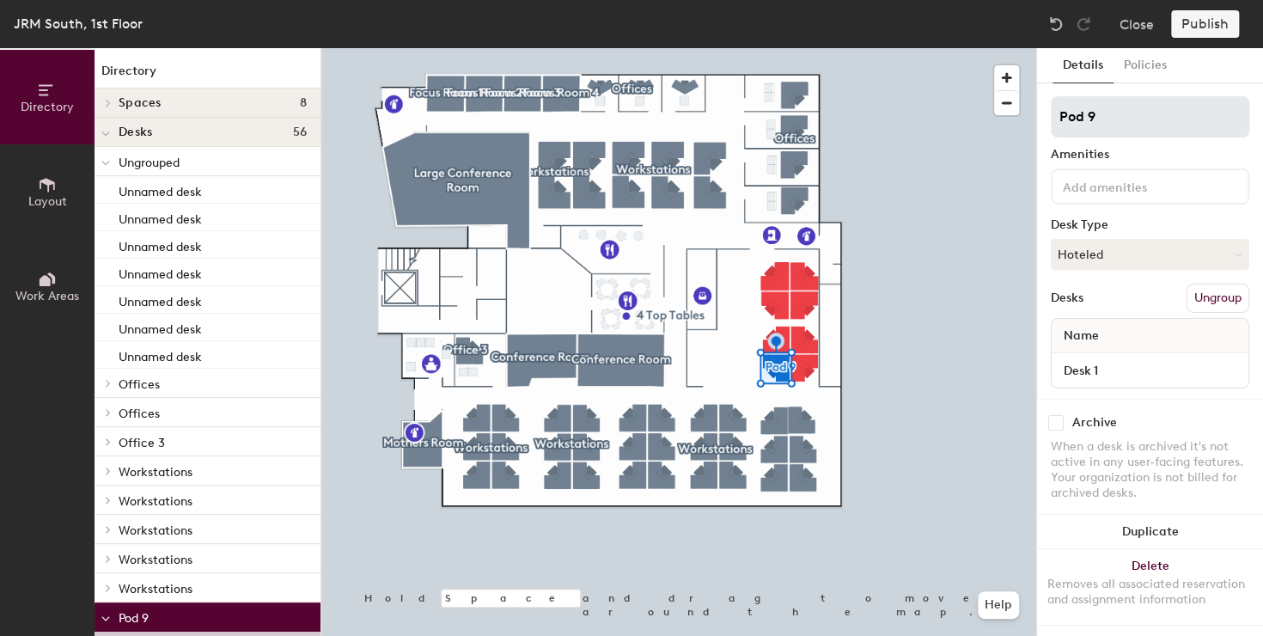
drag, startPoint x: 1154, startPoint y: 125, endPoint x: 1061, endPoint y: 120, distance: 92.9
click at [1061, 120] on input "Pod 9" at bounding box center [1150, 116] width 198 height 41
type input "Essti"
type input "Estimating"
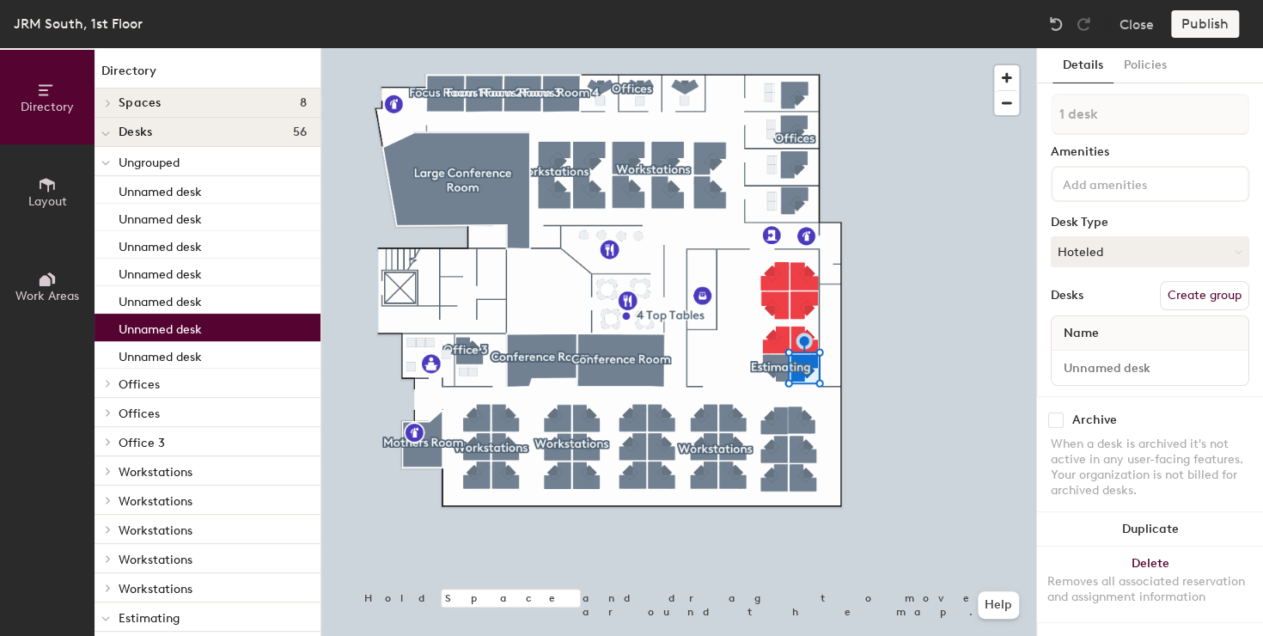
click at [1197, 282] on button "Create group" at bounding box center [1204, 295] width 89 height 29
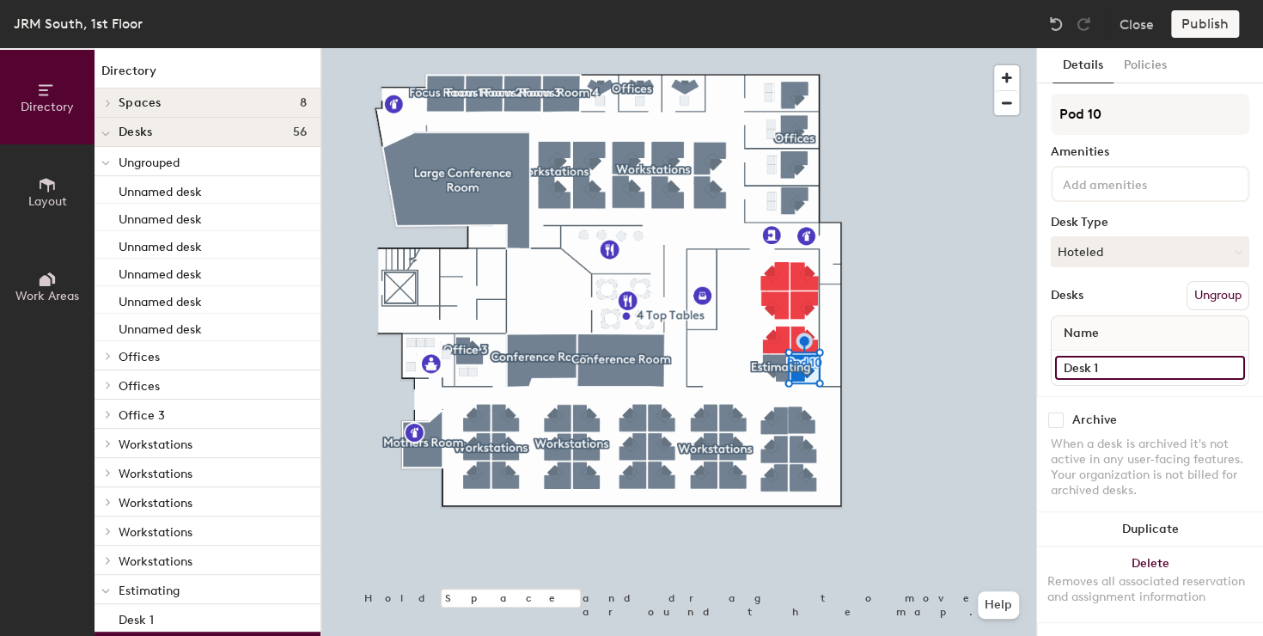
click at [1108, 356] on input "Desk 1" at bounding box center [1150, 368] width 190 height 24
click at [1203, 298] on button "Ungroup" at bounding box center [1217, 297] width 63 height 29
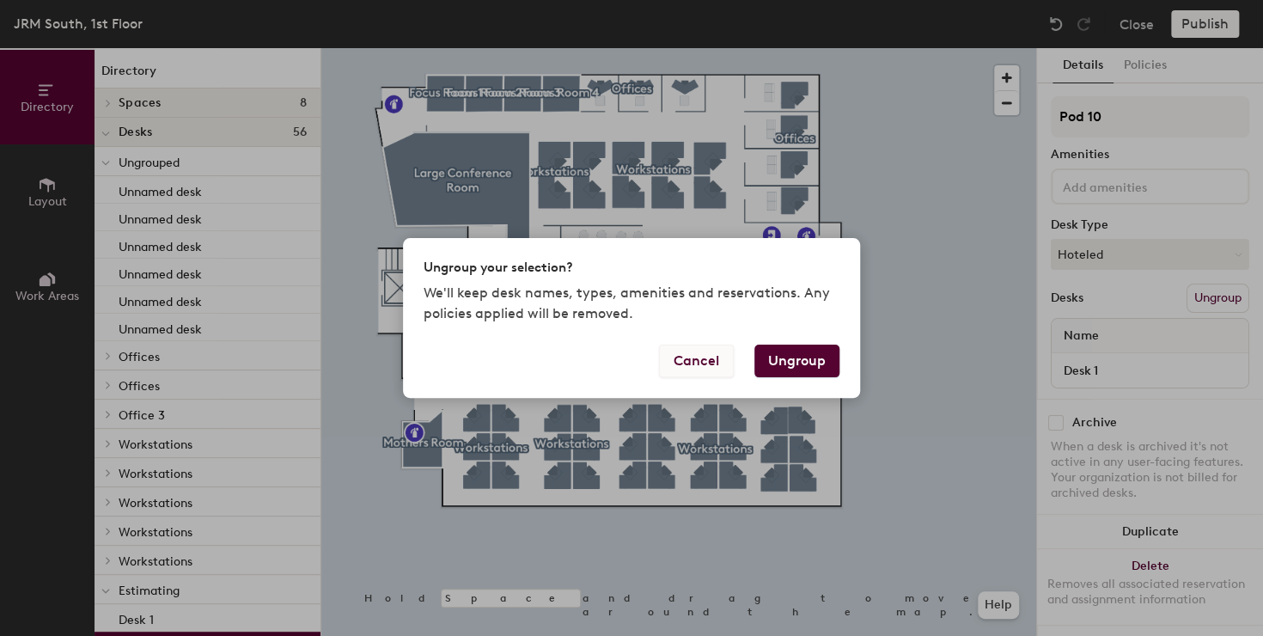
click at [716, 361] on button "Cancel" at bounding box center [696, 360] width 75 height 33
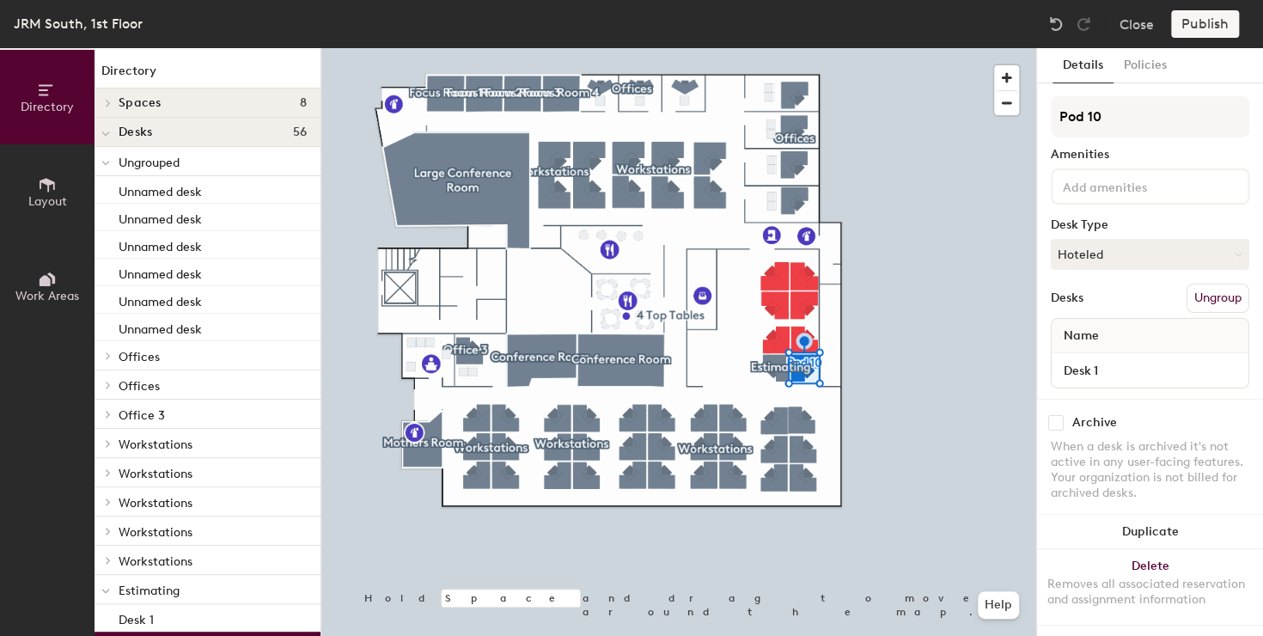
scroll to position [15, 0]
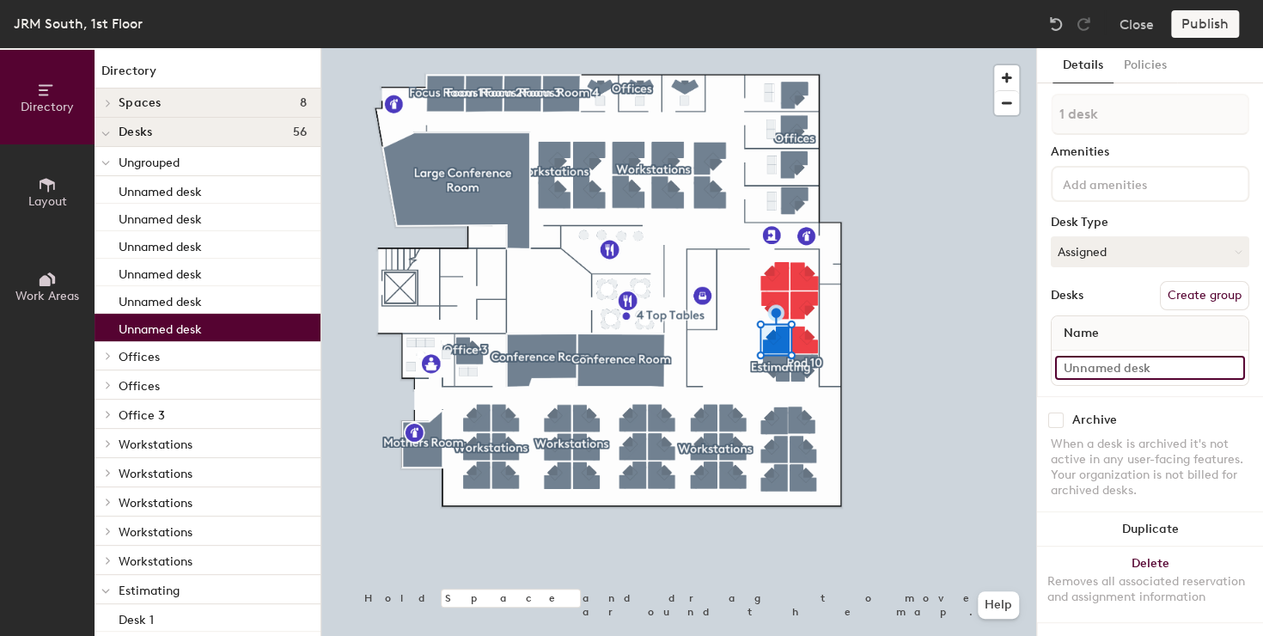
click at [1172, 356] on input at bounding box center [1150, 368] width 190 height 24
drag, startPoint x: 1172, startPoint y: 352, endPoint x: 1089, endPoint y: 354, distance: 82.5
click at [1089, 356] on input at bounding box center [1150, 368] width 190 height 24
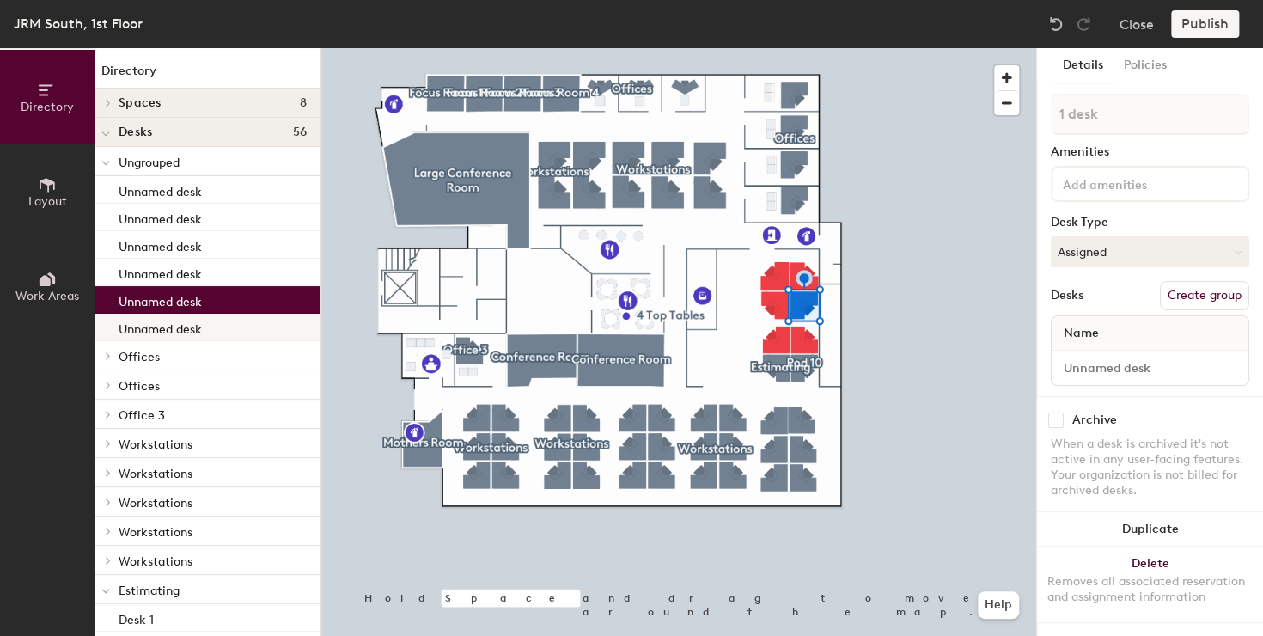
drag, startPoint x: 167, startPoint y: 312, endPoint x: 142, endPoint y: 333, distance: 32.9
click at [142, 333] on p "Unnamed desk" at bounding box center [160, 327] width 83 height 20
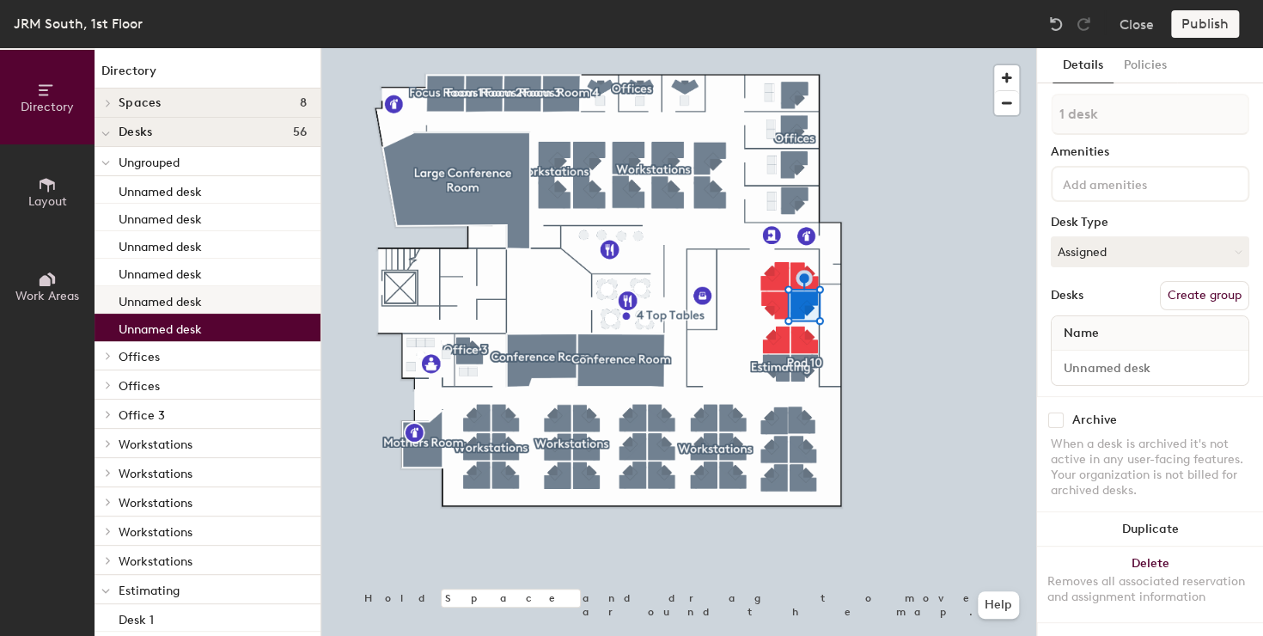
click at [155, 303] on p "Unnamed desk" at bounding box center [160, 299] width 83 height 20
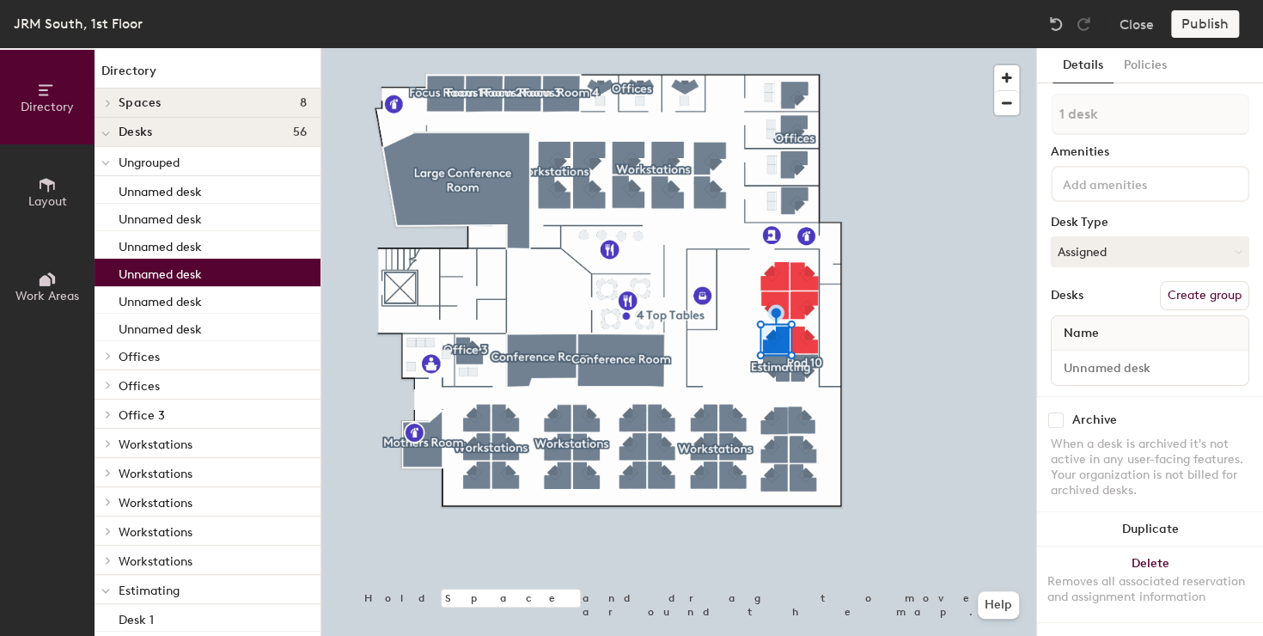
click at [165, 268] on p "Unnamed desk" at bounding box center [160, 272] width 83 height 20
click at [168, 247] on p "Unnamed desk" at bounding box center [160, 245] width 83 height 20
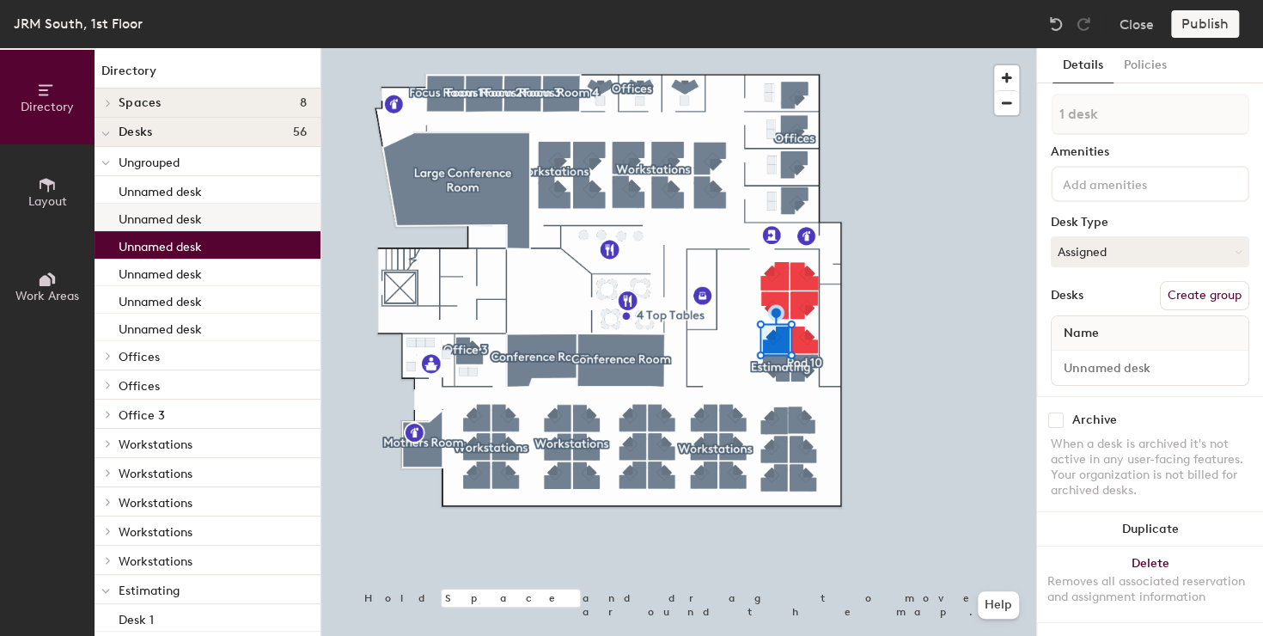
click at [173, 227] on div "Unnamed desk" at bounding box center [207, 217] width 226 height 27
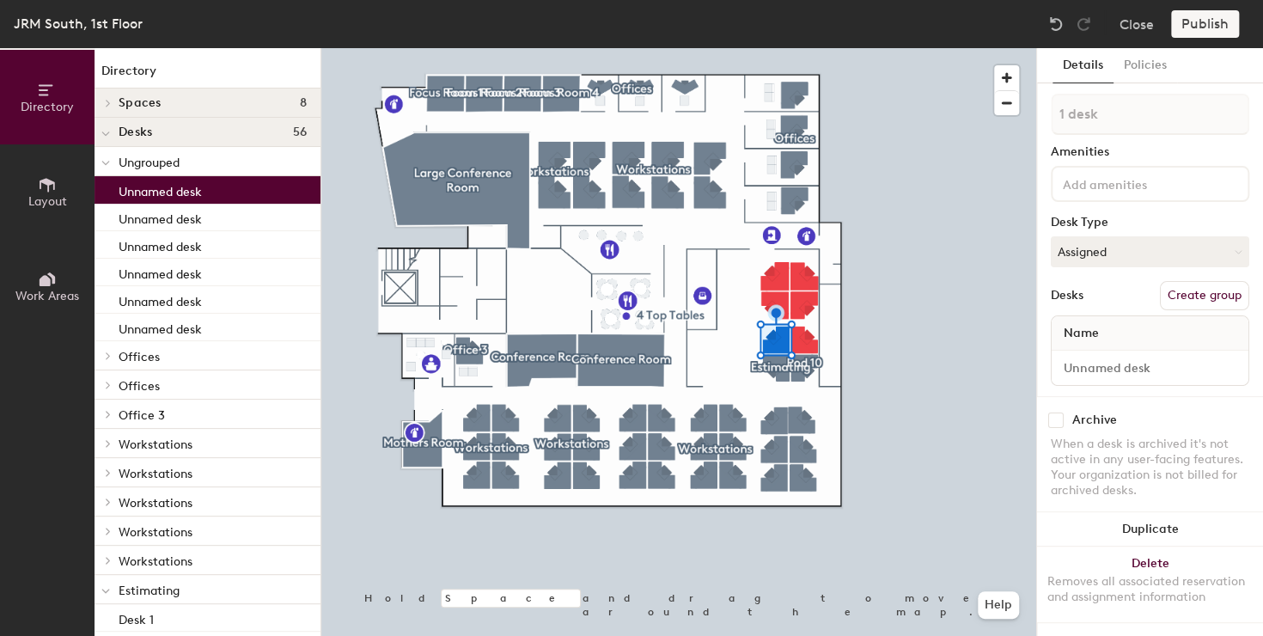
click at [175, 192] on p "Unnamed desk" at bounding box center [160, 190] width 83 height 20
click at [178, 169] on p "Ungrouped" at bounding box center [213, 161] width 188 height 22
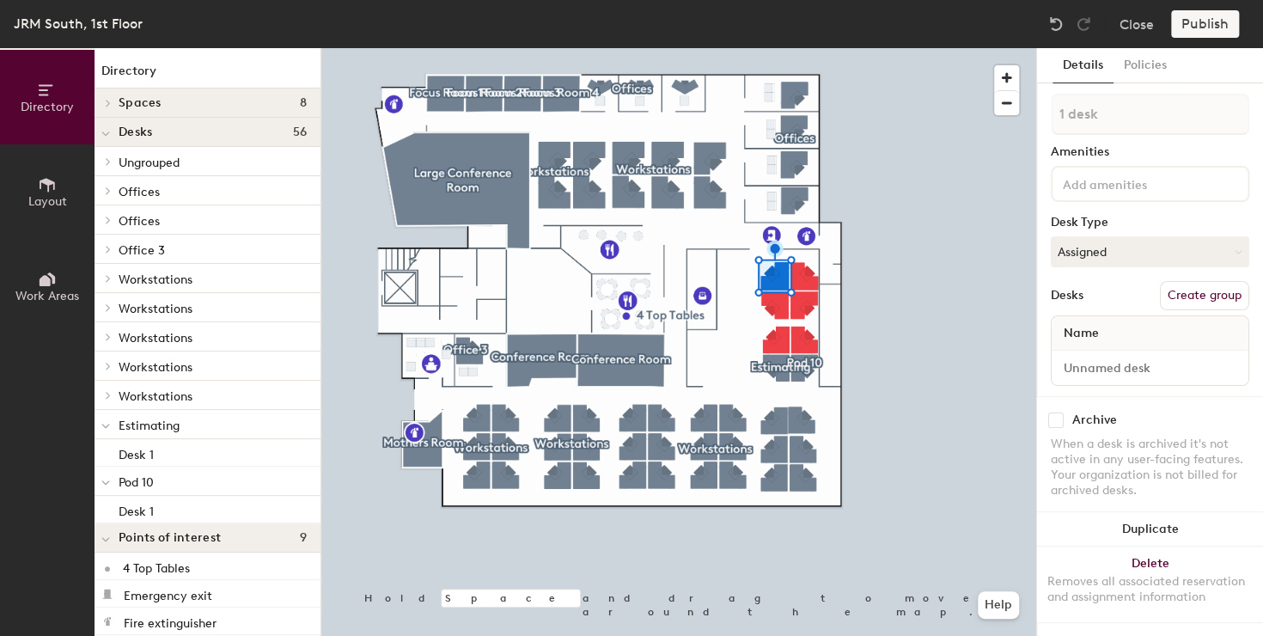
drag, startPoint x: 127, startPoint y: 161, endPoint x: 113, endPoint y: 156, distance: 15.2
click at [113, 157] on span at bounding box center [107, 161] width 15 height 9
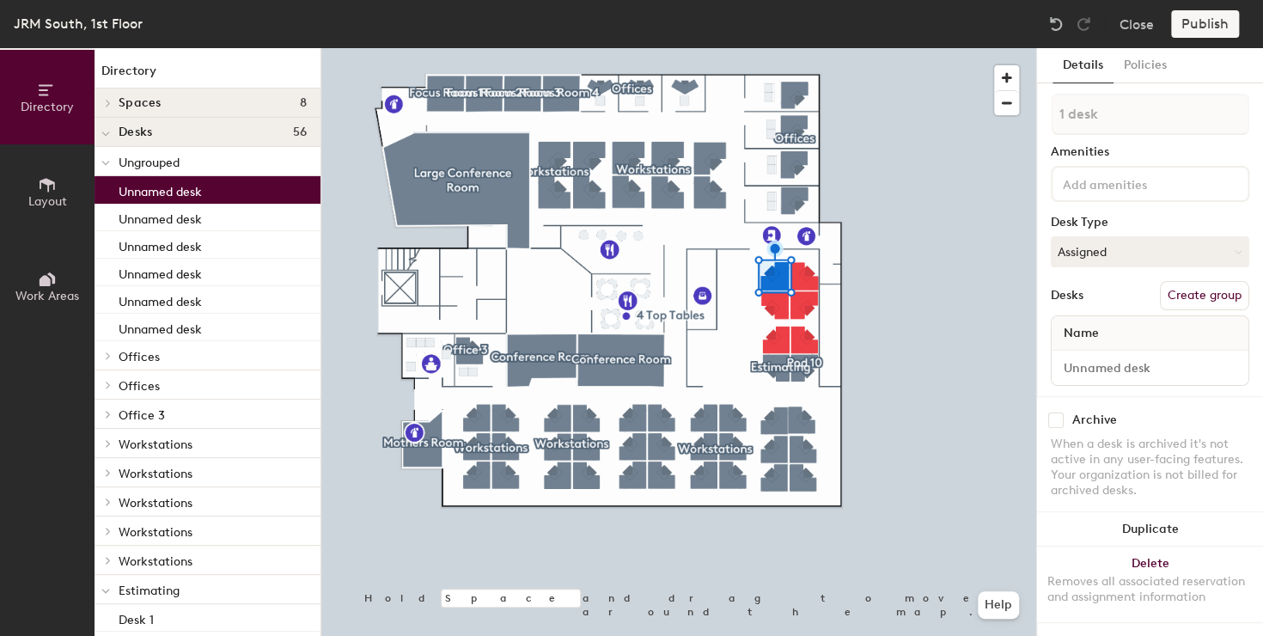
click at [113, 156] on div at bounding box center [105, 161] width 22 height 28
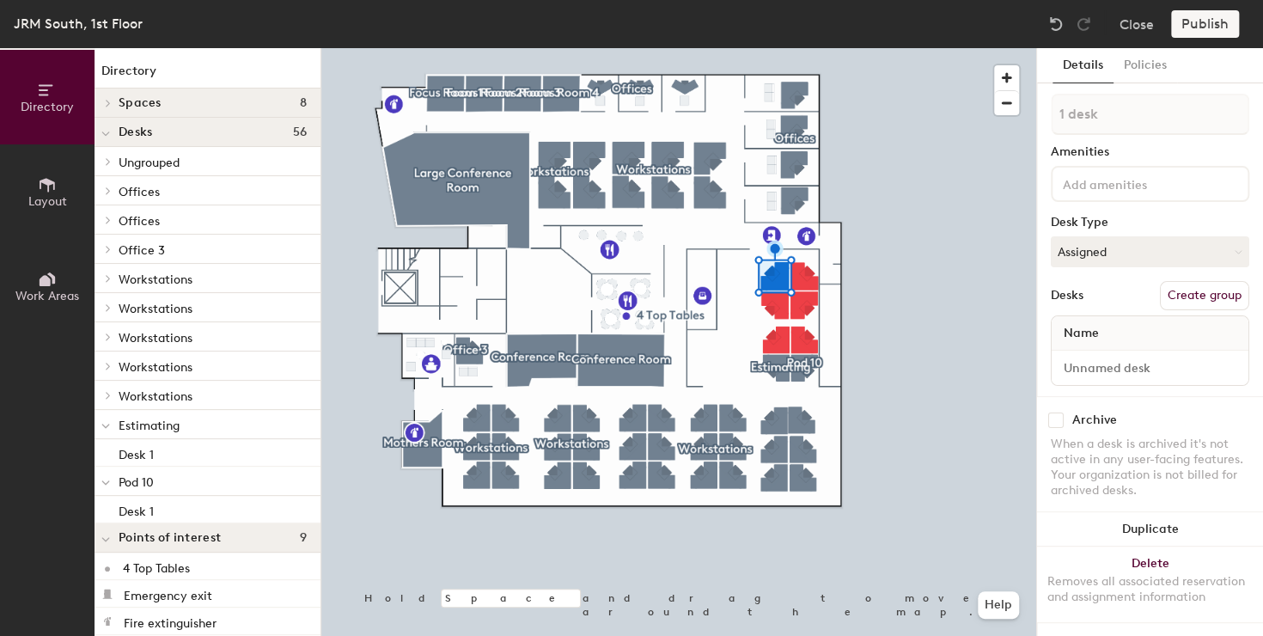
click at [186, 268] on p "Workstations" at bounding box center [213, 278] width 188 height 22
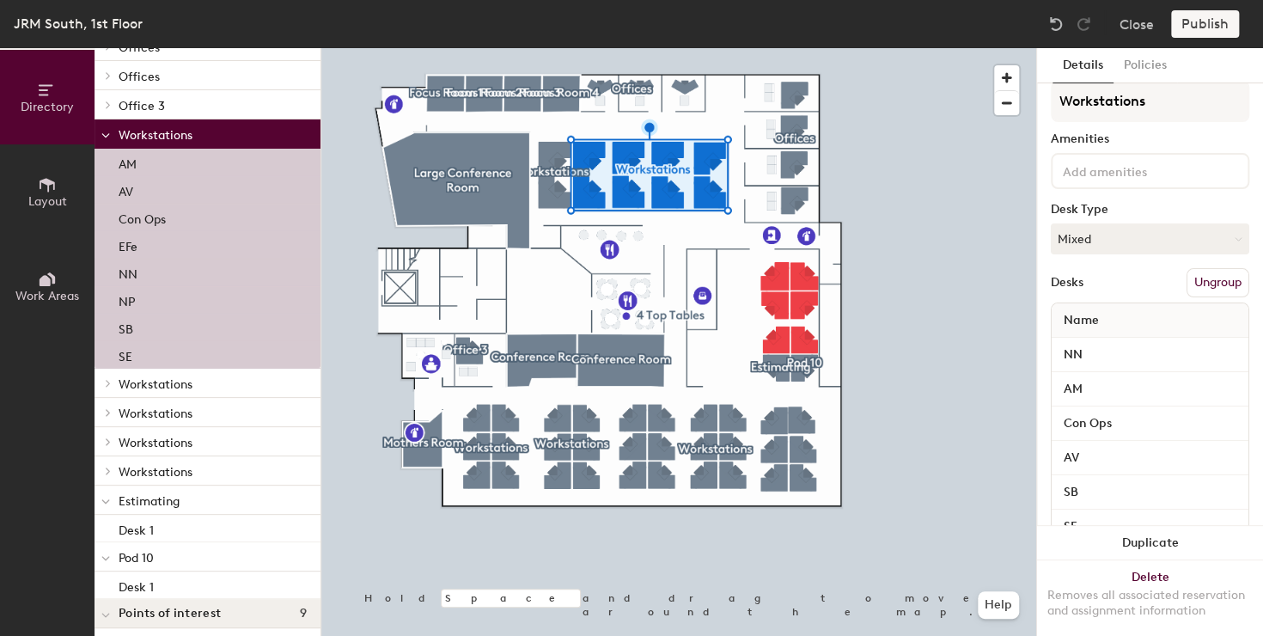
scroll to position [275, 0]
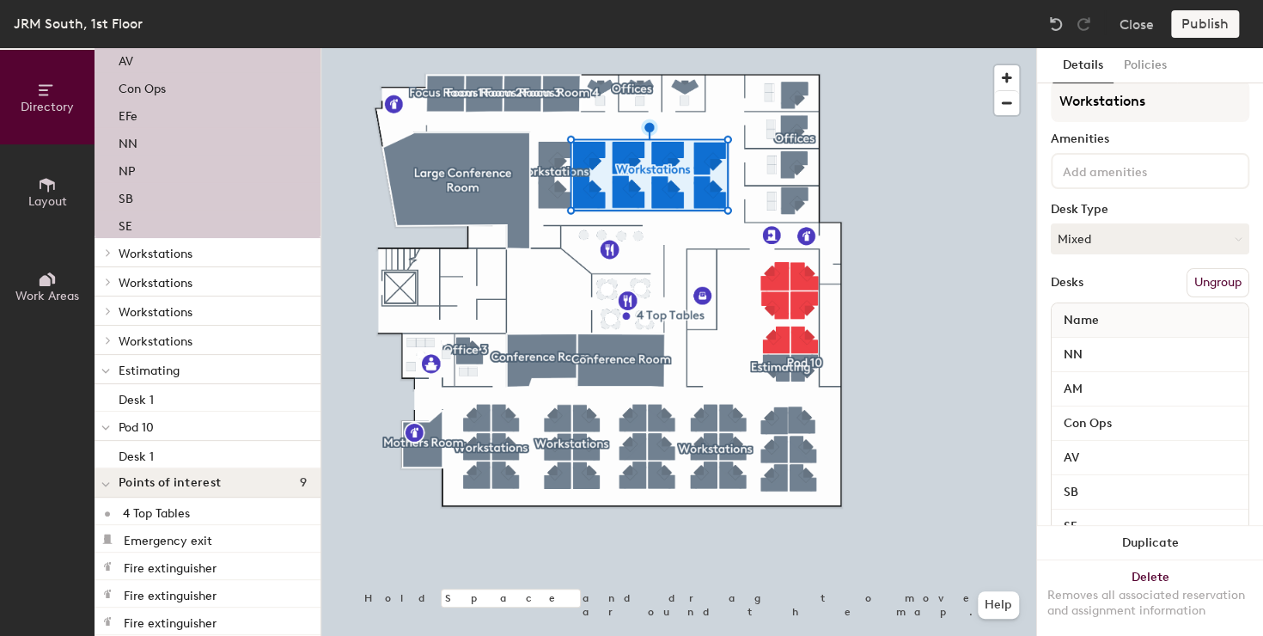
click at [171, 370] on span "Estimating" at bounding box center [149, 370] width 61 height 15
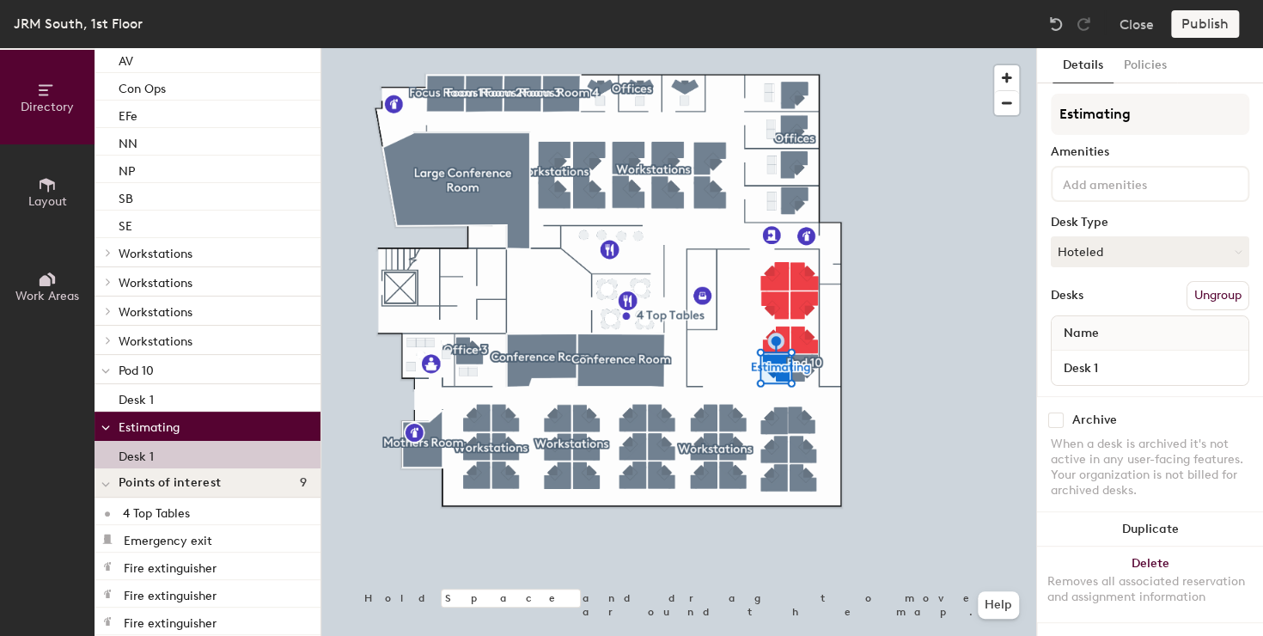
click at [131, 450] on p "Desk 1" at bounding box center [136, 454] width 35 height 20
click at [1130, 126] on input "Estimating" at bounding box center [1150, 116] width 198 height 41
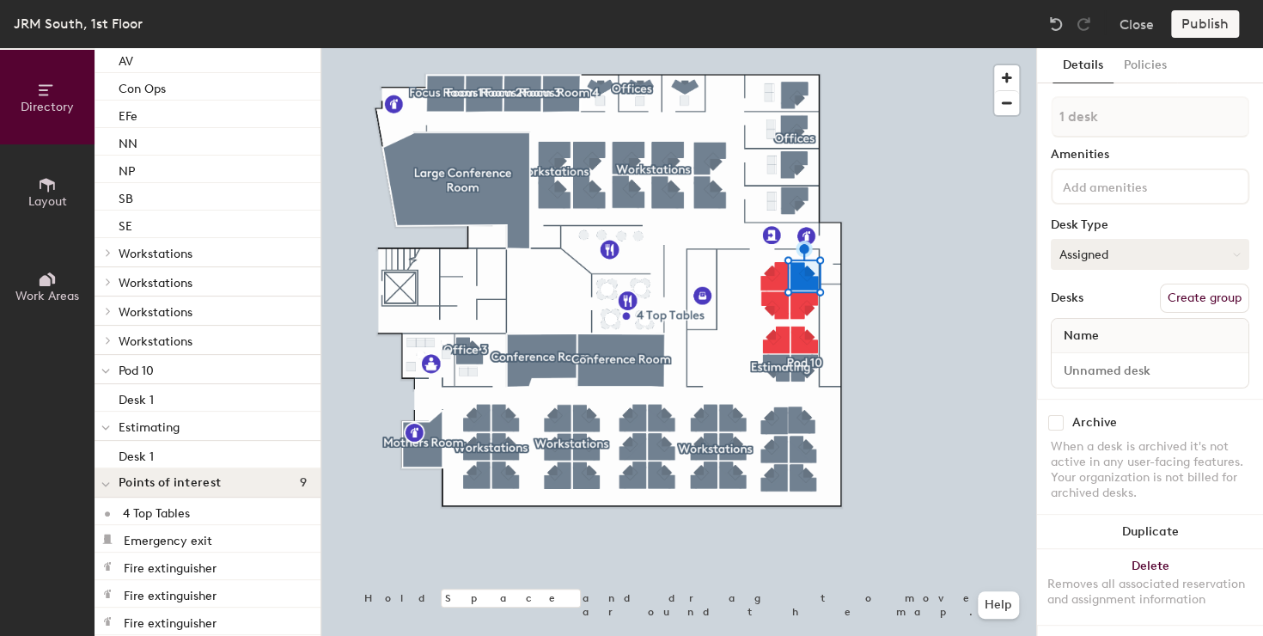
click at [1099, 243] on button "Assigned" at bounding box center [1150, 254] width 198 height 31
click at [1097, 320] on div "Hot" at bounding box center [1137, 333] width 172 height 26
click at [1126, 255] on button "Hot" at bounding box center [1150, 254] width 198 height 31
click at [1106, 311] on div "Assigned" at bounding box center [1137, 308] width 172 height 26
click at [1177, 295] on button "Create group" at bounding box center [1204, 297] width 89 height 29
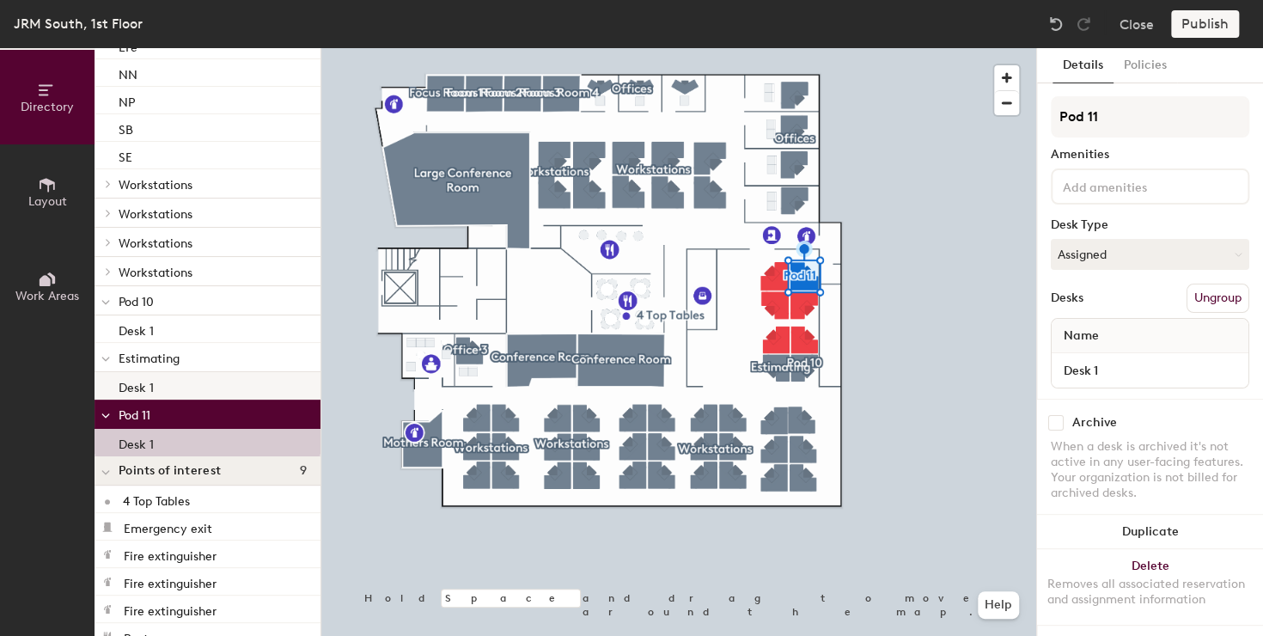
scroll to position [591, 0]
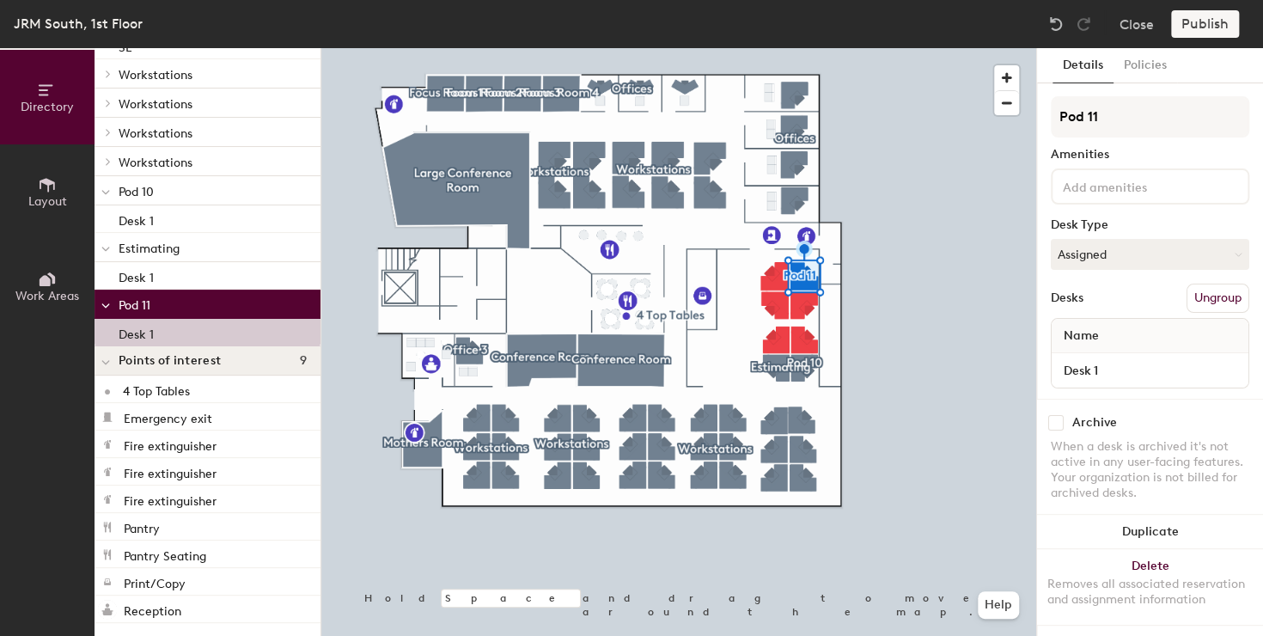
click at [57, 123] on button "Directory" at bounding box center [47, 97] width 94 height 94
click at [48, 192] on icon at bounding box center [47, 184] width 19 height 19
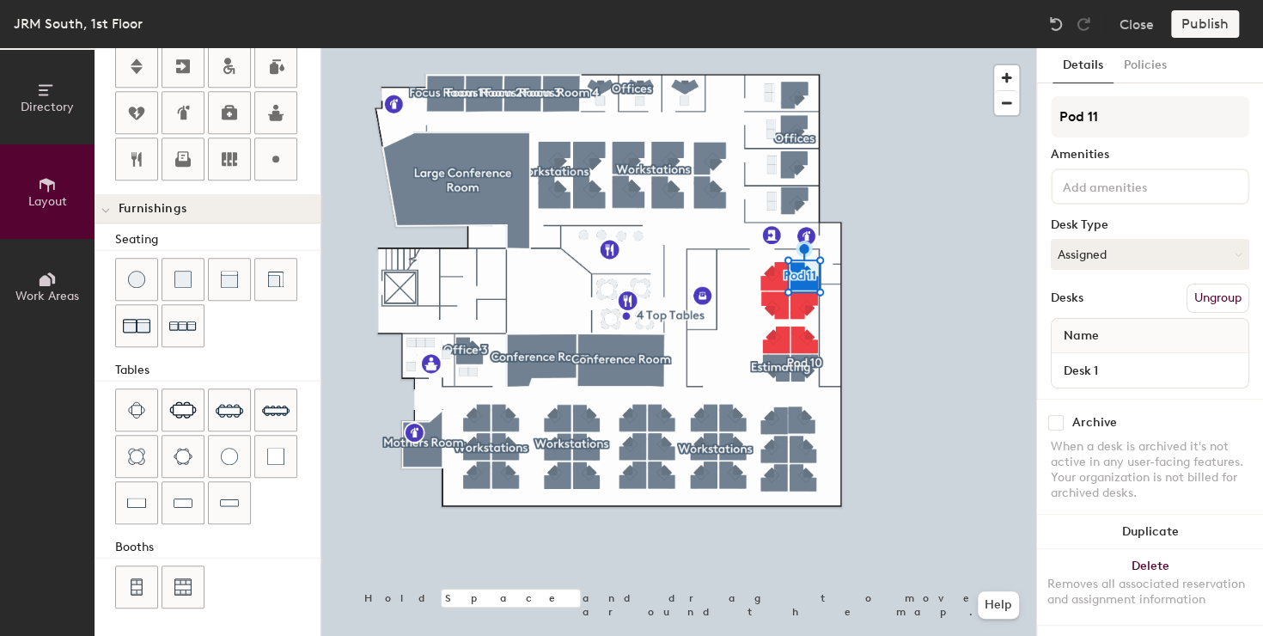
scroll to position [443, 0]
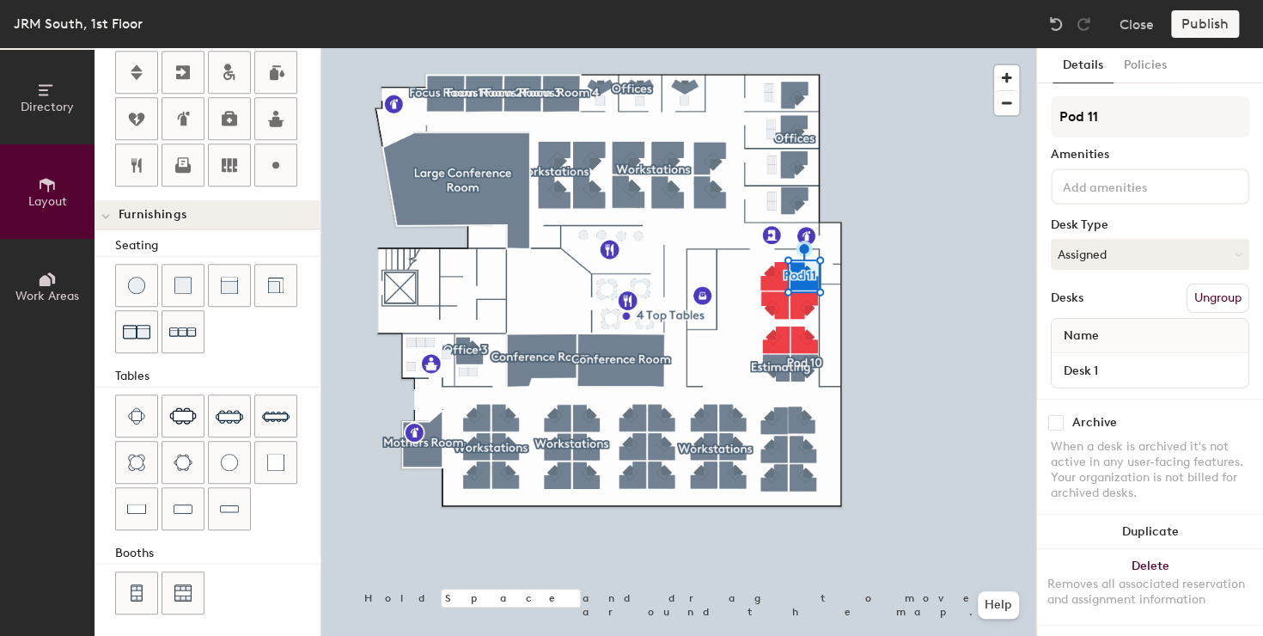
click at [57, 275] on button "Work Areas" at bounding box center [47, 286] width 94 height 94
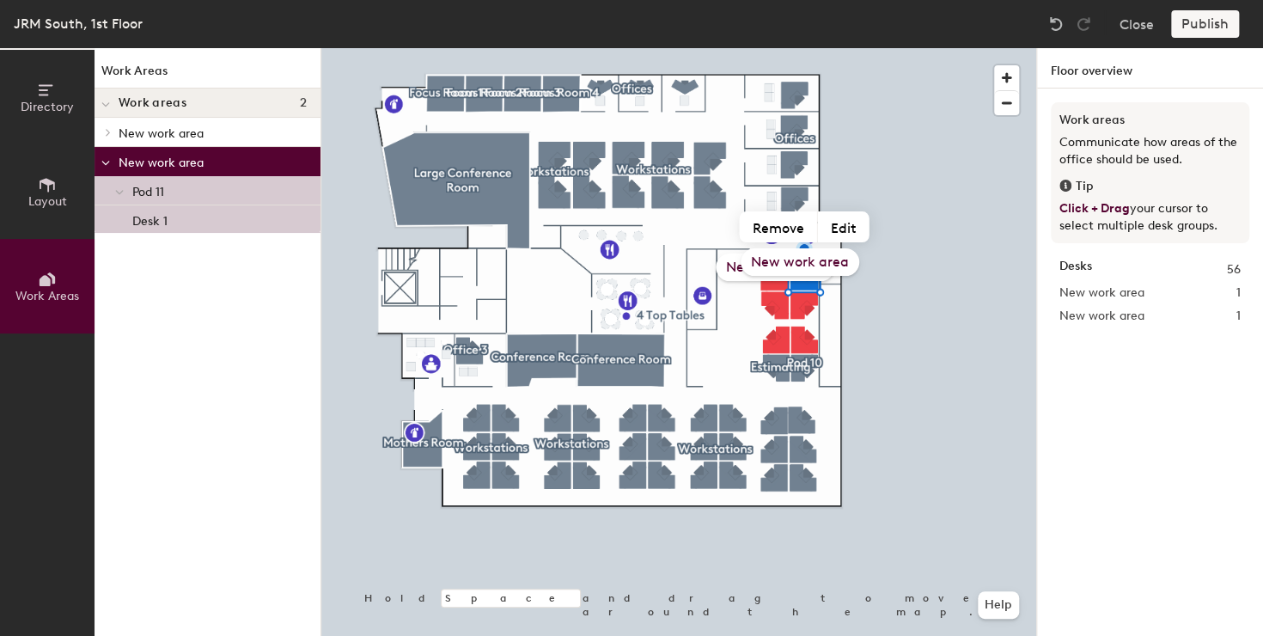
scroll to position [0, 0]
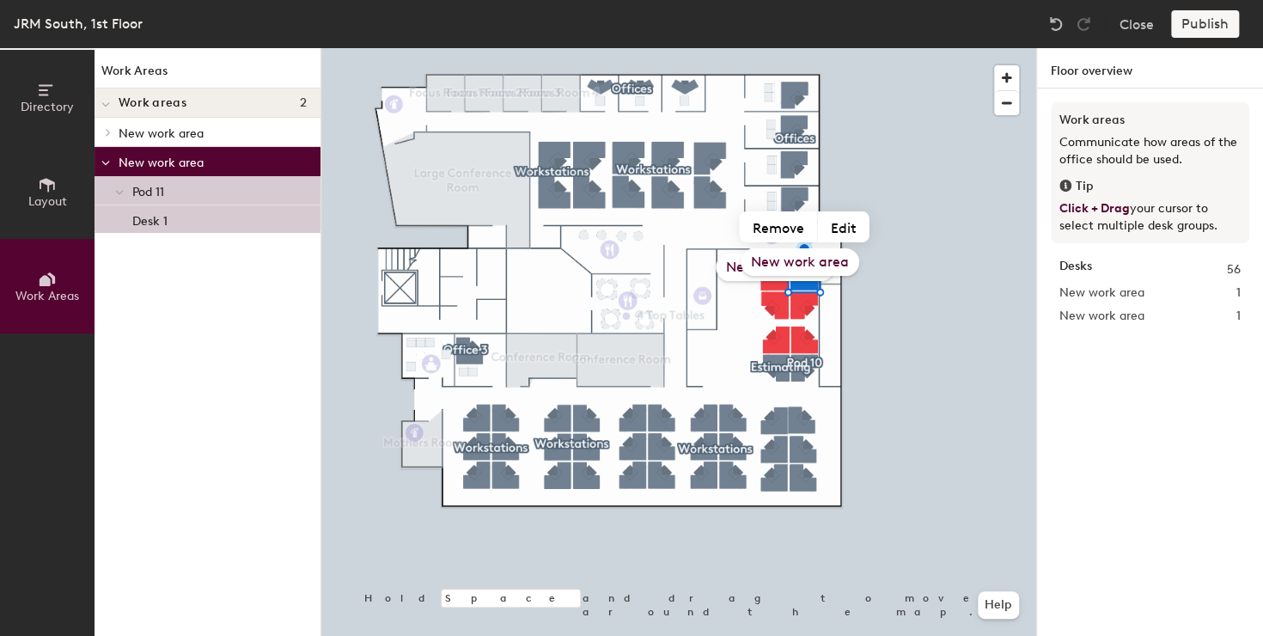
click at [195, 158] on p "New work area" at bounding box center [213, 161] width 188 height 22
click at [832, 232] on button "Edit" at bounding box center [844, 226] width 52 height 31
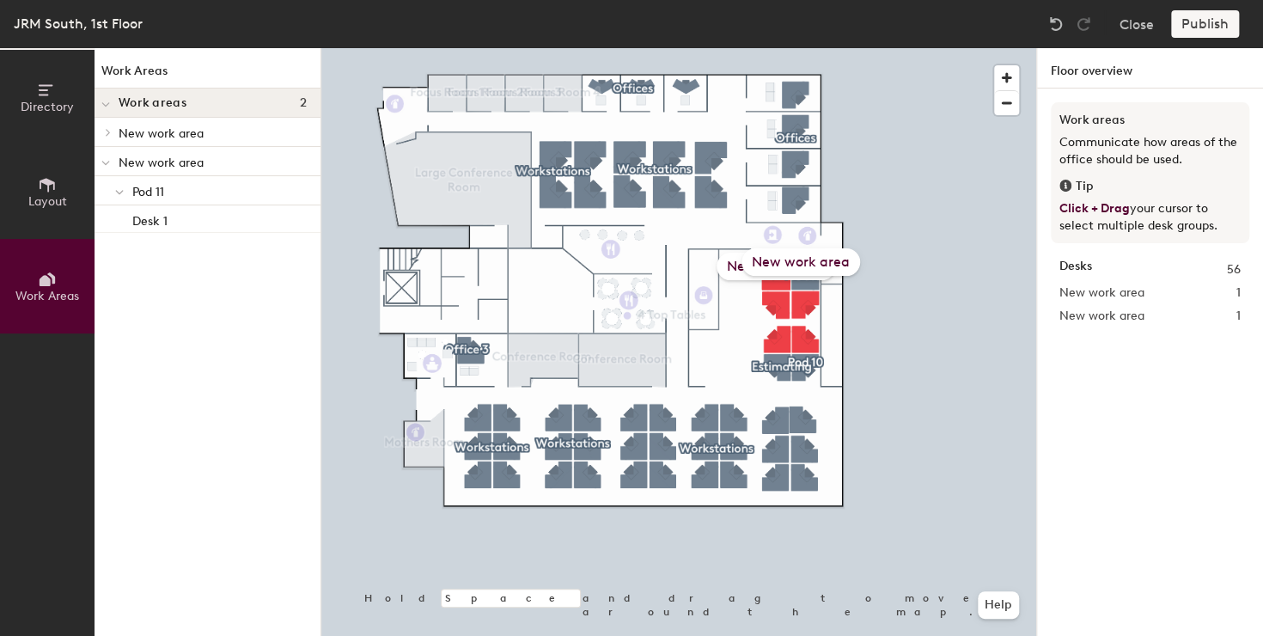
click at [1212, 19] on div "Publish" at bounding box center [1210, 23] width 78 height 27
click at [1212, 21] on div "Publish" at bounding box center [1210, 23] width 78 height 27
click at [141, 132] on p "New work area" at bounding box center [213, 132] width 188 height 22
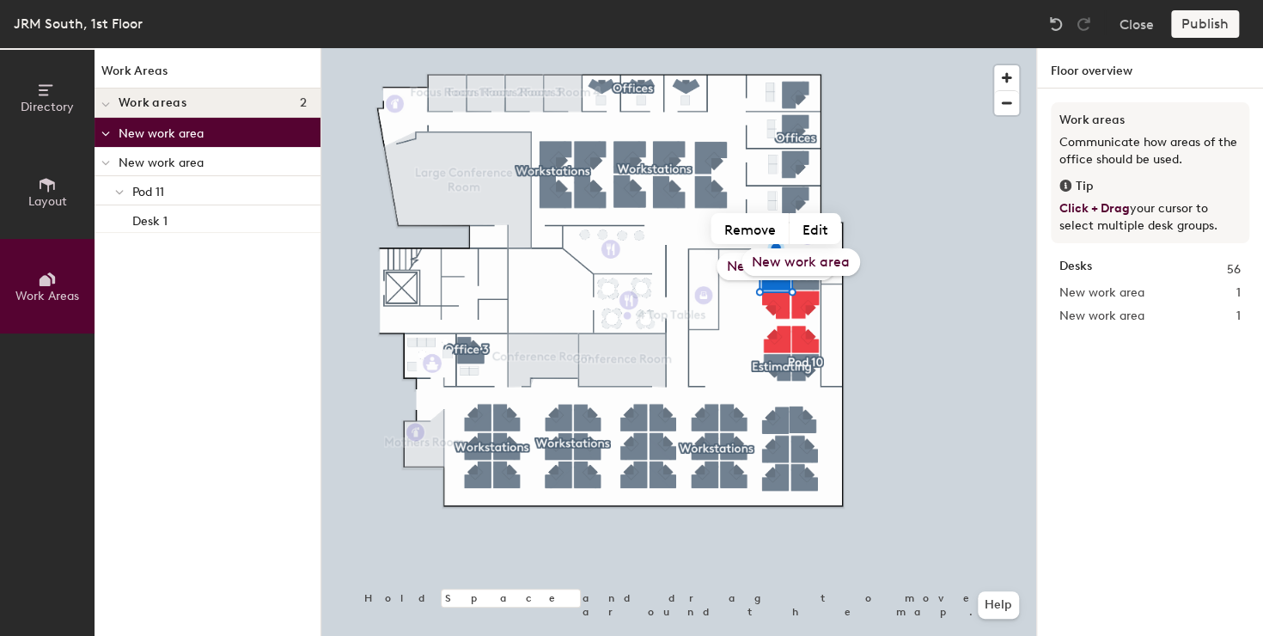
click at [166, 163] on p "New work area" at bounding box center [213, 161] width 188 height 22
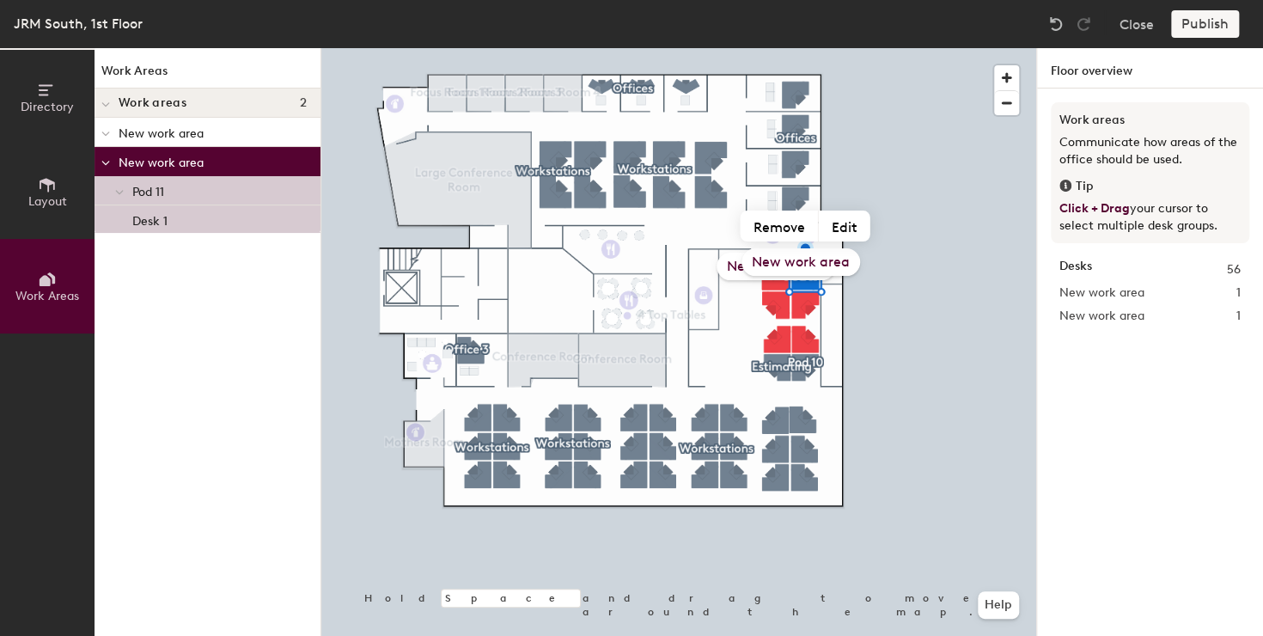
click at [110, 155] on span at bounding box center [105, 162] width 9 height 15
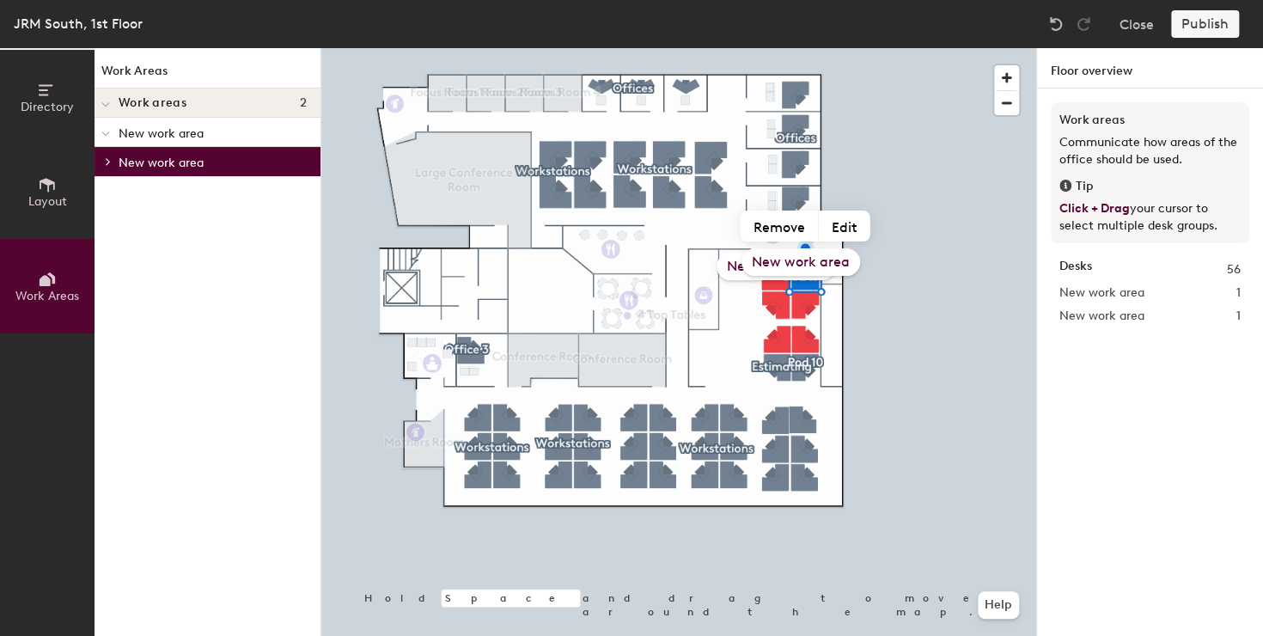
click at [110, 155] on div at bounding box center [105, 161] width 22 height 28
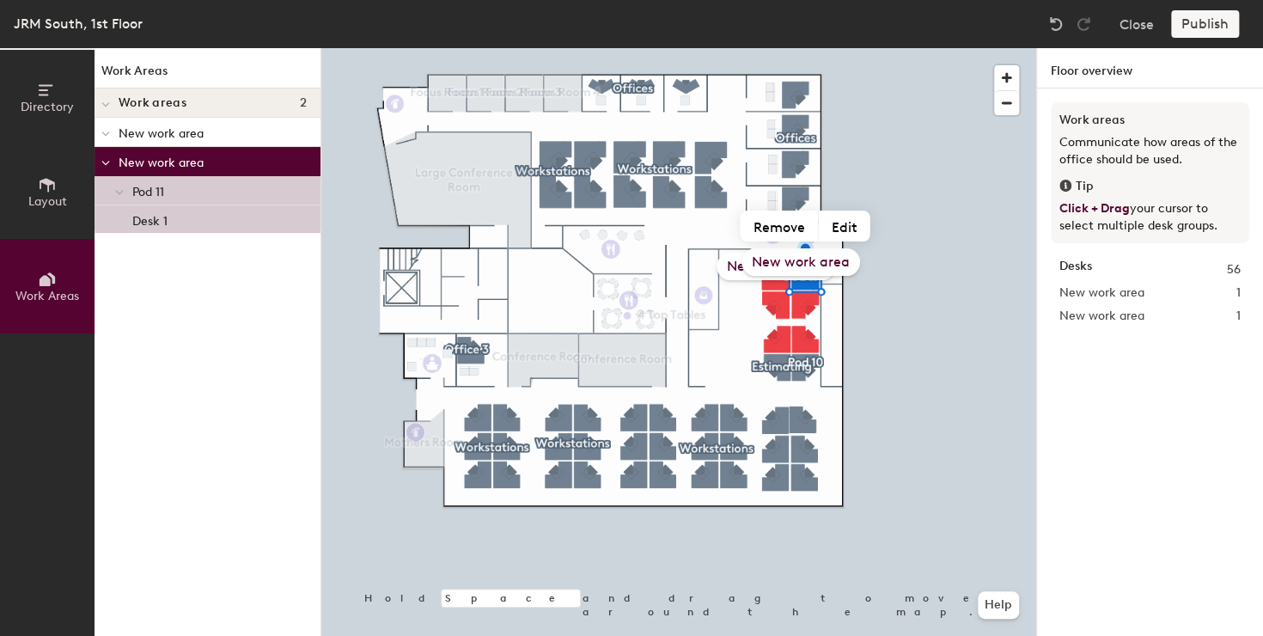
click at [119, 194] on icon at bounding box center [119, 192] width 7 height 3
click at [119, 194] on div at bounding box center [119, 190] width 22 height 28
click at [125, 222] on div "Desk 1" at bounding box center [207, 218] width 226 height 27
click at [107, 98] on span at bounding box center [105, 104] width 9 height 15
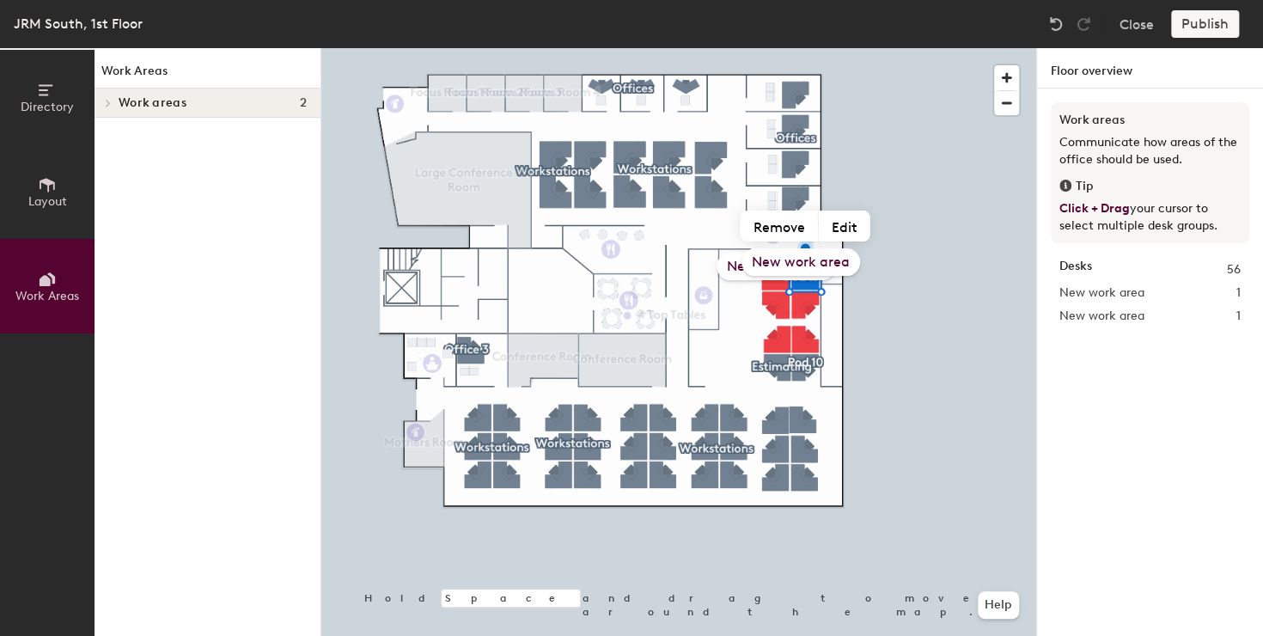
click at [107, 99] on icon at bounding box center [108, 103] width 7 height 9
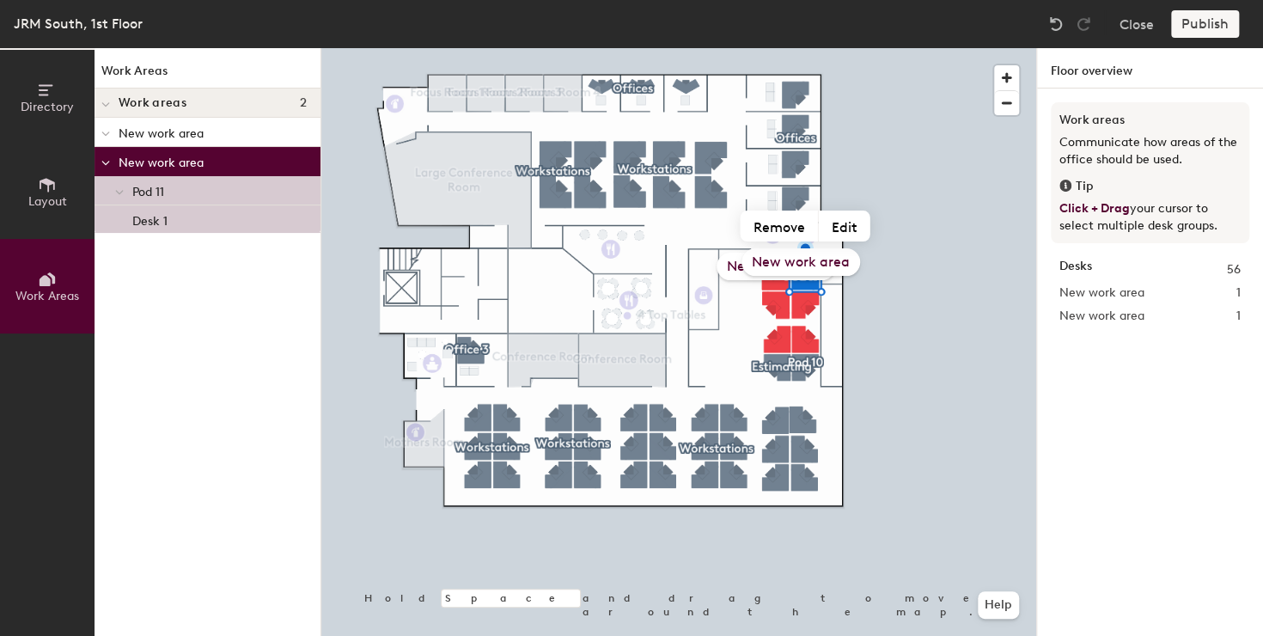
click at [109, 137] on icon at bounding box center [105, 134] width 9 height 7
click at [110, 134] on icon at bounding box center [108, 132] width 7 height 9
